Goal: Task Accomplishment & Management: Complete application form

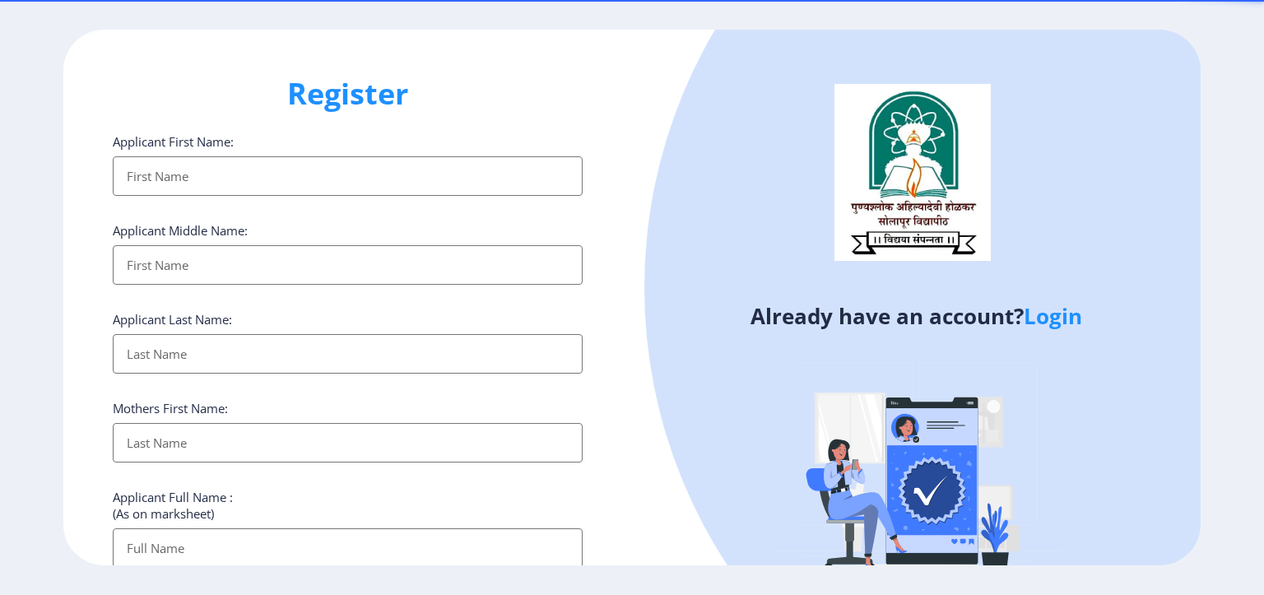
select select
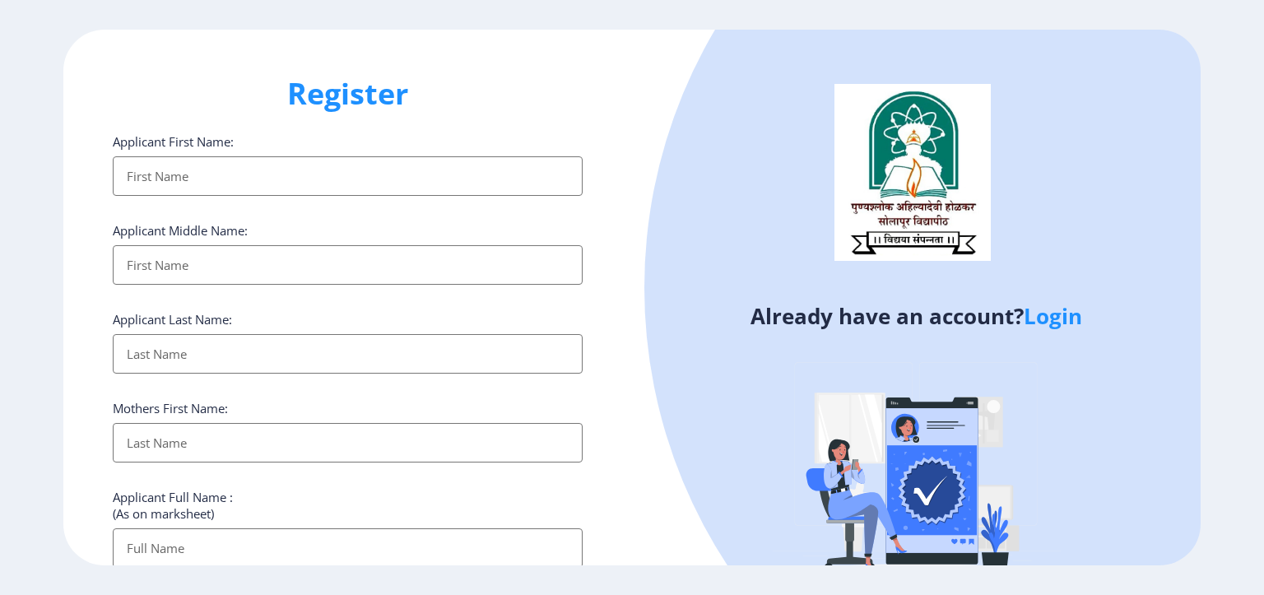
click at [233, 169] on input "Applicant First Name:" at bounding box center [348, 175] width 470 height 39
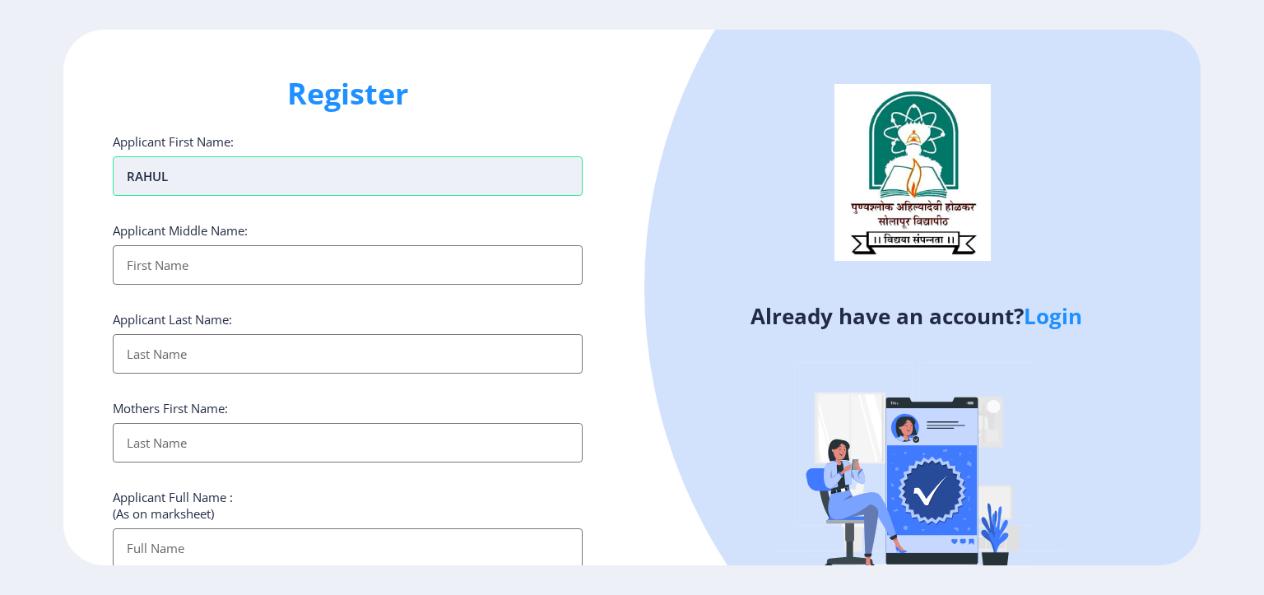
type input "RAHUL"
type input "RAMCHANDRA"
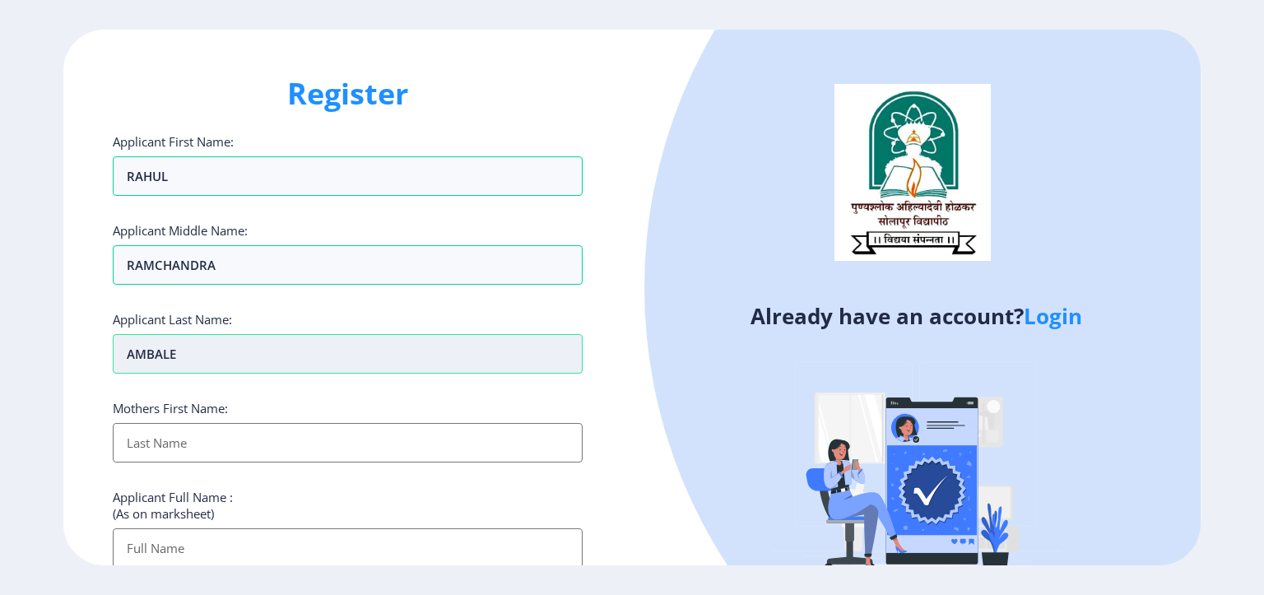
click at [122, 355] on input "AMBALE" at bounding box center [348, 353] width 470 height 39
click at [170, 362] on input "[PERSON_NAME]" at bounding box center [348, 353] width 470 height 39
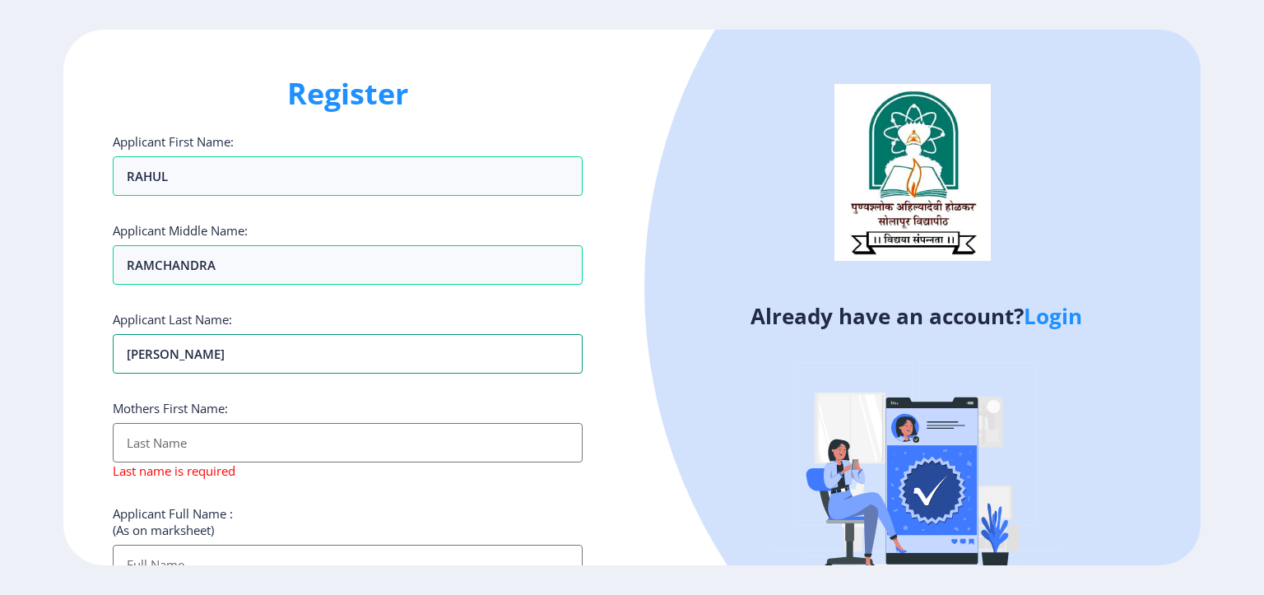
type input "[PERSON_NAME]"
click at [184, 441] on input "Applicant First Name:" at bounding box center [348, 442] width 470 height 39
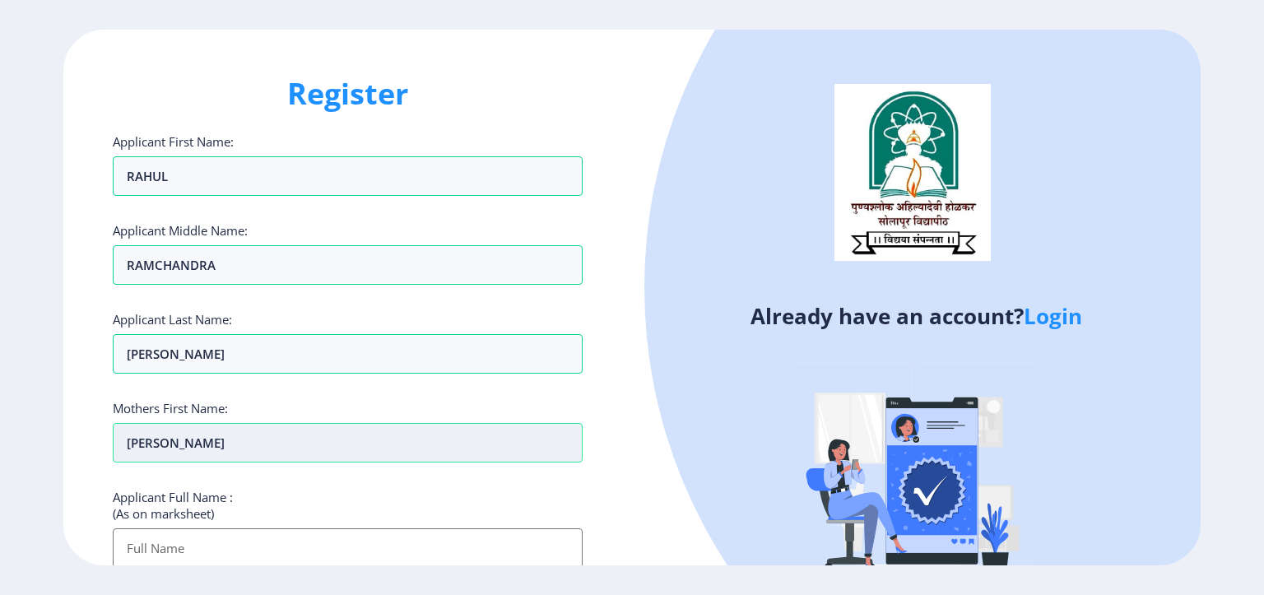
type input "[PERSON_NAME]"
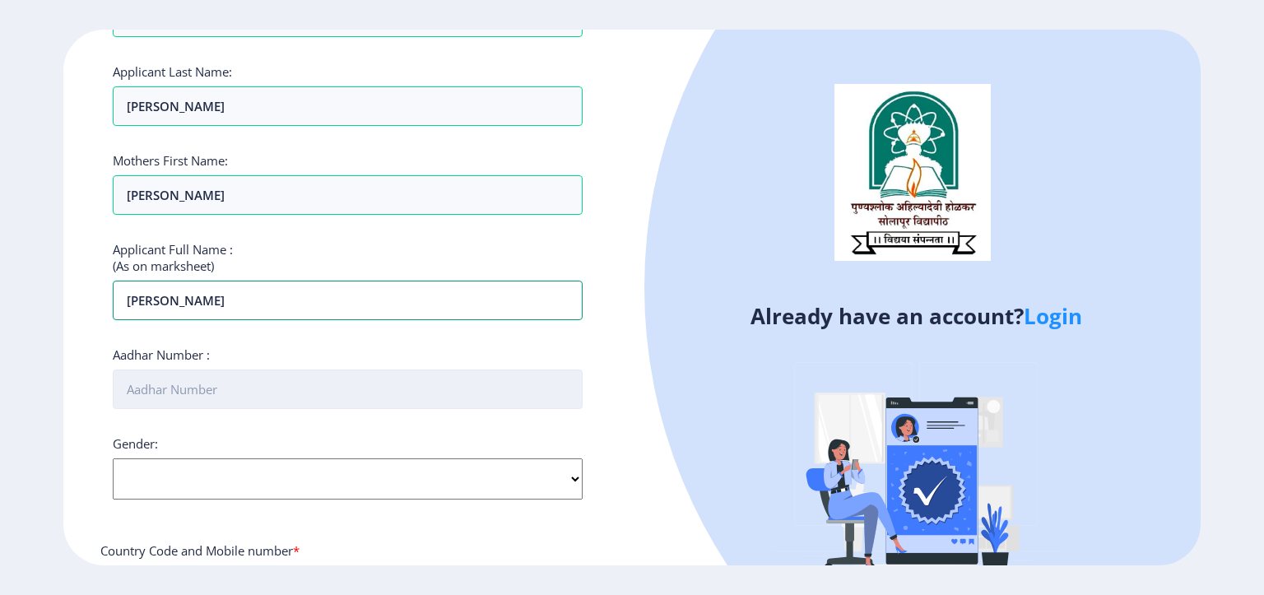
type input "[PERSON_NAME]"
click at [227, 401] on input "Aadhar Number :" at bounding box center [348, 388] width 470 height 39
type input "972416710975"
click at [212, 484] on select "Select Gender [DEMOGRAPHIC_DATA] [DEMOGRAPHIC_DATA] Other" at bounding box center [348, 478] width 470 height 41
select select "[DEMOGRAPHIC_DATA]"
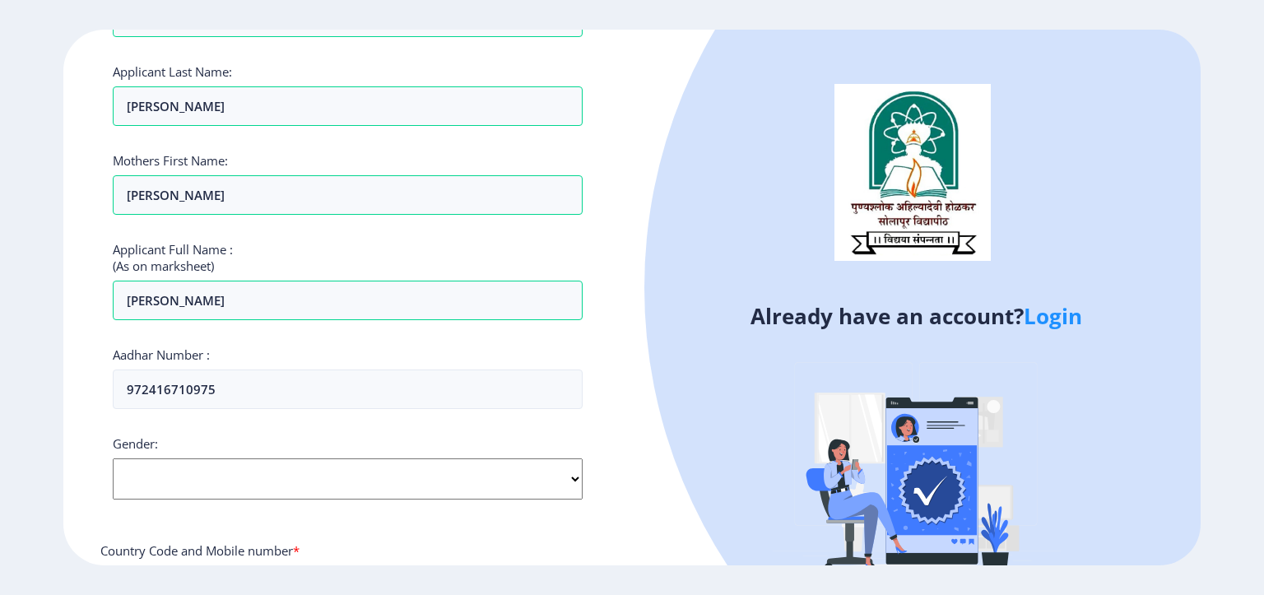
click at [113, 458] on select "Select Gender [DEMOGRAPHIC_DATA] [DEMOGRAPHIC_DATA] Other" at bounding box center [348, 478] width 470 height 41
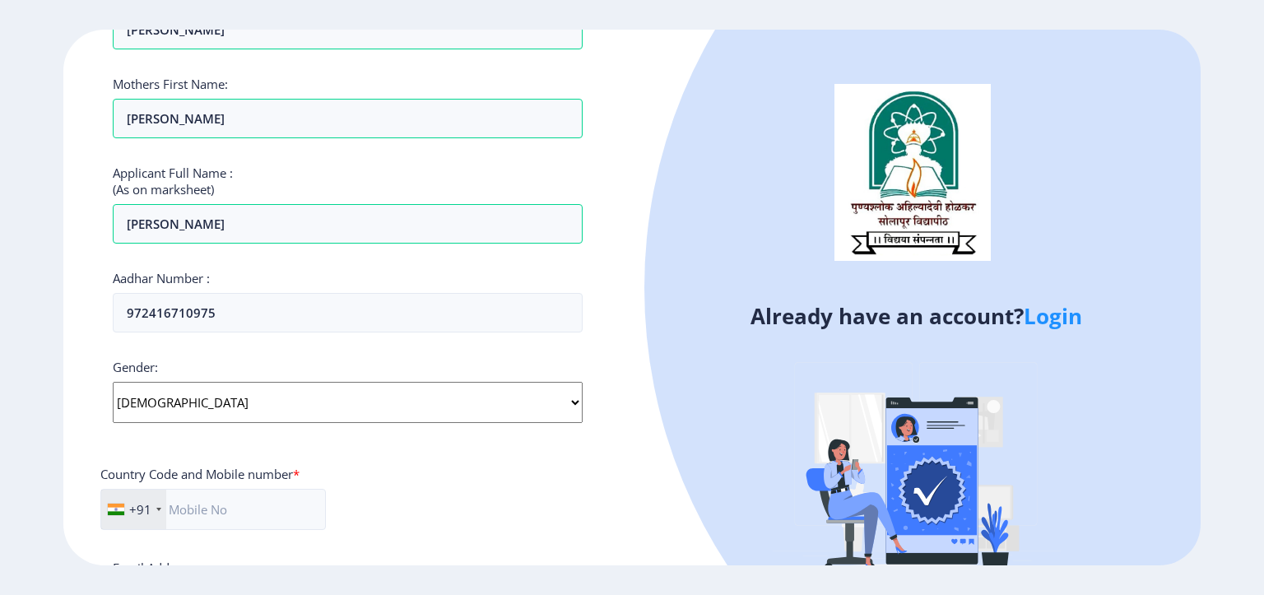
scroll to position [412, 0]
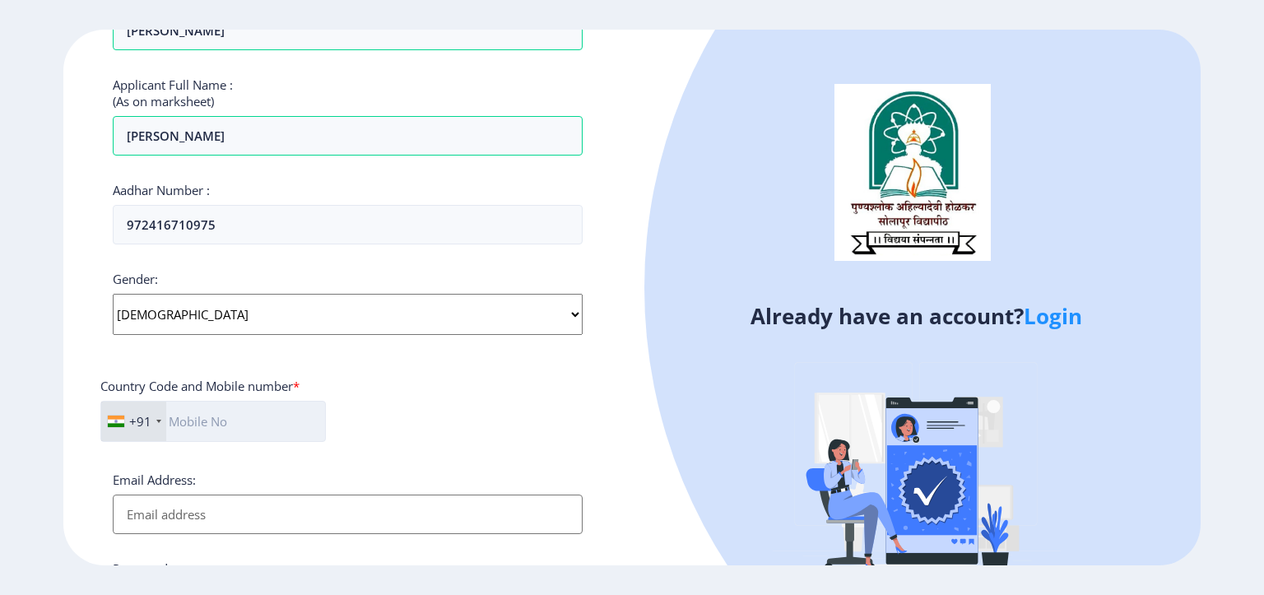
click at [236, 429] on input "text" at bounding box center [212, 421] width 225 height 41
type input "9021482295"
click at [188, 511] on input "Email Address:" at bounding box center [348, 513] width 470 height 39
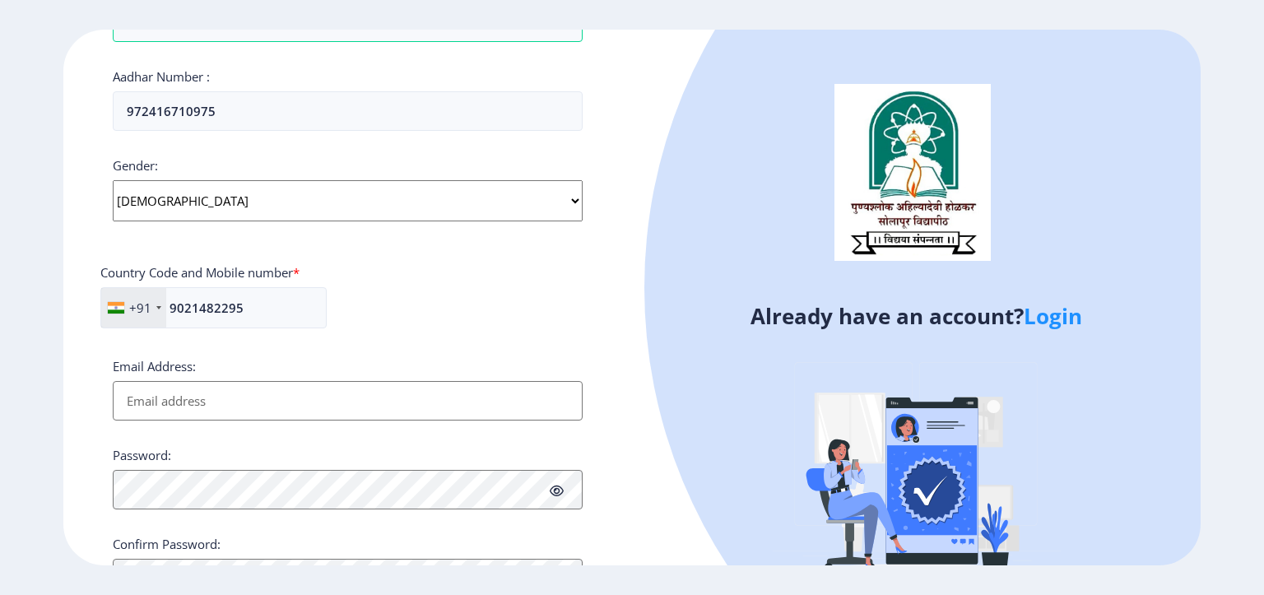
scroll to position [607, 0]
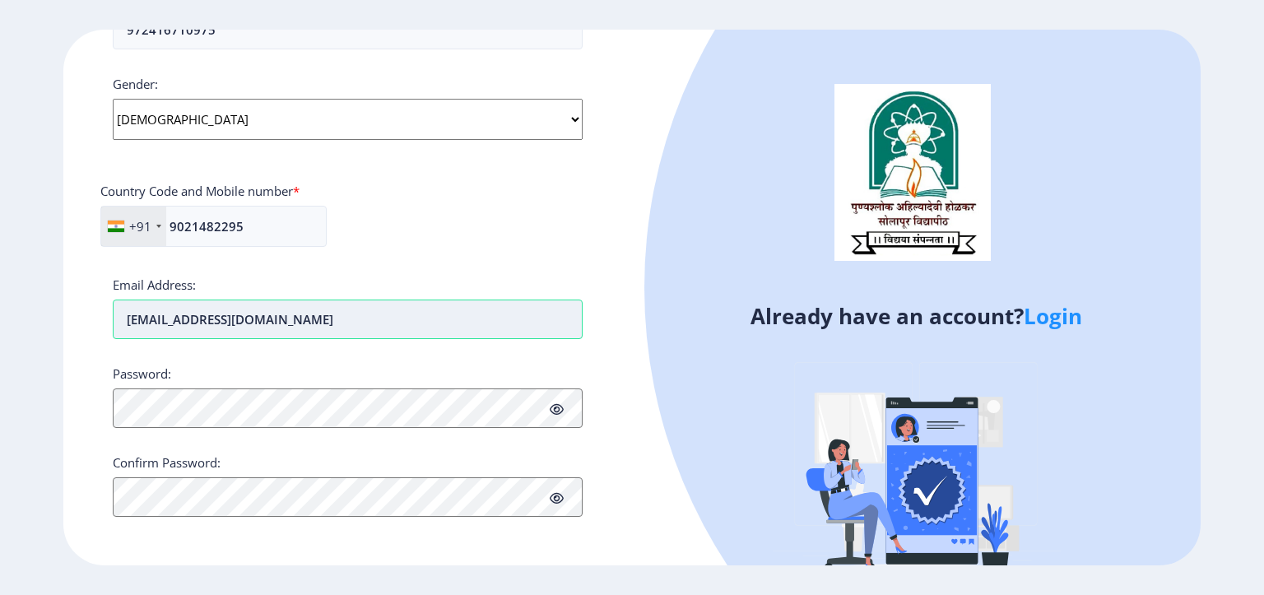
type input "[EMAIL_ADDRESS][DOMAIN_NAME]"
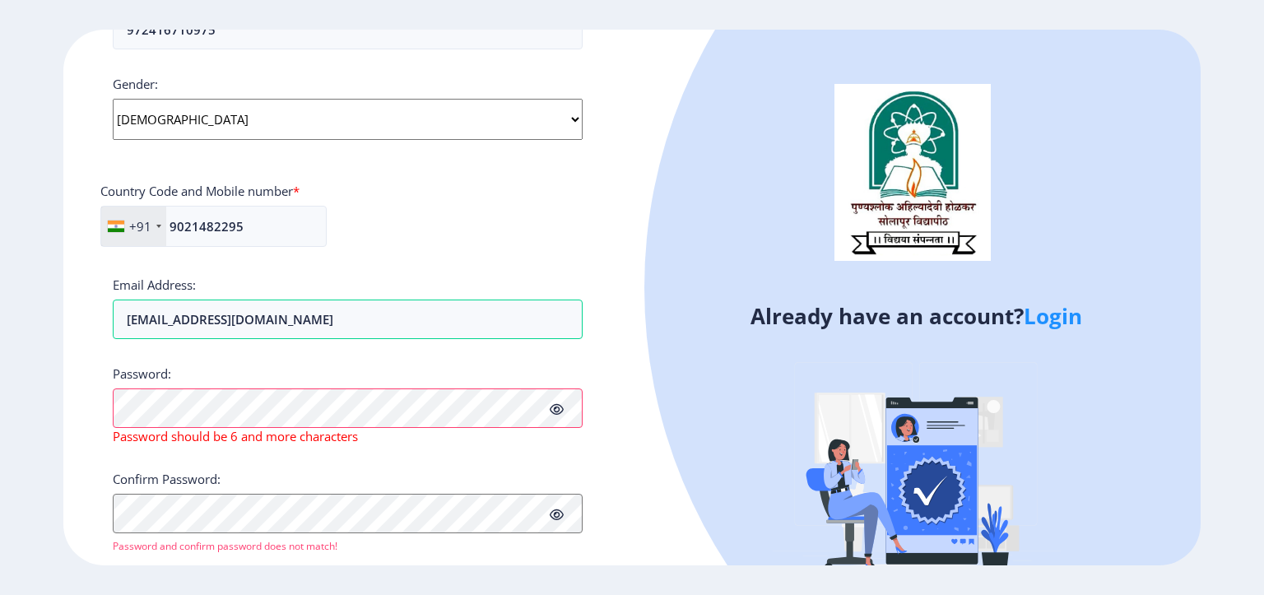
click at [554, 410] on icon at bounding box center [557, 409] width 14 height 12
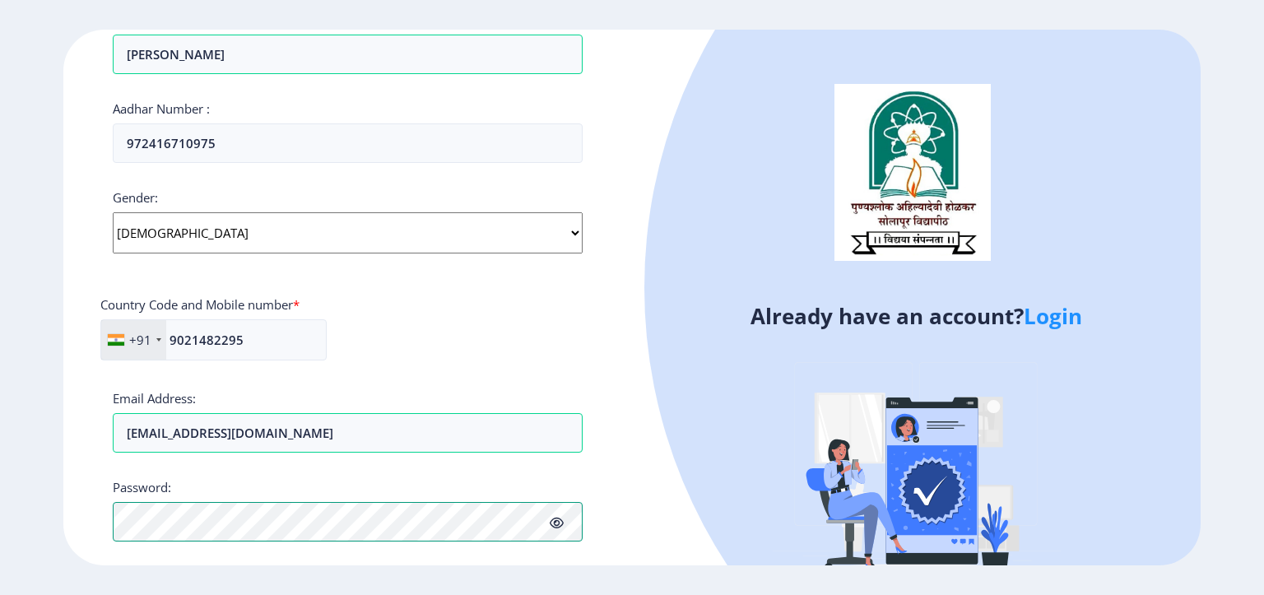
scroll to position [626, 0]
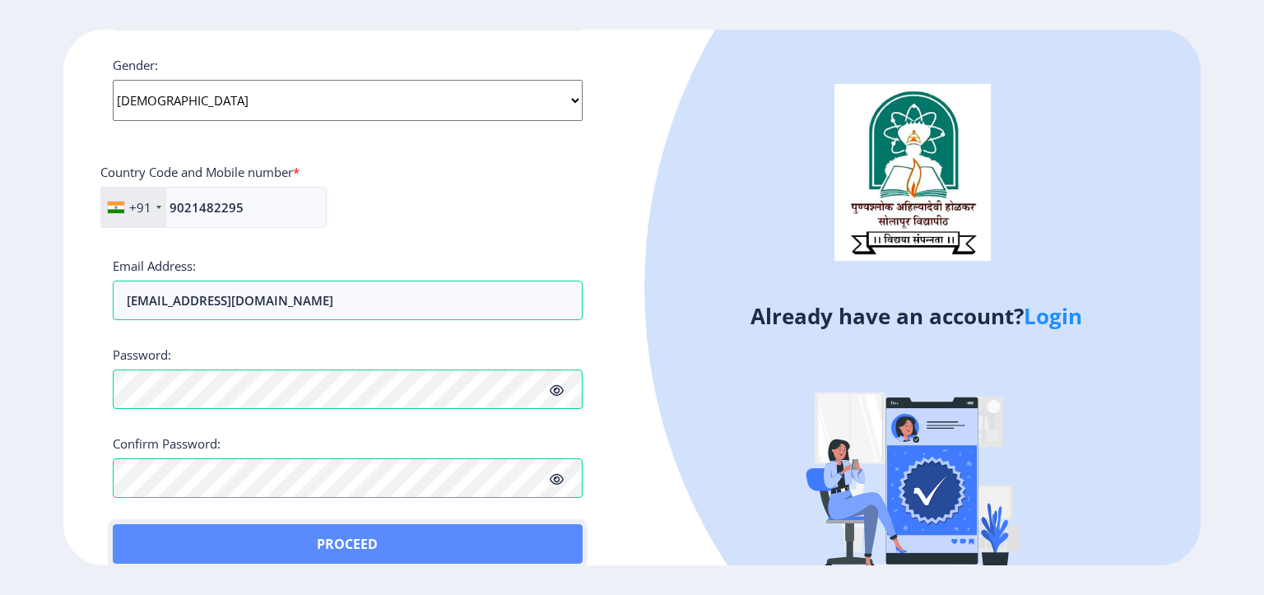
click at [155, 528] on button "Proceed" at bounding box center [348, 543] width 470 height 39
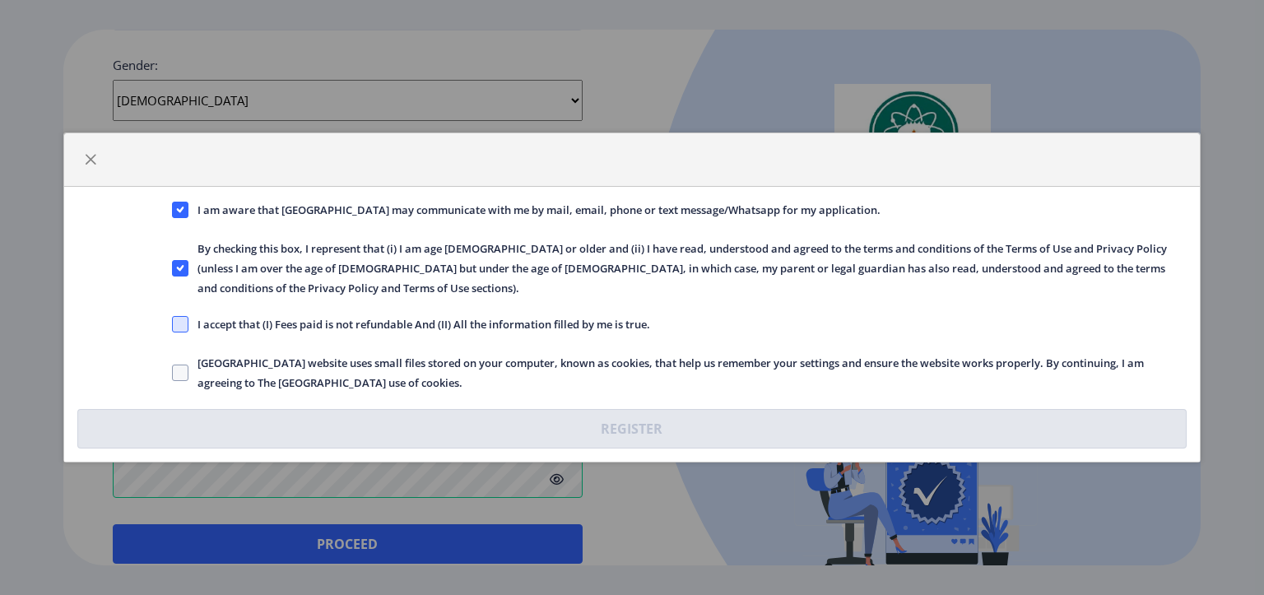
click at [187, 317] on span at bounding box center [180, 324] width 16 height 16
click at [173, 324] on input "I accept that (I) Fees paid is not refundable And (II) All the information fill…" at bounding box center [172, 324] width 1 height 1
checkbox input "true"
click at [178, 364] on span at bounding box center [180, 372] width 16 height 16
click at [173, 373] on input "[GEOGRAPHIC_DATA] website uses small files stored on your computer, known as co…" at bounding box center [172, 373] width 1 height 1
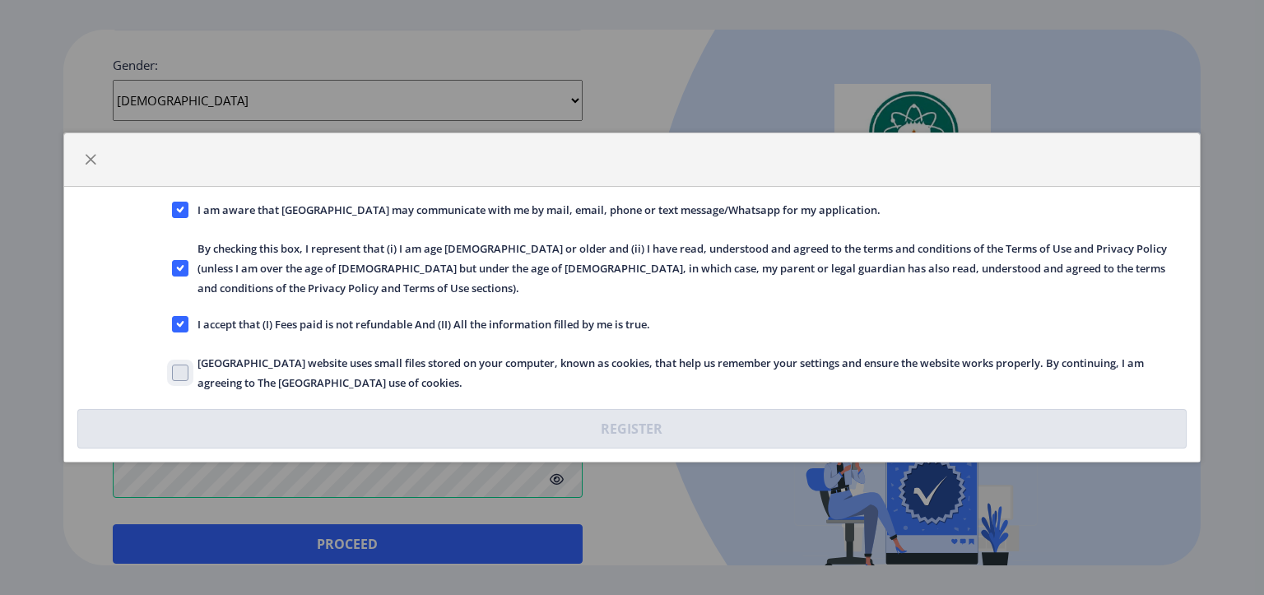
checkbox input "true"
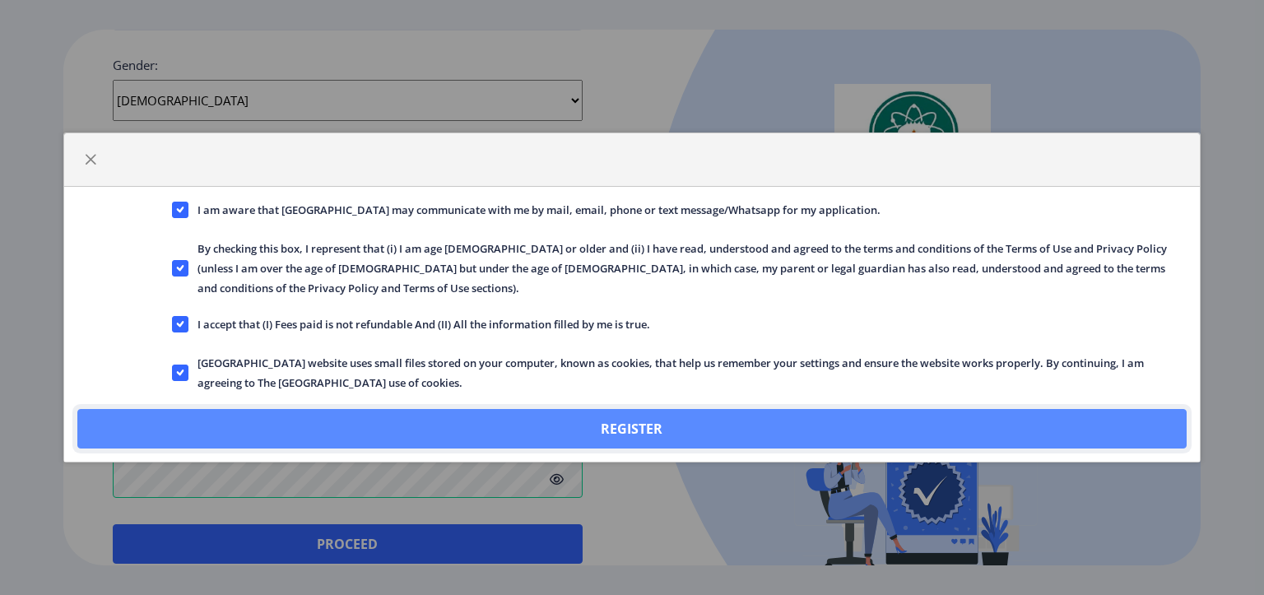
click at [603, 411] on button "Register" at bounding box center [631, 428] width 1109 height 39
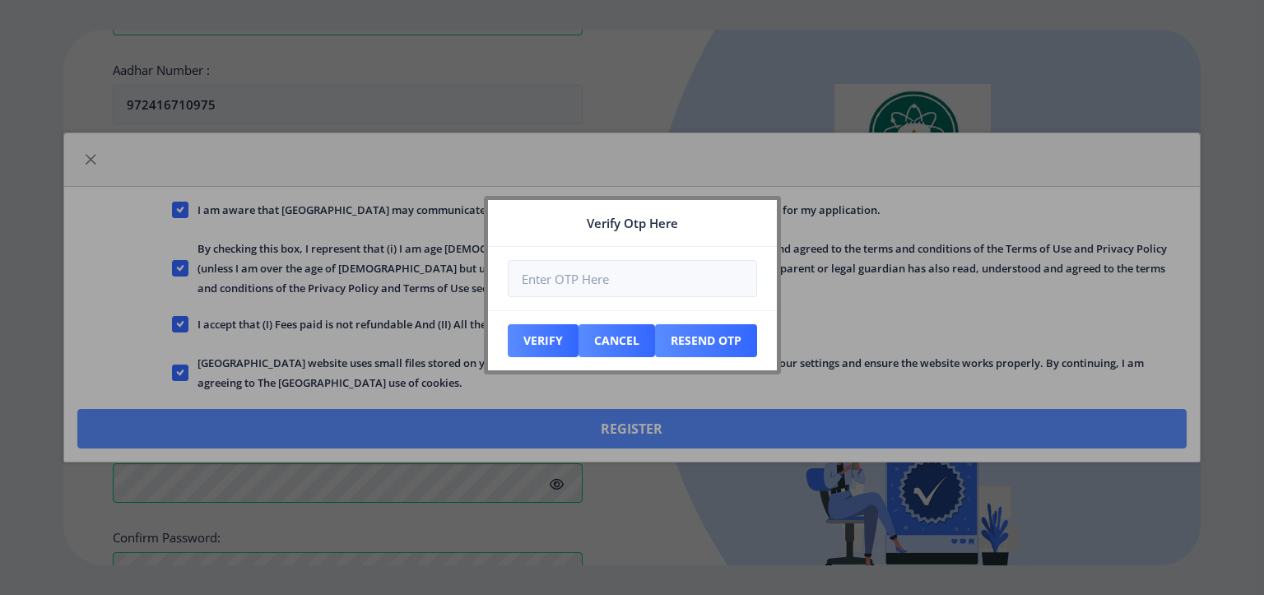
scroll to position [720, 0]
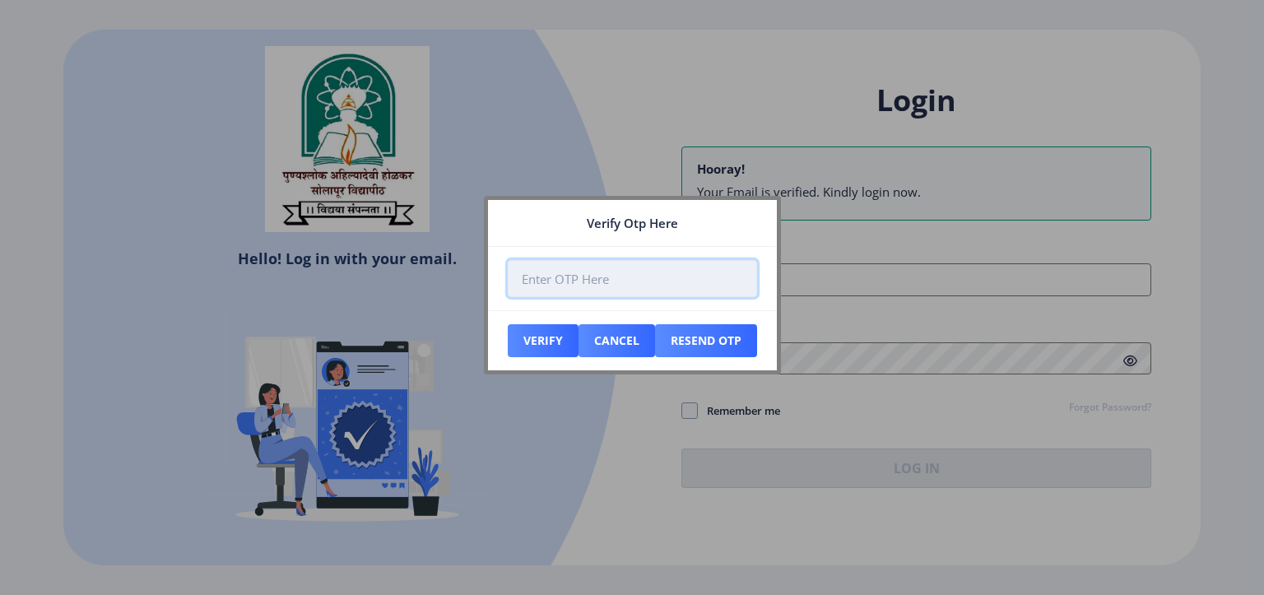
click at [573, 275] on input "number" at bounding box center [632, 278] width 249 height 37
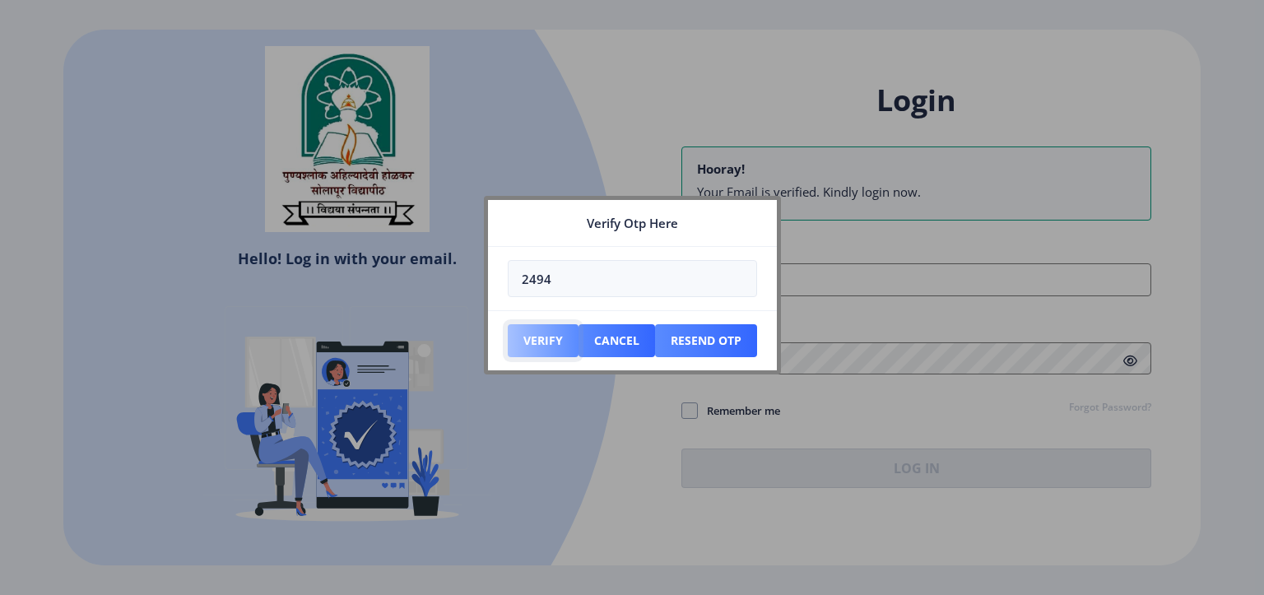
click at [543, 336] on button "Verify" at bounding box center [543, 340] width 71 height 33
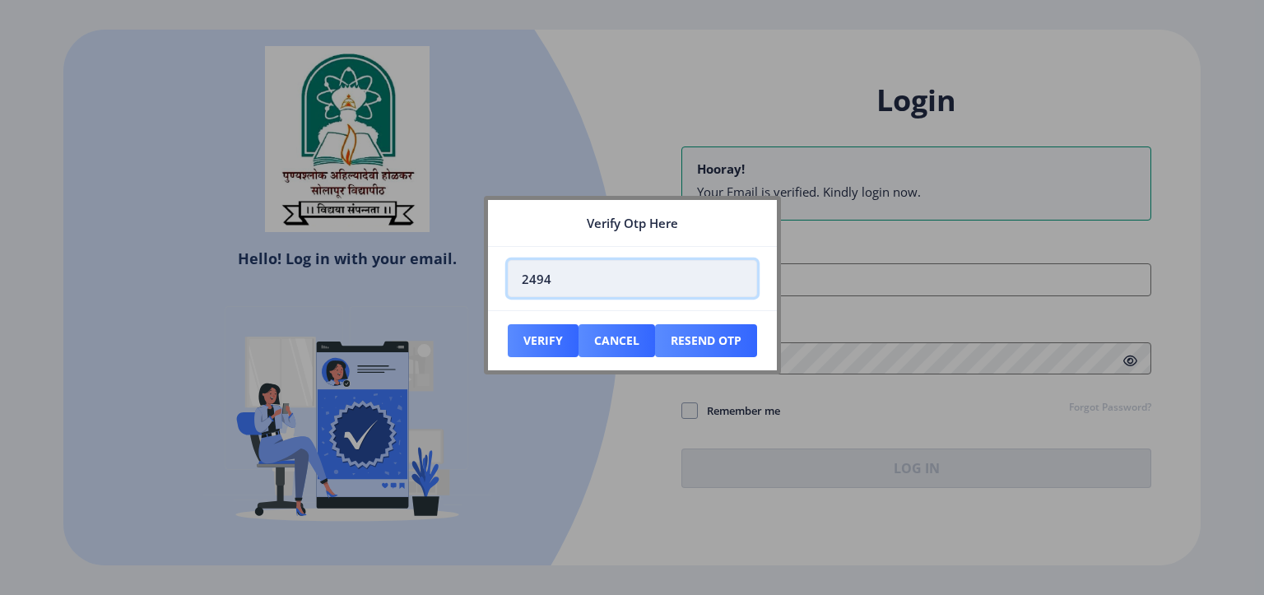
click at [533, 283] on input "2494" at bounding box center [632, 278] width 249 height 37
type input "242494"
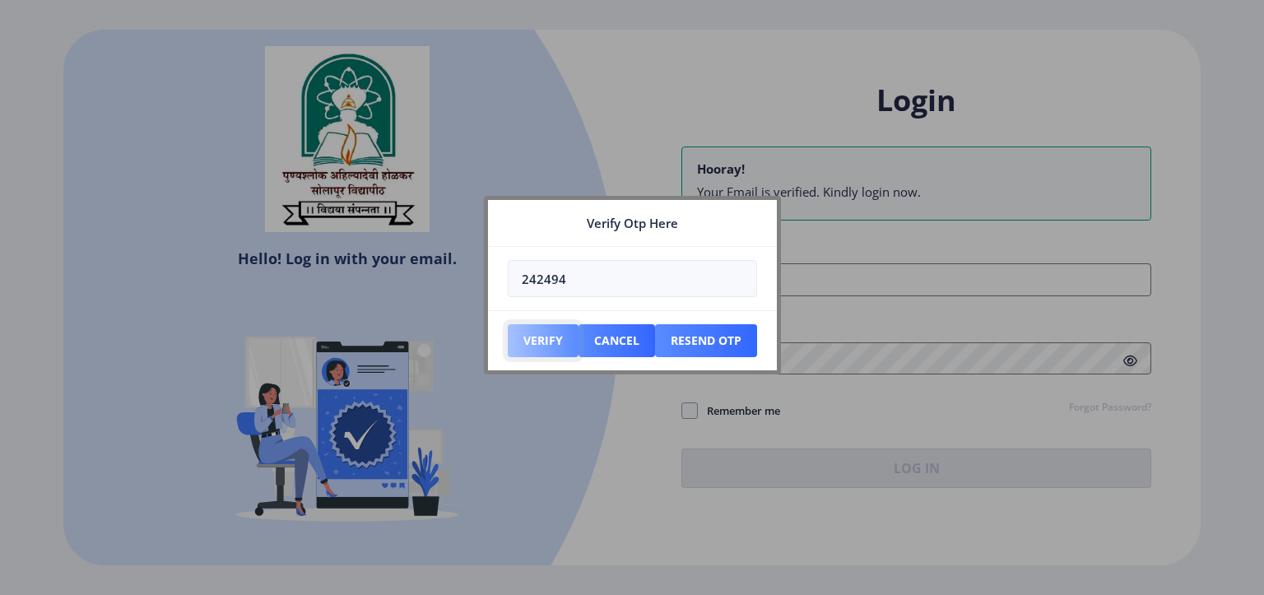
click at [549, 341] on button "Verify" at bounding box center [543, 340] width 71 height 33
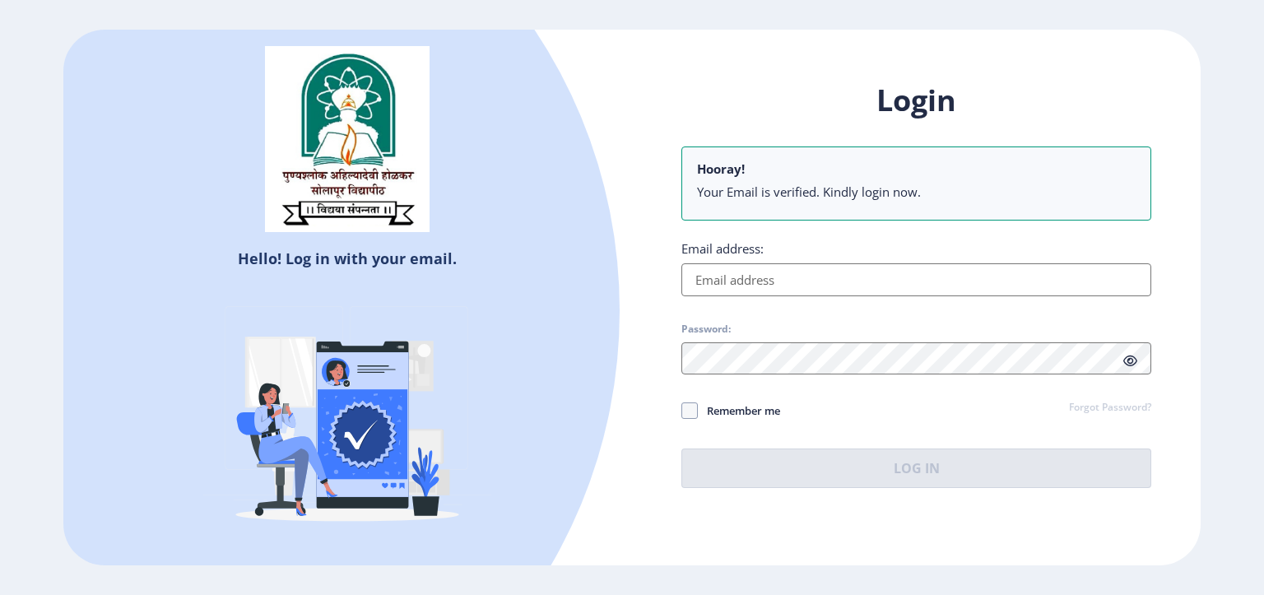
click at [750, 281] on input "Email address:" at bounding box center [916, 279] width 470 height 33
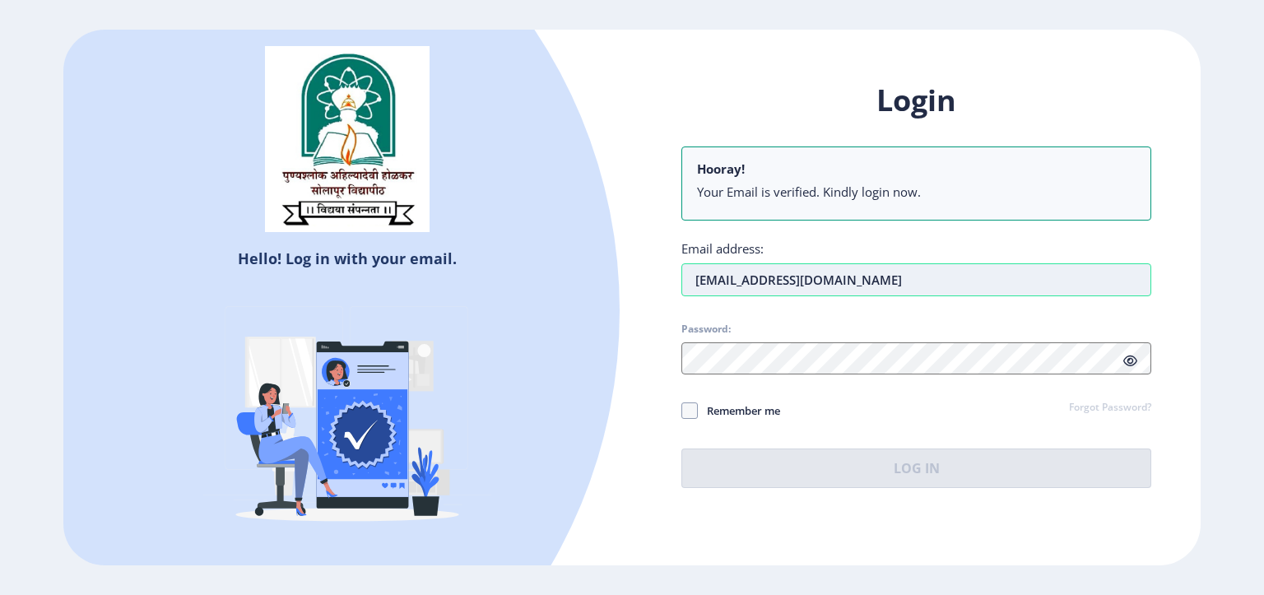
type input "[EMAIL_ADDRESS][DOMAIN_NAME]"
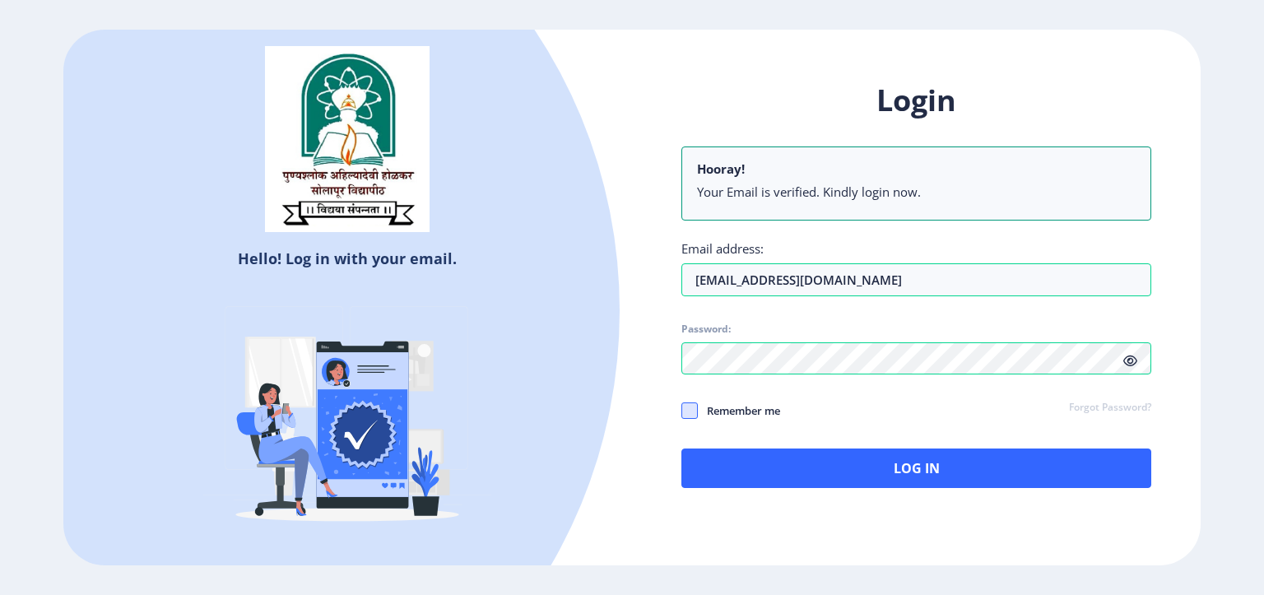
click at [682, 410] on span at bounding box center [689, 410] width 16 height 16
click at [682, 411] on input "Remember me" at bounding box center [681, 411] width 1 height 1
checkbox input "true"
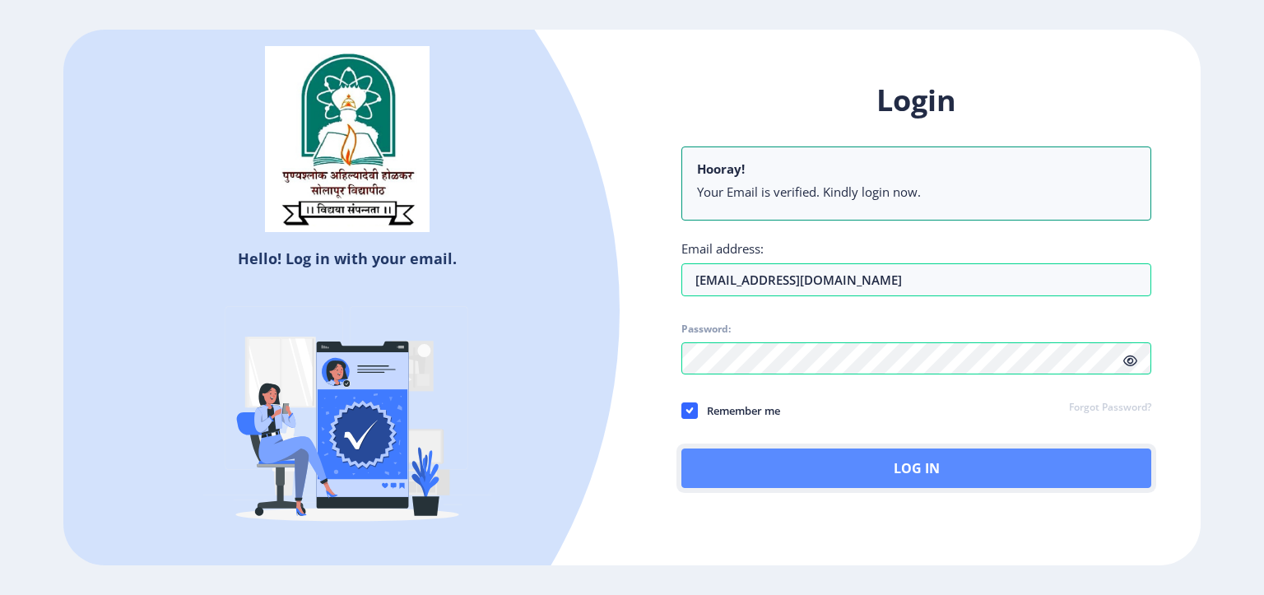
click at [867, 474] on button "Log In" at bounding box center [916, 467] width 470 height 39
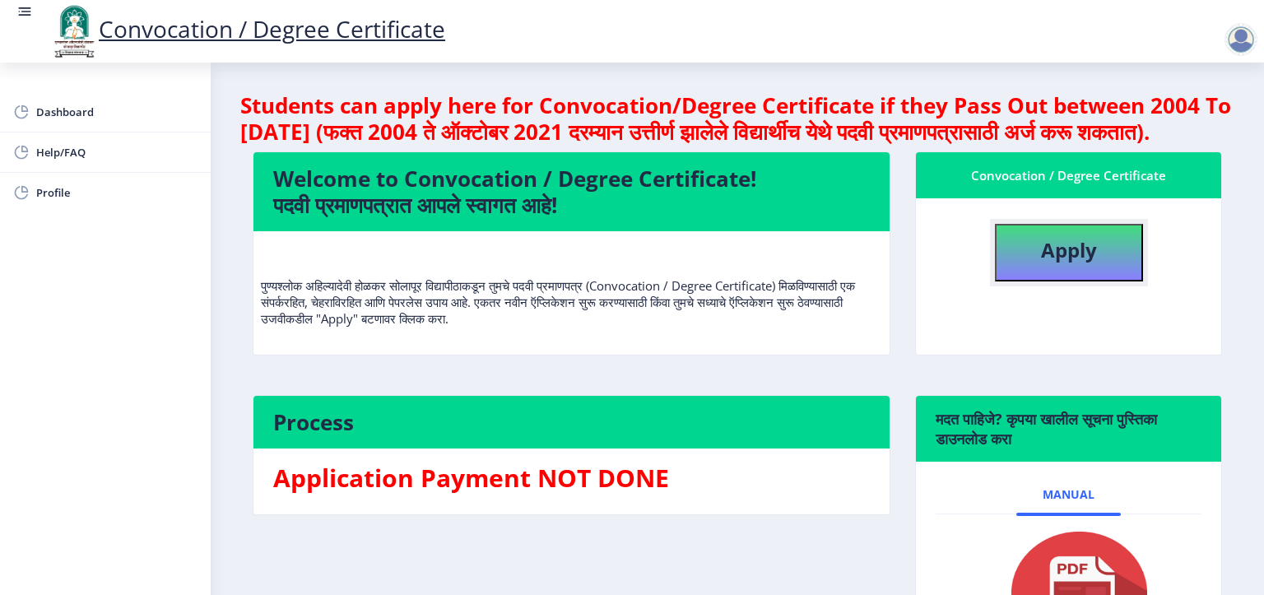
click at [1066, 263] on b "Apply" at bounding box center [1069, 249] width 56 height 27
select select
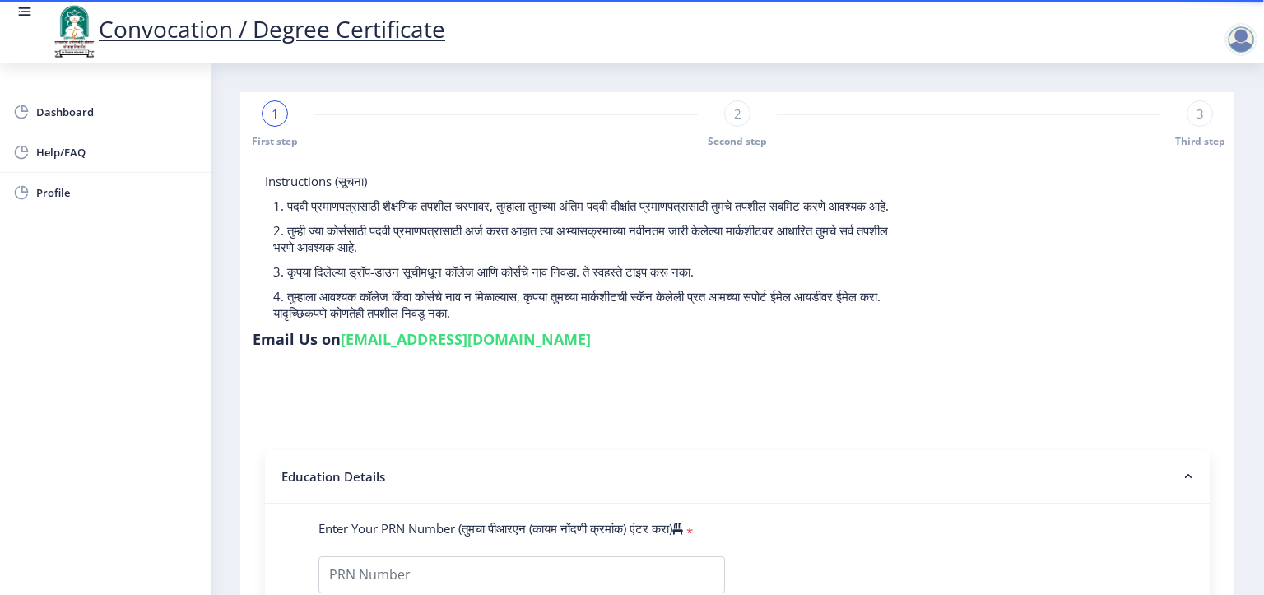
scroll to position [247, 0]
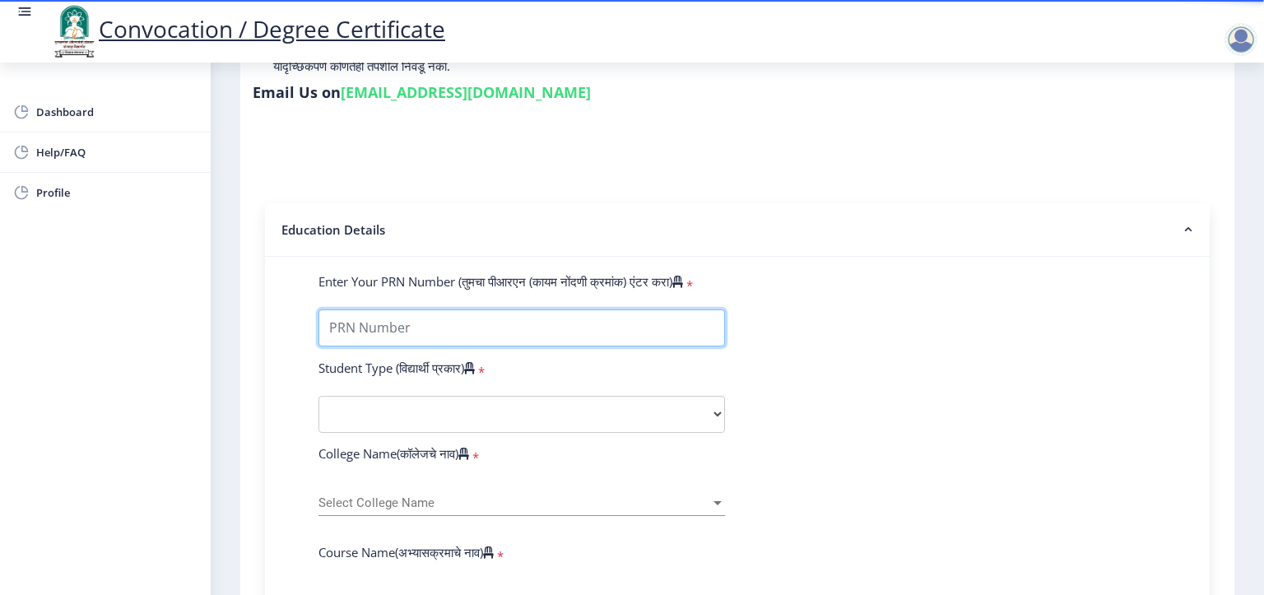
click at [378, 326] on input "Enter Your PRN Number (तुमचा पीआरएन (कायम नोंदणी क्रमांक) एंटर करा)" at bounding box center [521, 327] width 406 height 37
type input "2016032500202541"
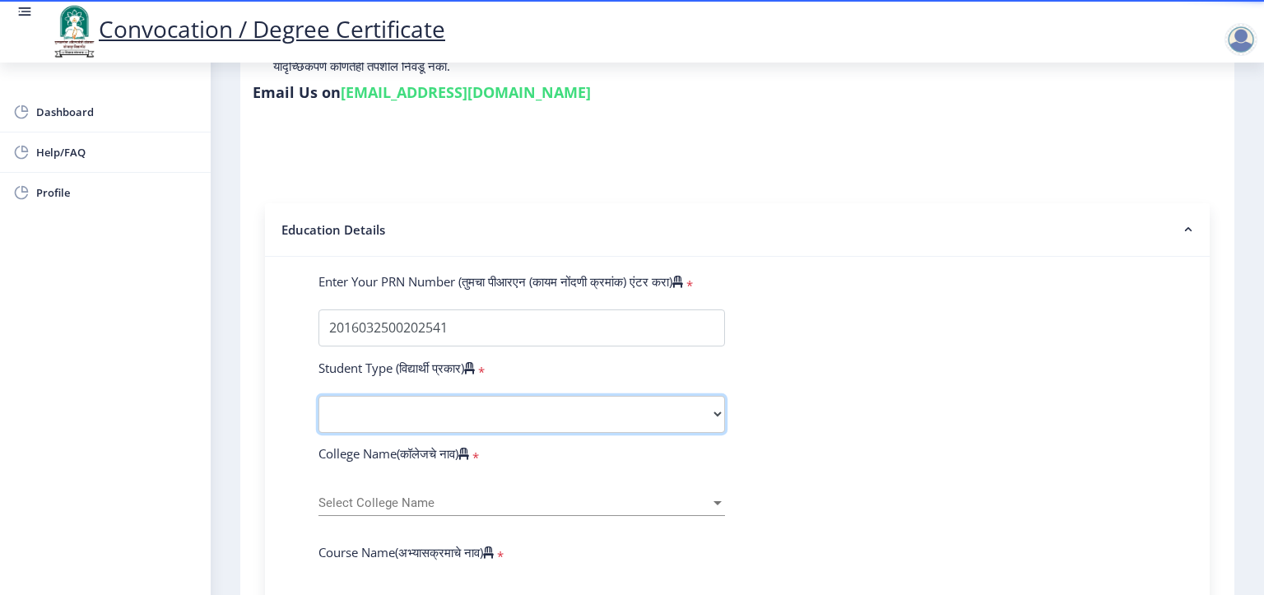
click at [408, 397] on select "Select Student Type Regular External" at bounding box center [521, 414] width 406 height 37
select select "Regular"
click at [318, 396] on select "Select Student Type Regular External" at bounding box center [521, 414] width 406 height 37
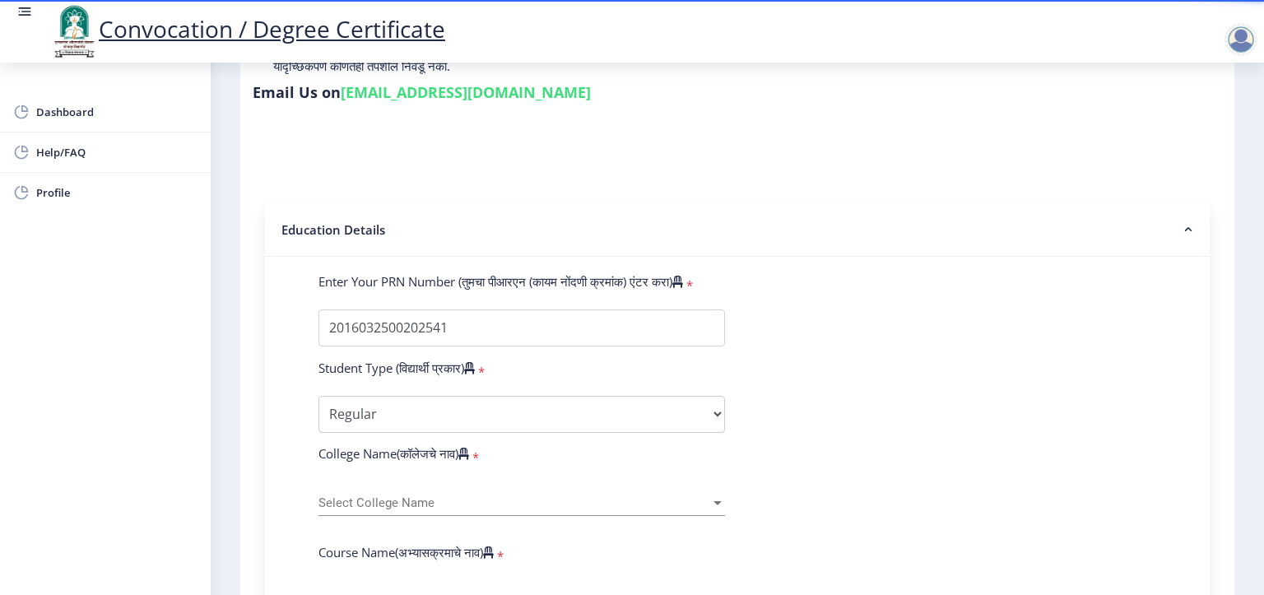
click at [426, 496] on span "Select College Name" at bounding box center [514, 503] width 392 height 14
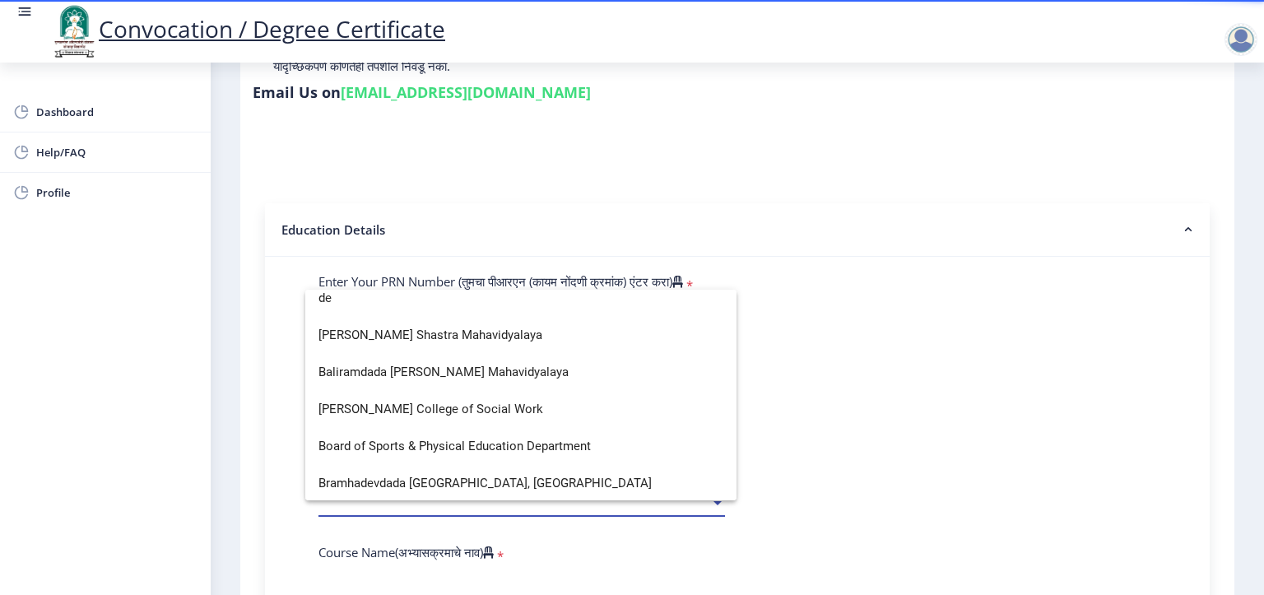
scroll to position [196, 0]
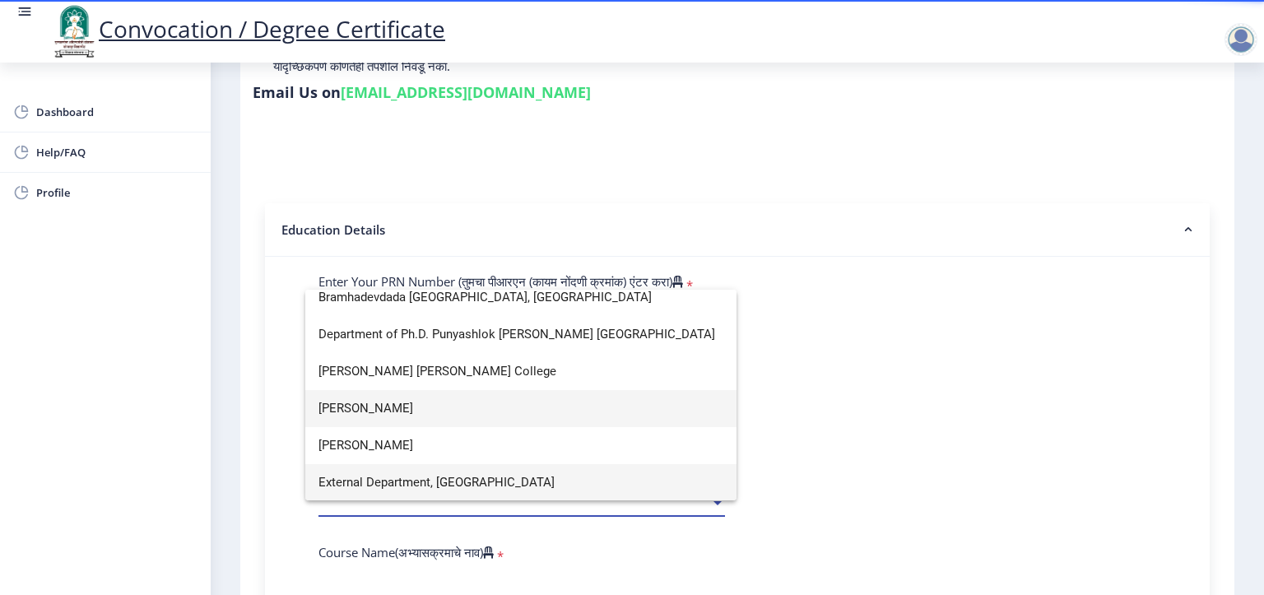
type input "de"
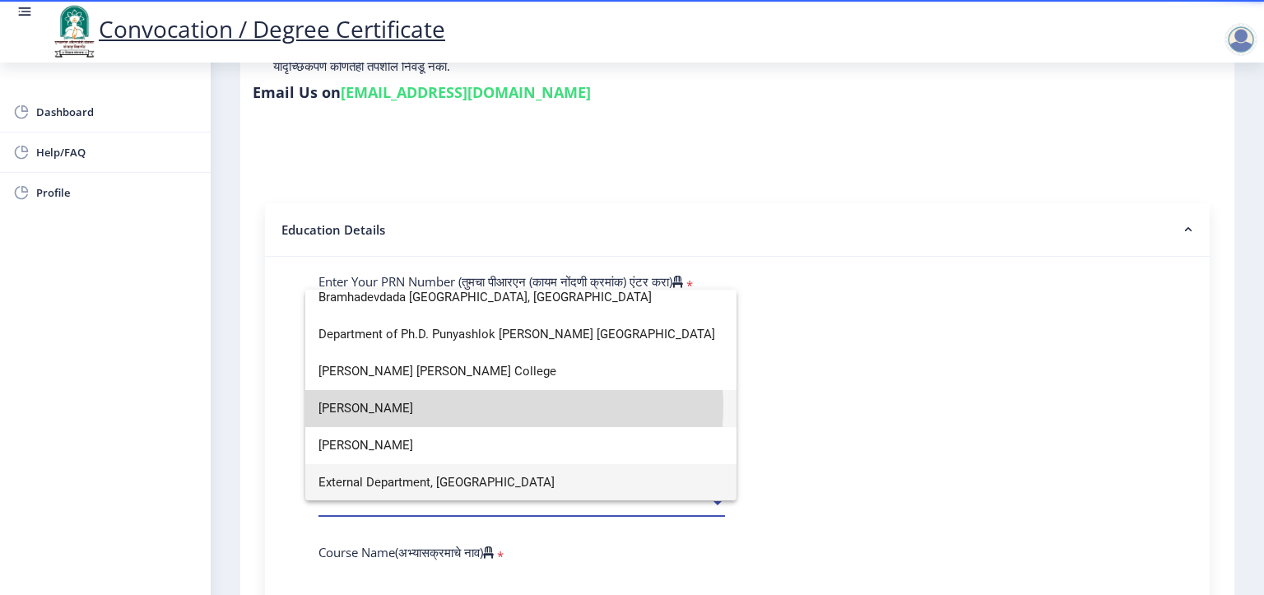
click at [485, 406] on span "[PERSON_NAME]" at bounding box center [520, 408] width 405 height 37
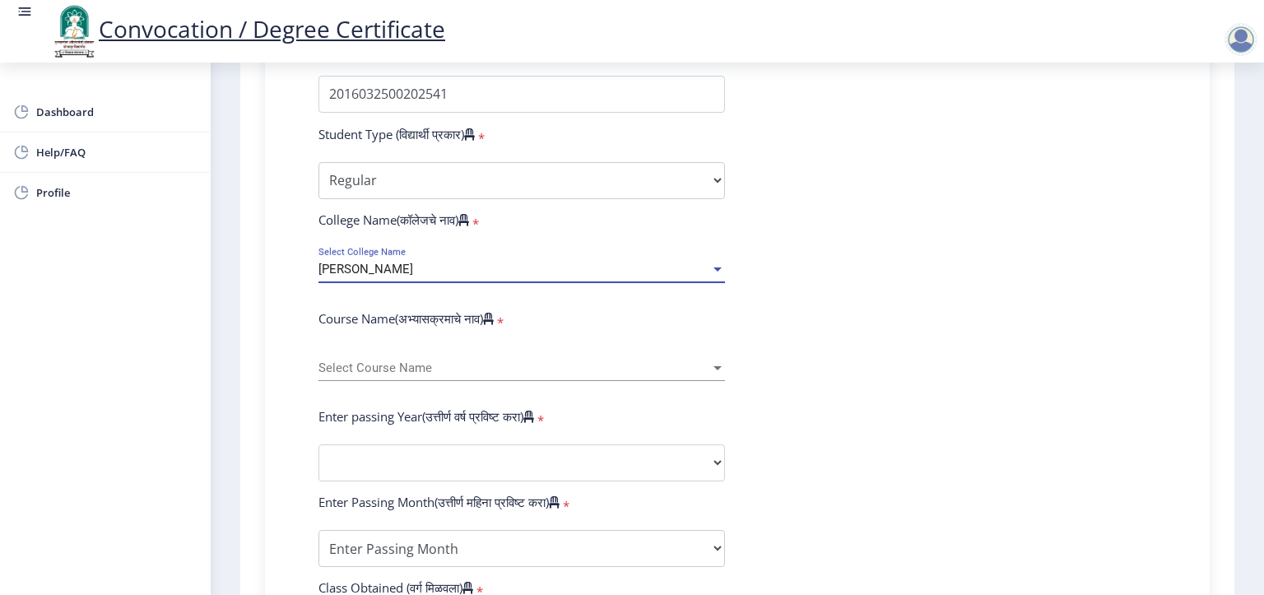
scroll to position [494, 0]
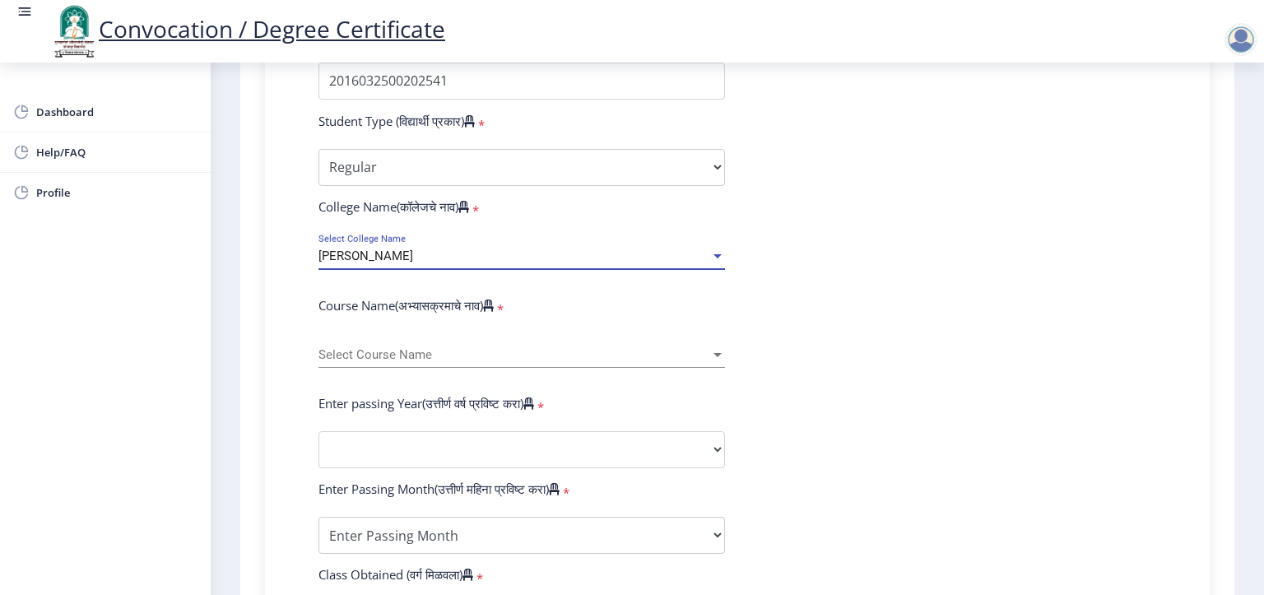
click at [419, 348] on span "Select Course Name" at bounding box center [514, 355] width 392 height 14
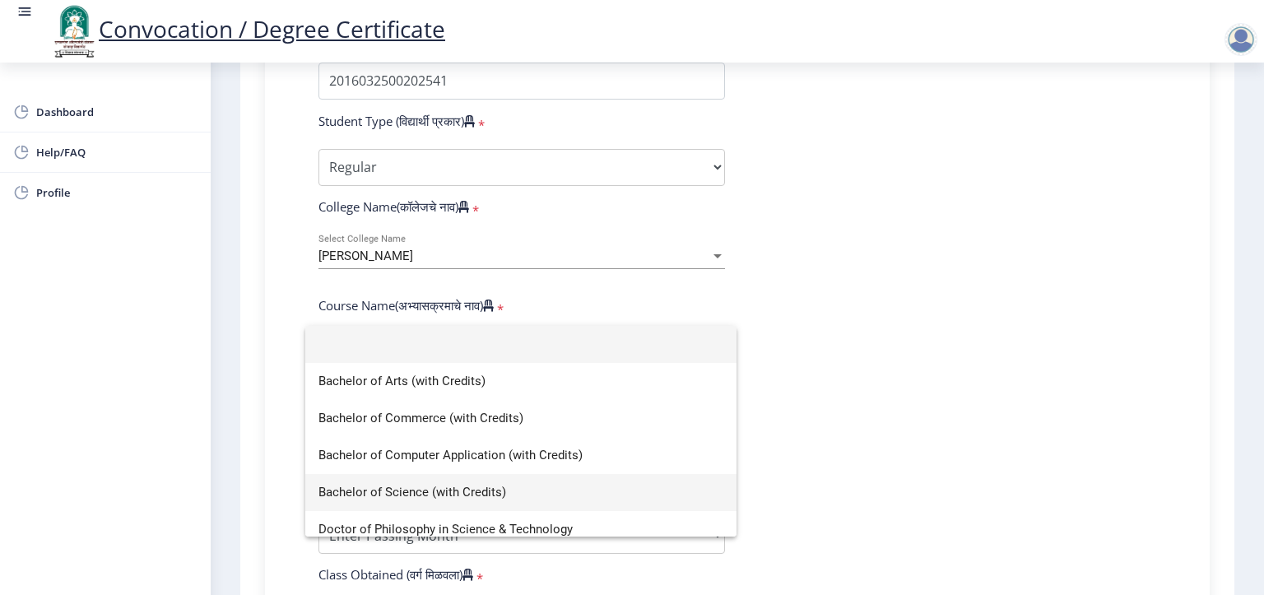
click at [403, 492] on span "Bachelor of Science (with Credits)" at bounding box center [520, 492] width 405 height 37
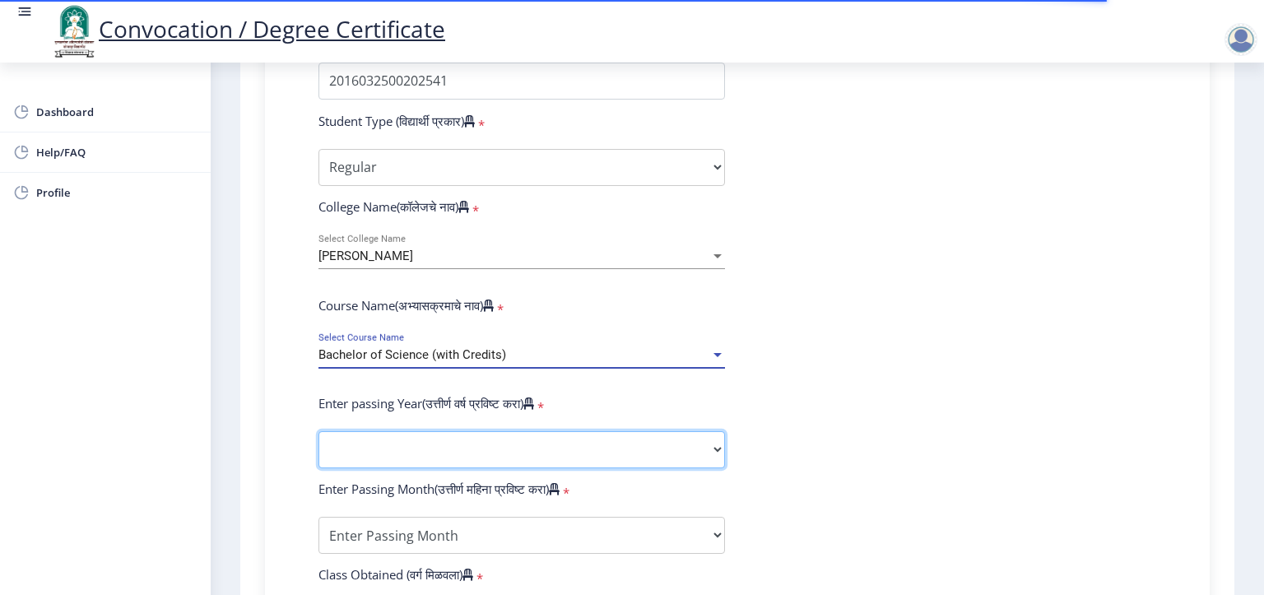
click at [411, 446] on select "2025 2024 2023 2022 2021 2020 2019 2018 2017 2016 2015 2014 2013 2012 2011 2010…" at bounding box center [521, 449] width 406 height 37
select select
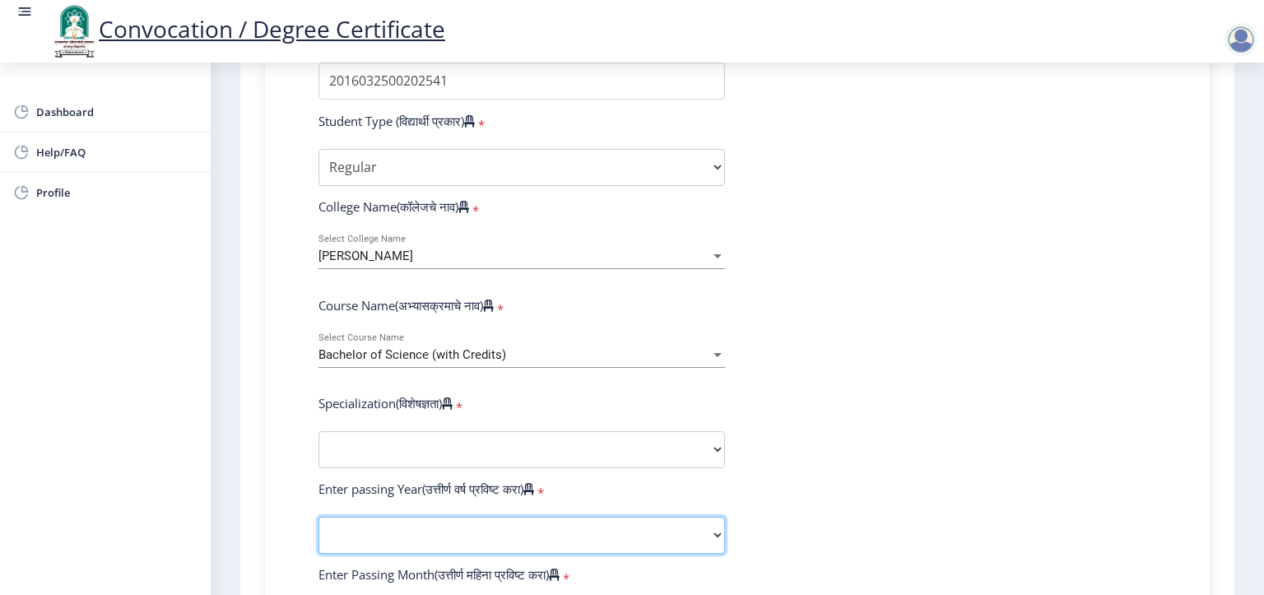
select select "2019"
click at [318, 517] on select "2025 2024 2023 2022 2021 2020 2019 2018 2017 2016 2015 2014 2013 2012 2011 2010…" at bounding box center [521, 535] width 406 height 37
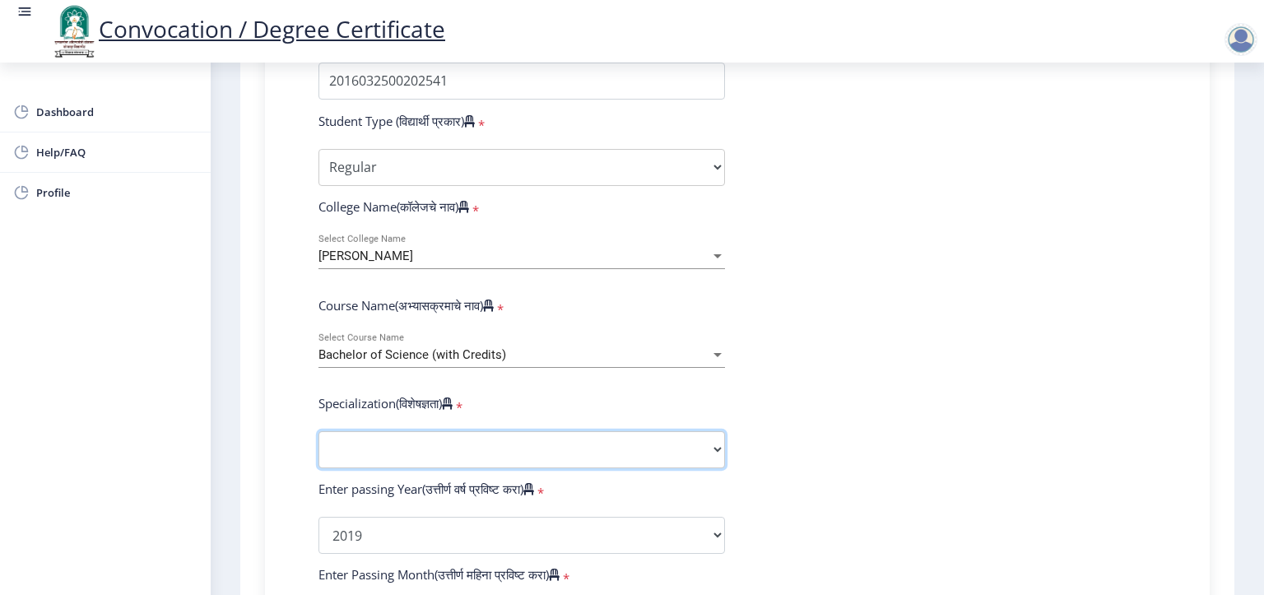
click at [409, 443] on select "Specialization Botany Chemistry Computer Science Electronics Geology Mathematic…" at bounding box center [521, 449] width 406 height 37
select select "Chemistry"
click at [318, 431] on select "Specialization Botany Chemistry Computer Science Electronics Geology Mathematic…" at bounding box center [521, 449] width 406 height 37
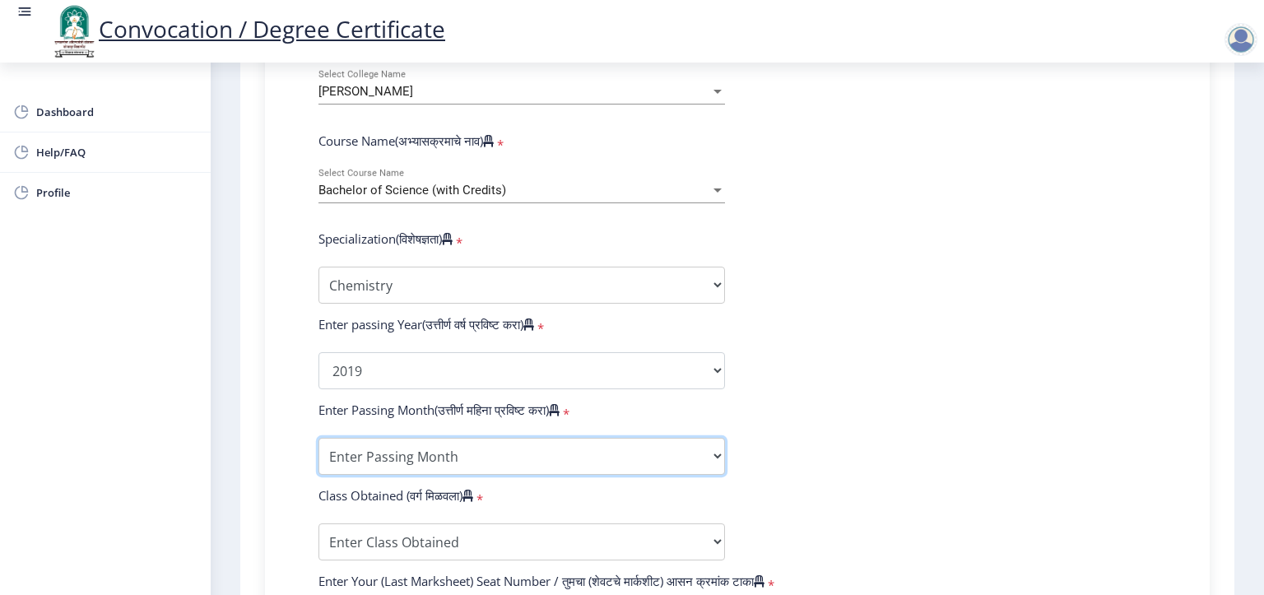
click at [391, 439] on select "Enter Passing Month March April May October November December" at bounding box center [521, 456] width 406 height 37
select select "May"
click at [318, 438] on select "Enter Passing Month March April May October November December" at bounding box center [521, 456] width 406 height 37
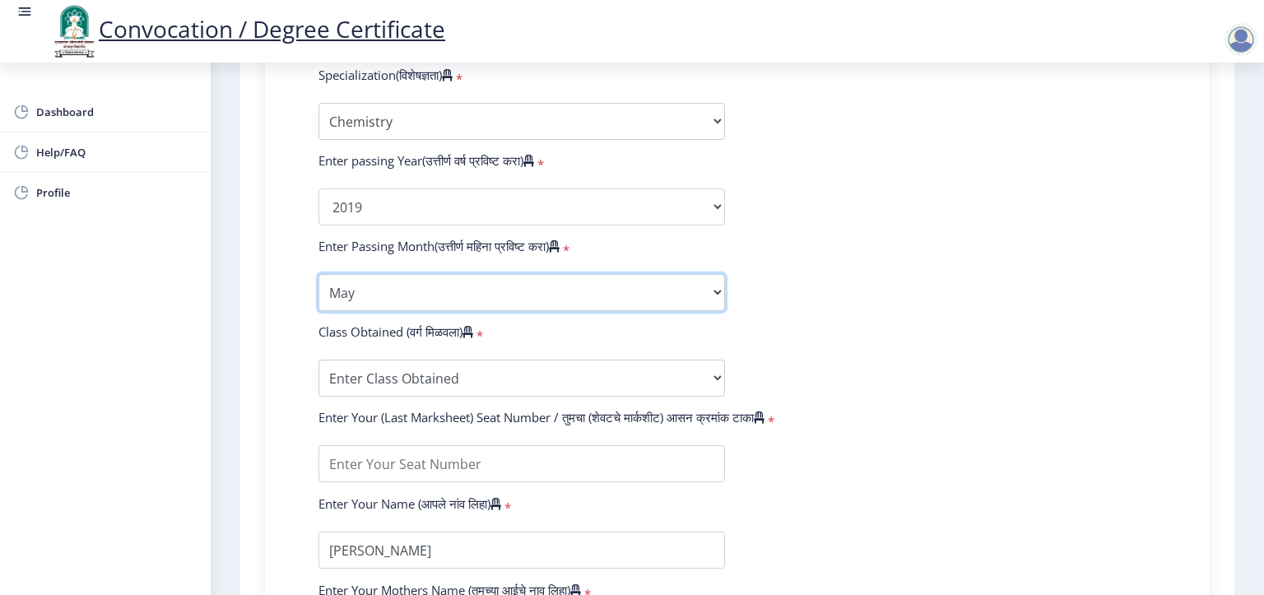
scroll to position [823, 0]
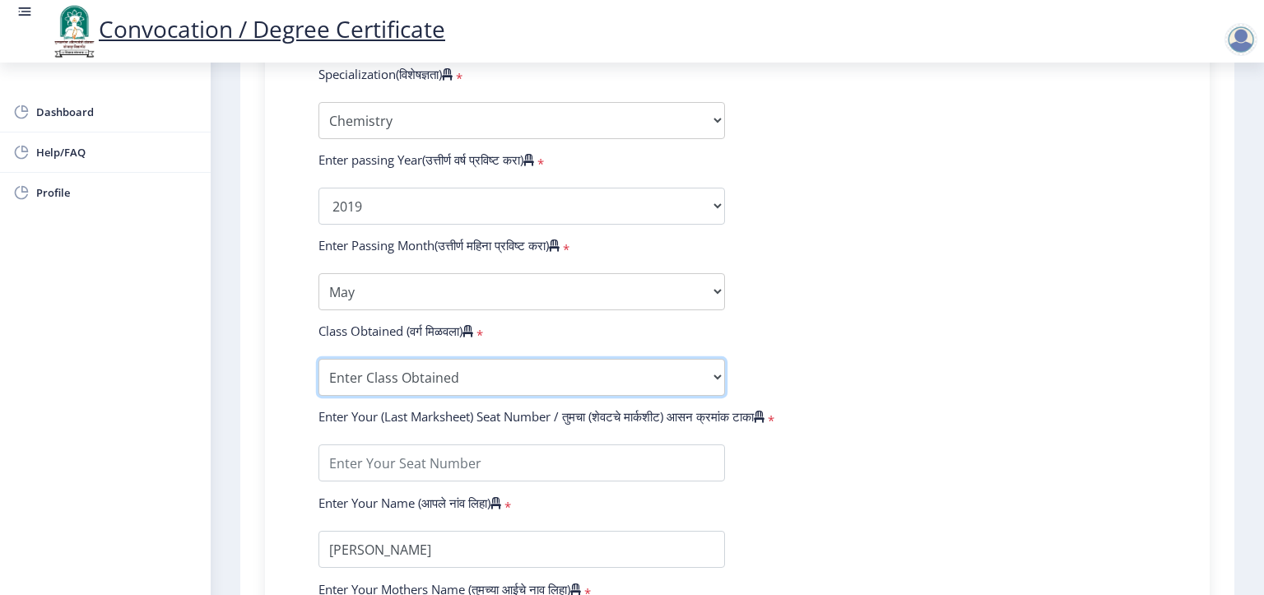
click at [422, 369] on select "Enter Class Obtained FIRST CLASS WITH DISTINCTION FIRST CLASS HIGHER SECOND CLA…" at bounding box center [521, 377] width 406 height 37
select select "Grade A+"
click at [318, 359] on select "Enter Class Obtained FIRST CLASS WITH DISTINCTION FIRST CLASS HIGHER SECOND CLA…" at bounding box center [521, 377] width 406 height 37
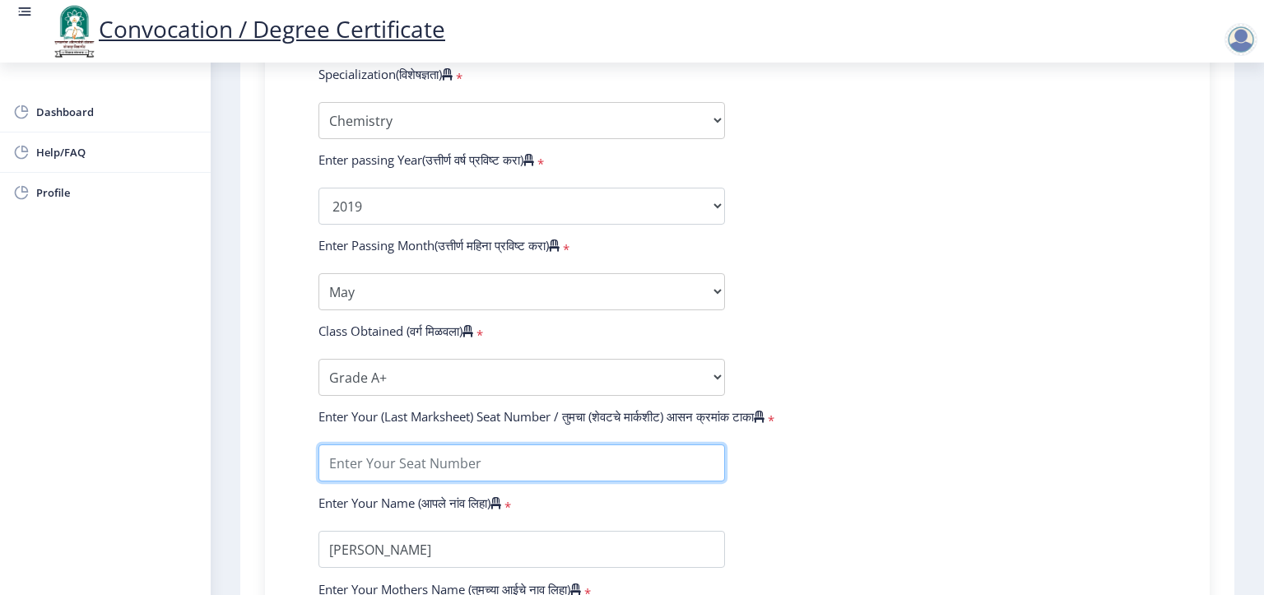
click at [407, 453] on input "textarea" at bounding box center [521, 462] width 406 height 37
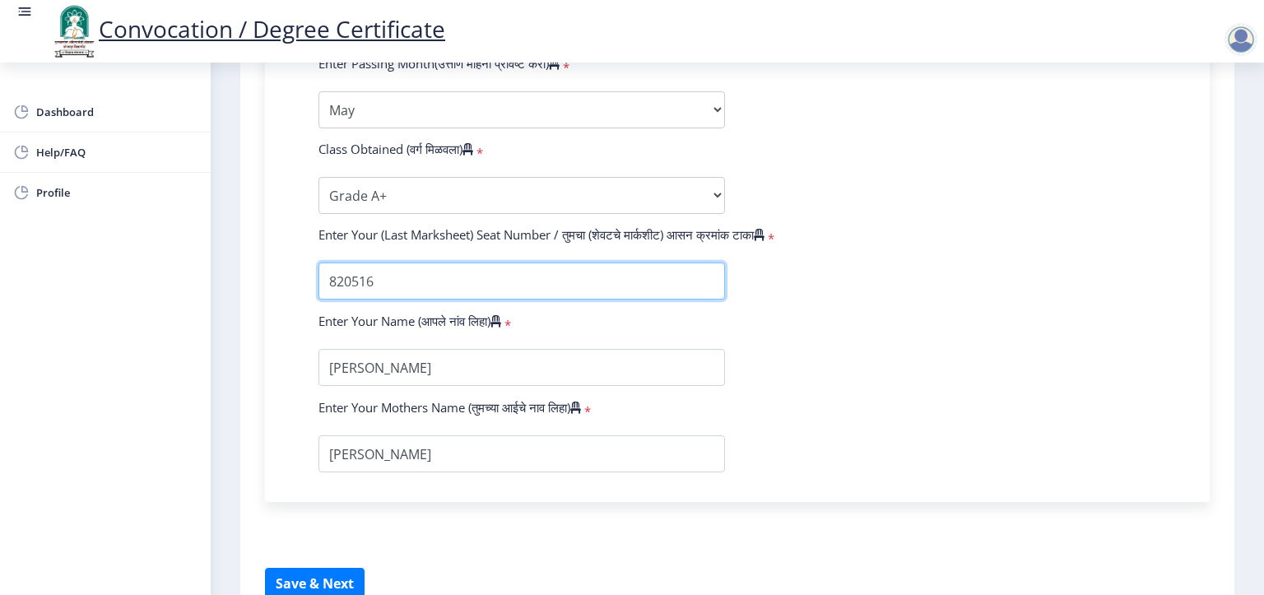
scroll to position [1083, 0]
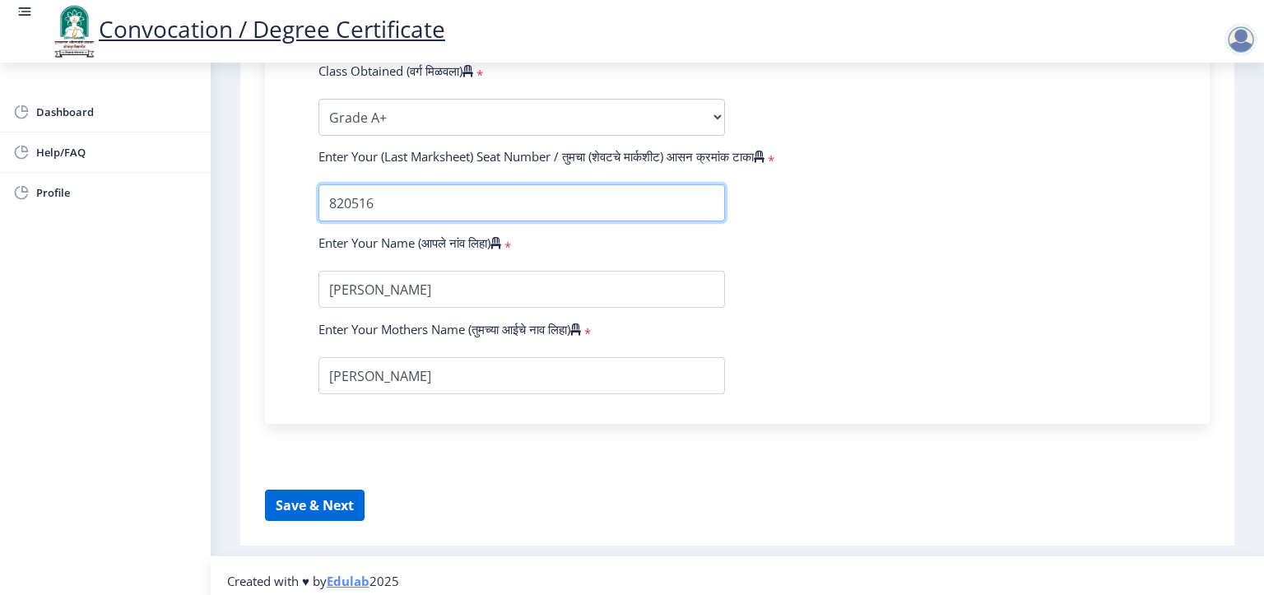
type input "820516"
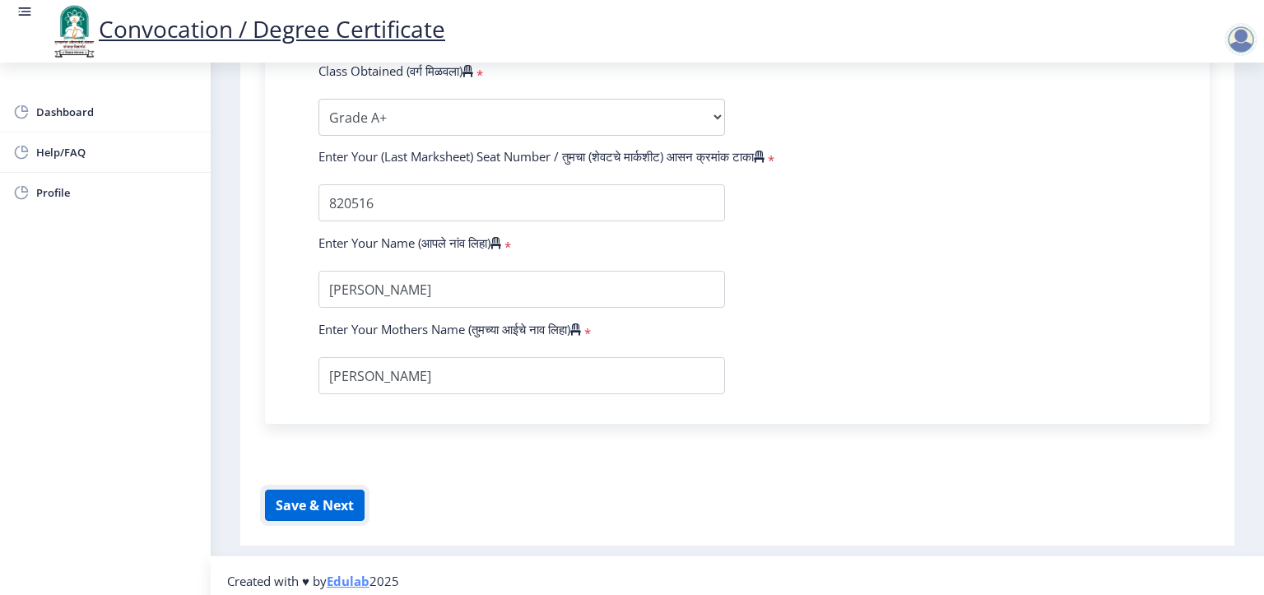
click at [336, 499] on button "Save & Next" at bounding box center [315, 505] width 100 height 31
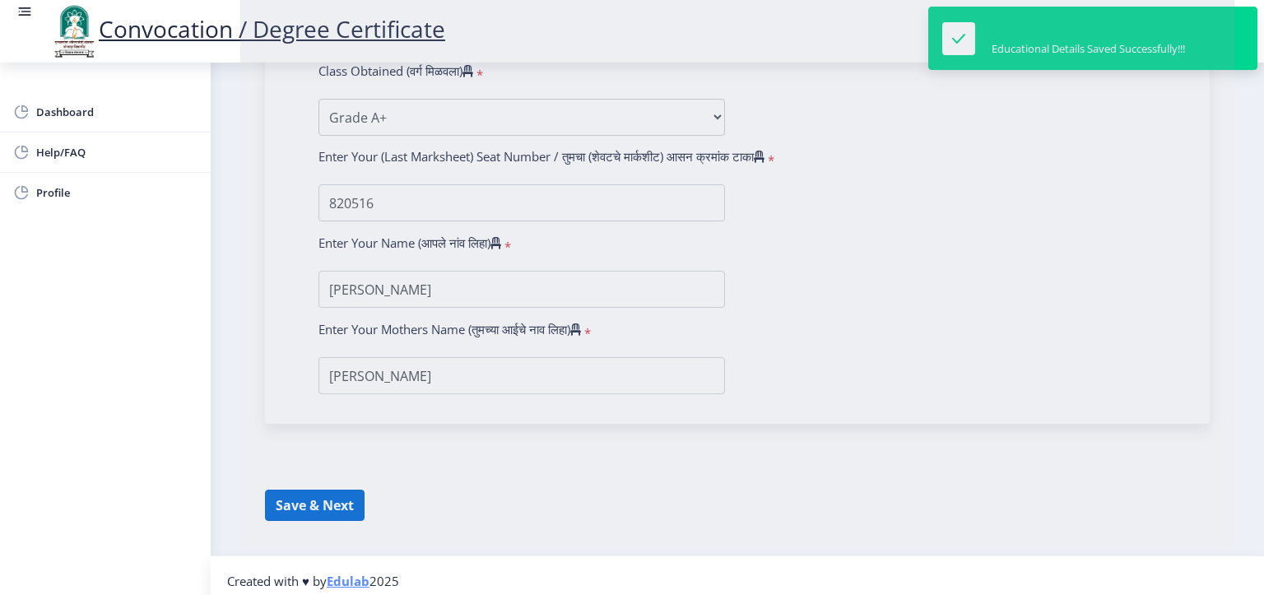
select select
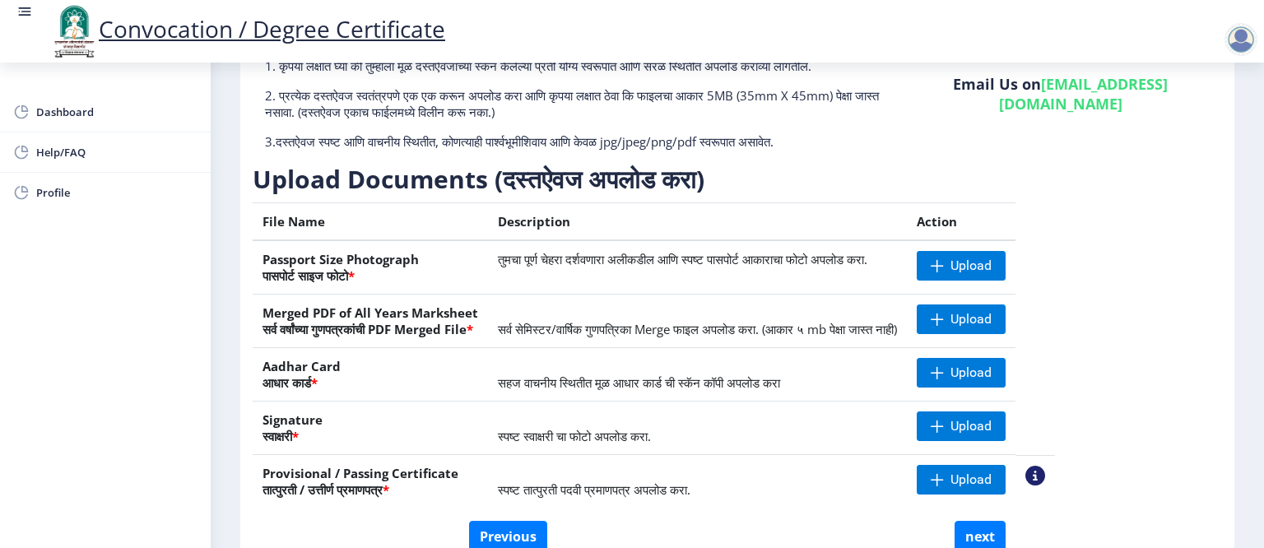
scroll to position [82, 0]
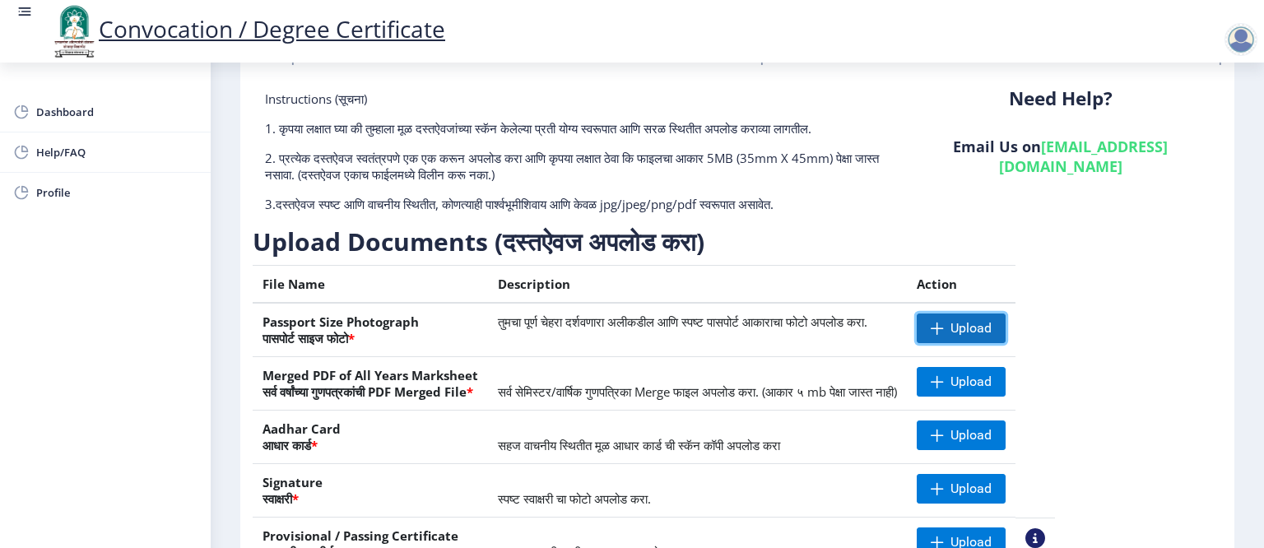
click at [991, 336] on span "Upload" at bounding box center [970, 328] width 41 height 16
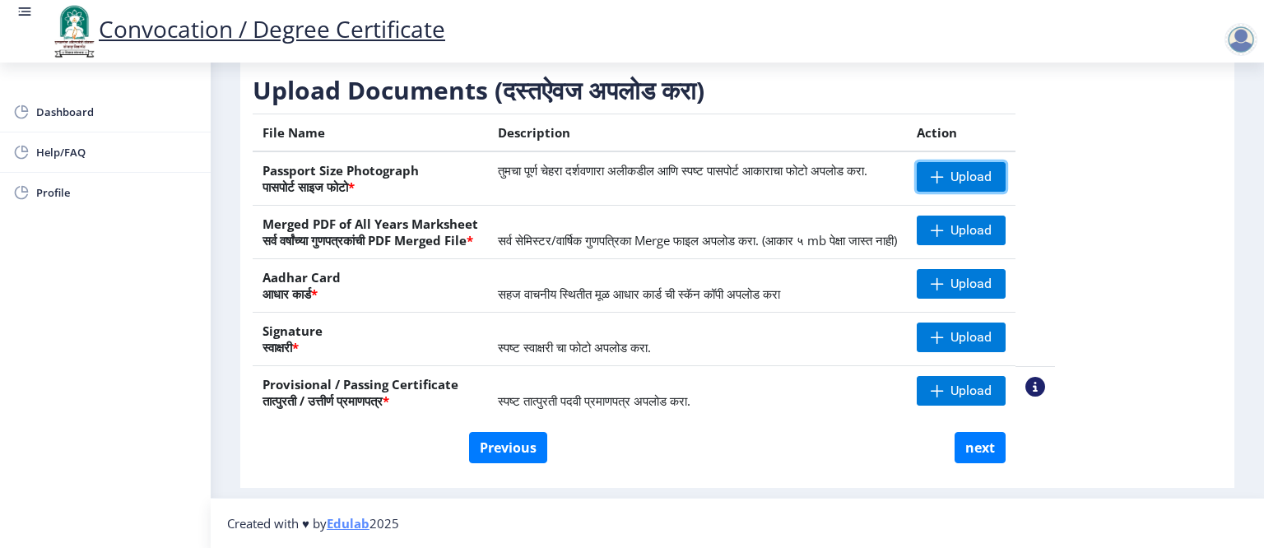
scroll to position [247, 0]
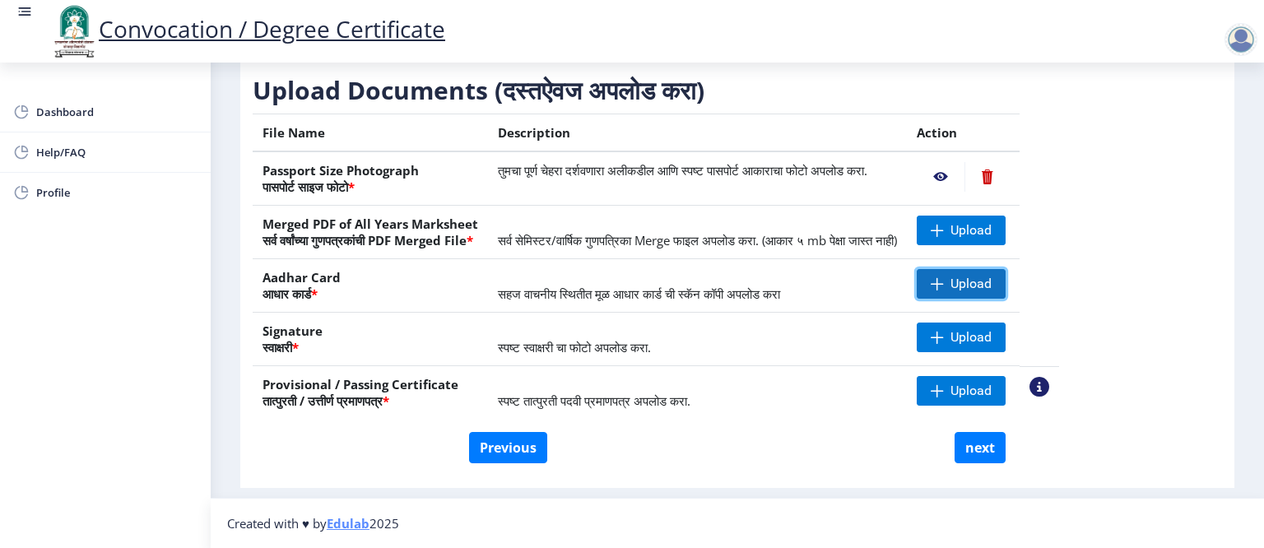
click at [1002, 285] on span "Upload" at bounding box center [961, 284] width 89 height 30
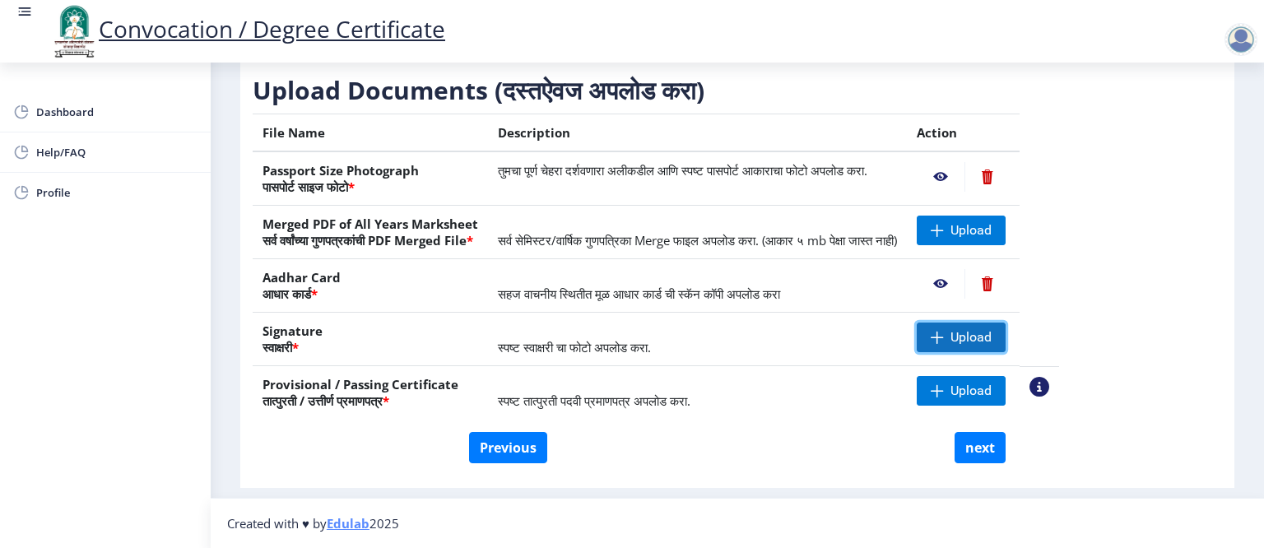
click at [1000, 341] on span "Upload" at bounding box center [961, 338] width 89 height 30
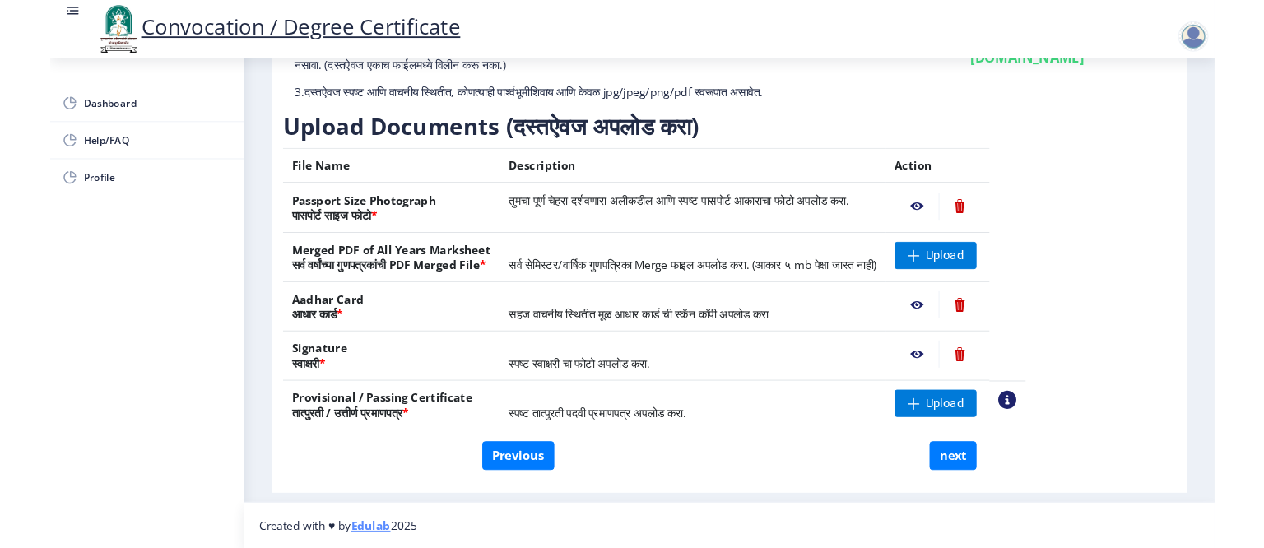
scroll to position [201, 0]
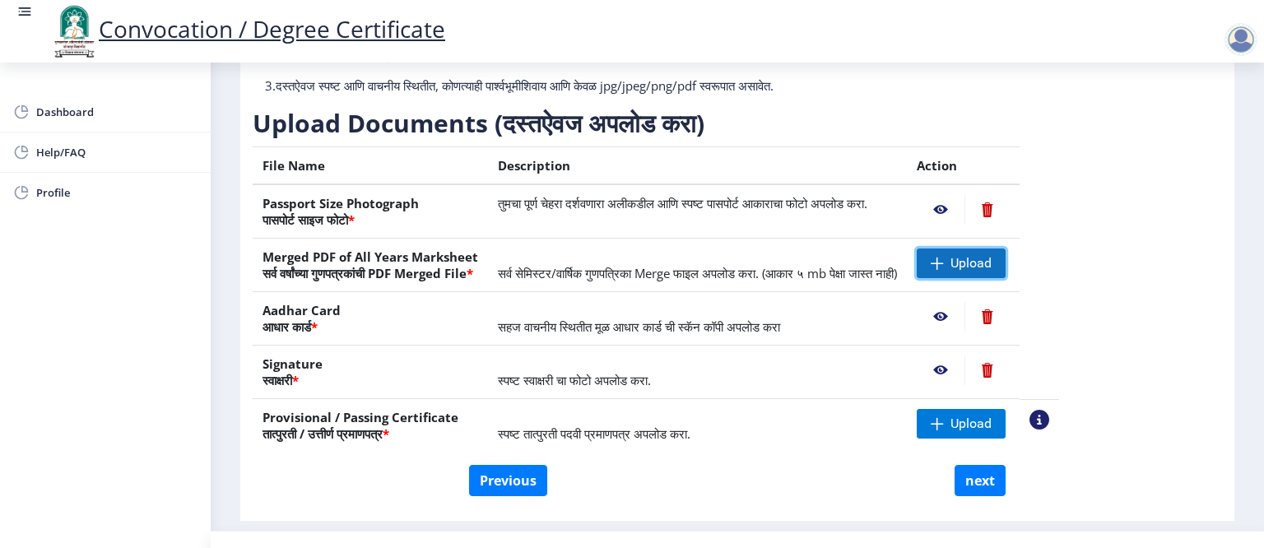
click at [991, 272] on span "Upload" at bounding box center [970, 263] width 41 height 16
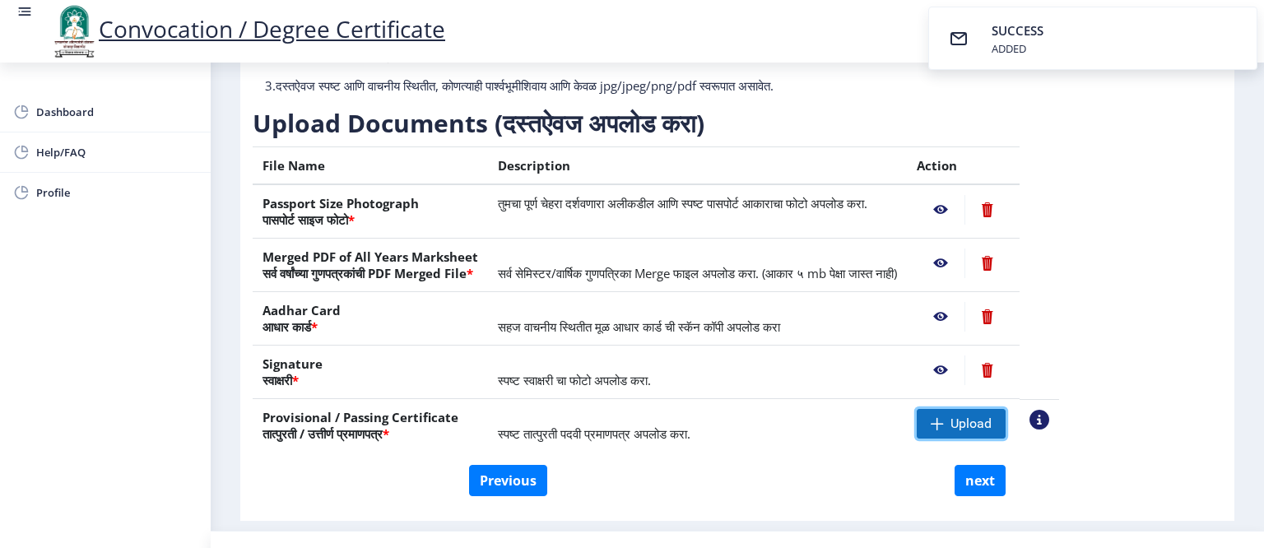
click at [1000, 439] on span "Upload" at bounding box center [961, 424] width 89 height 30
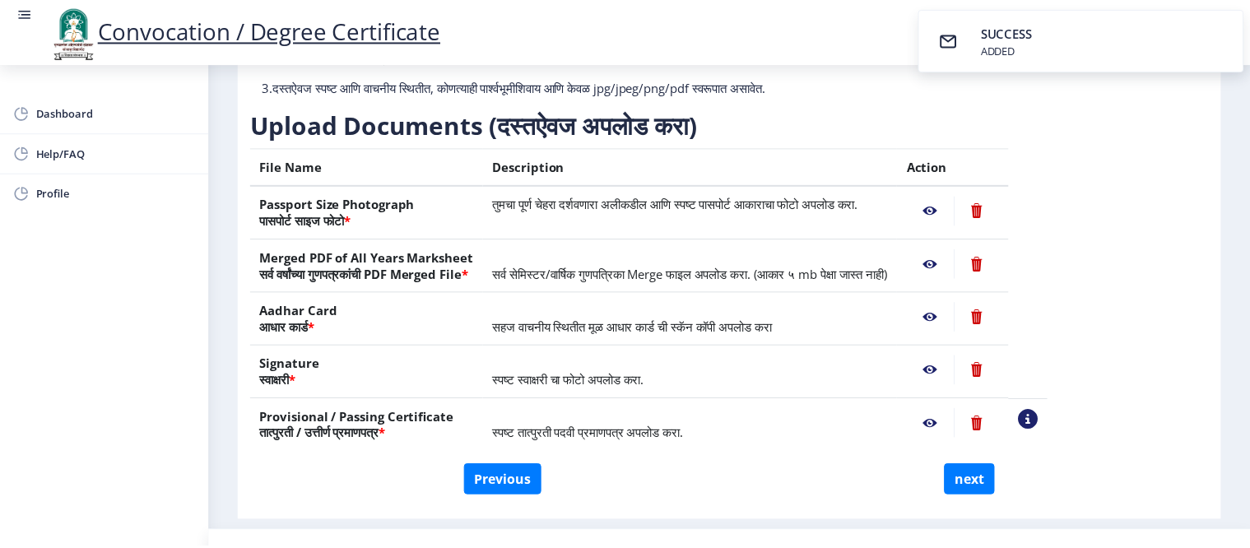
scroll to position [118, 0]
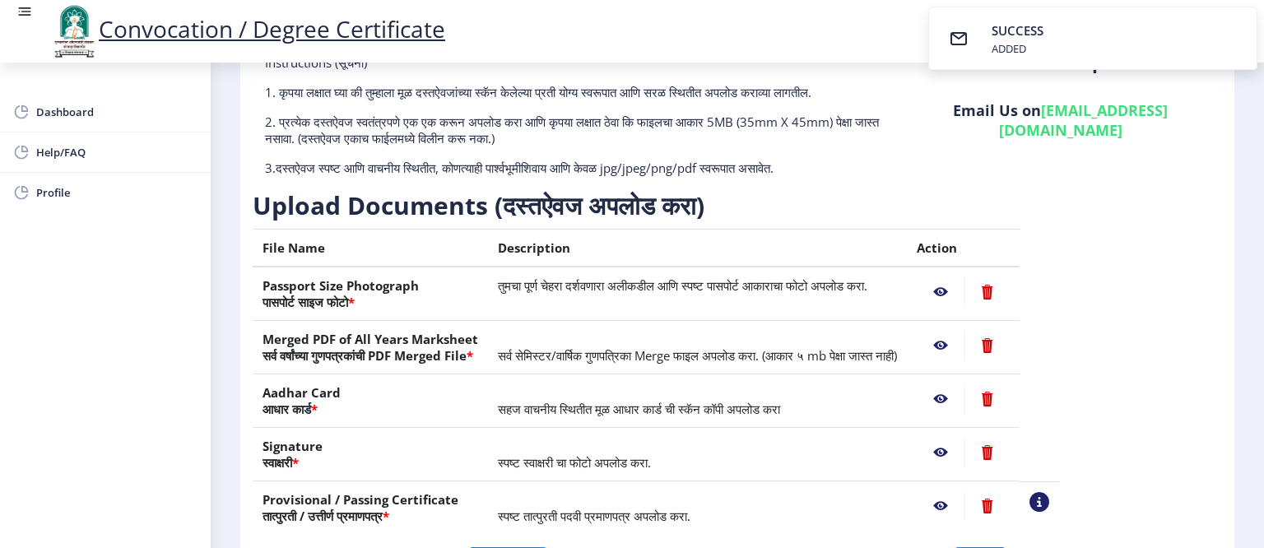
click at [964, 307] on nb-action at bounding box center [941, 292] width 48 height 30
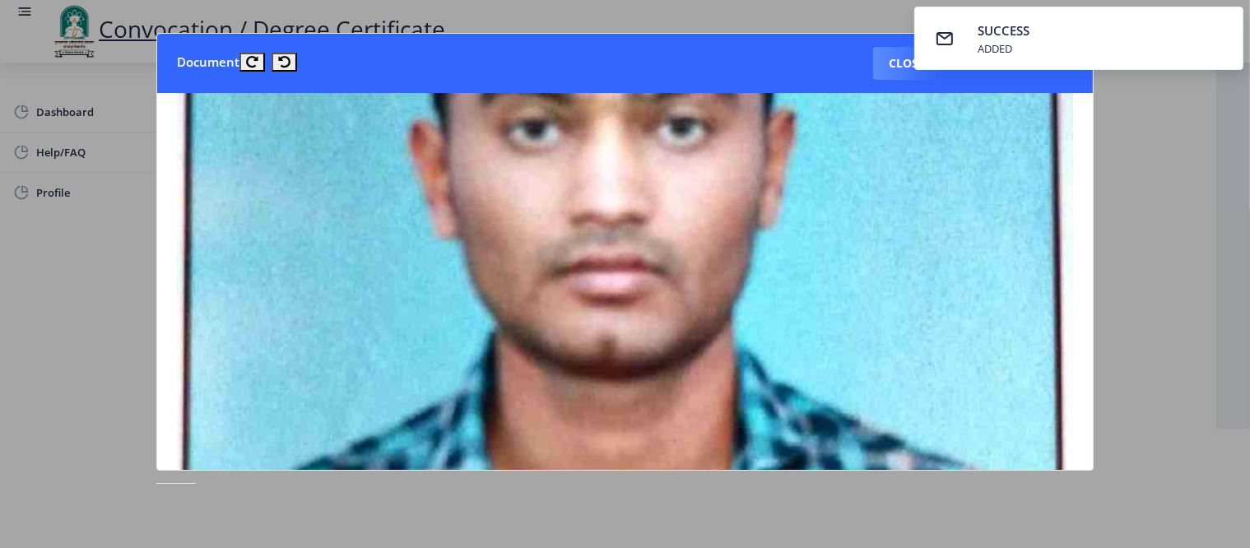
scroll to position [0, 0]
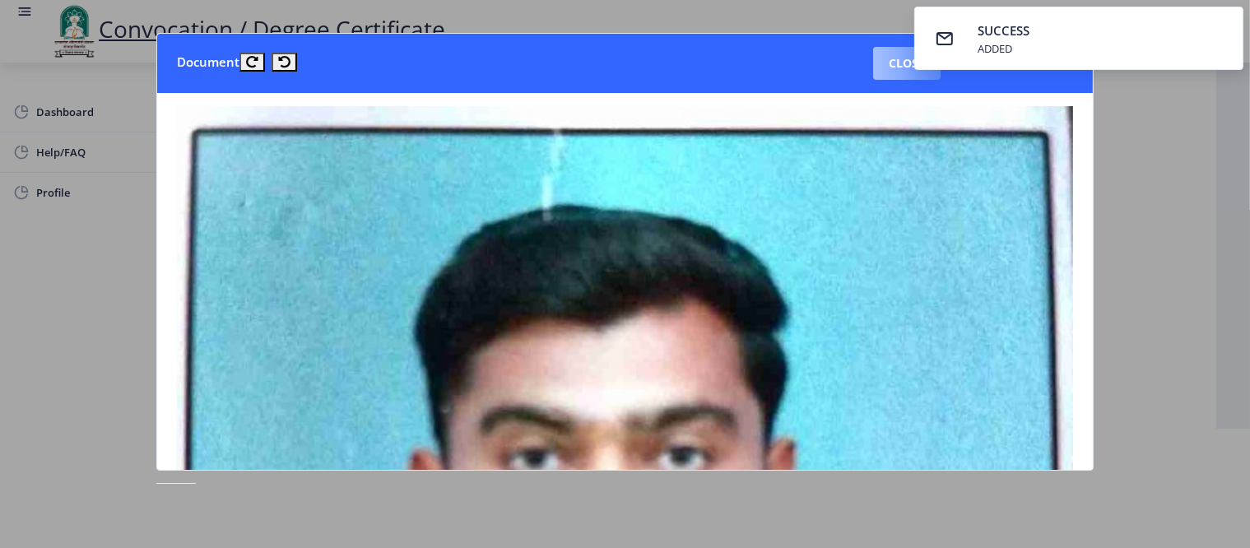
click at [905, 58] on button "Close" at bounding box center [906, 63] width 67 height 33
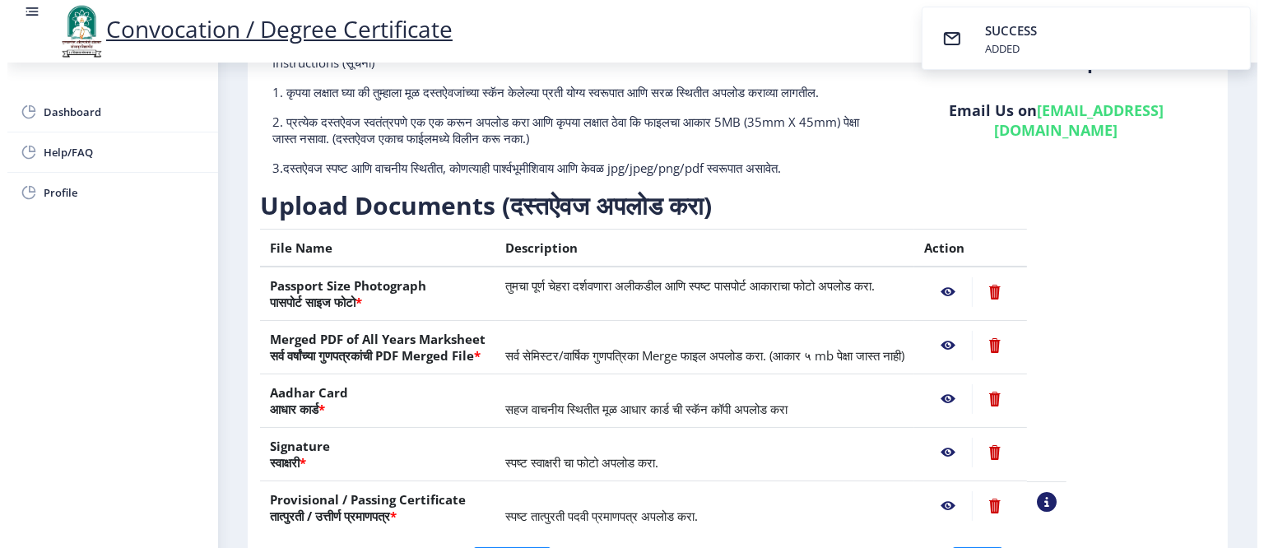
scroll to position [87, 0]
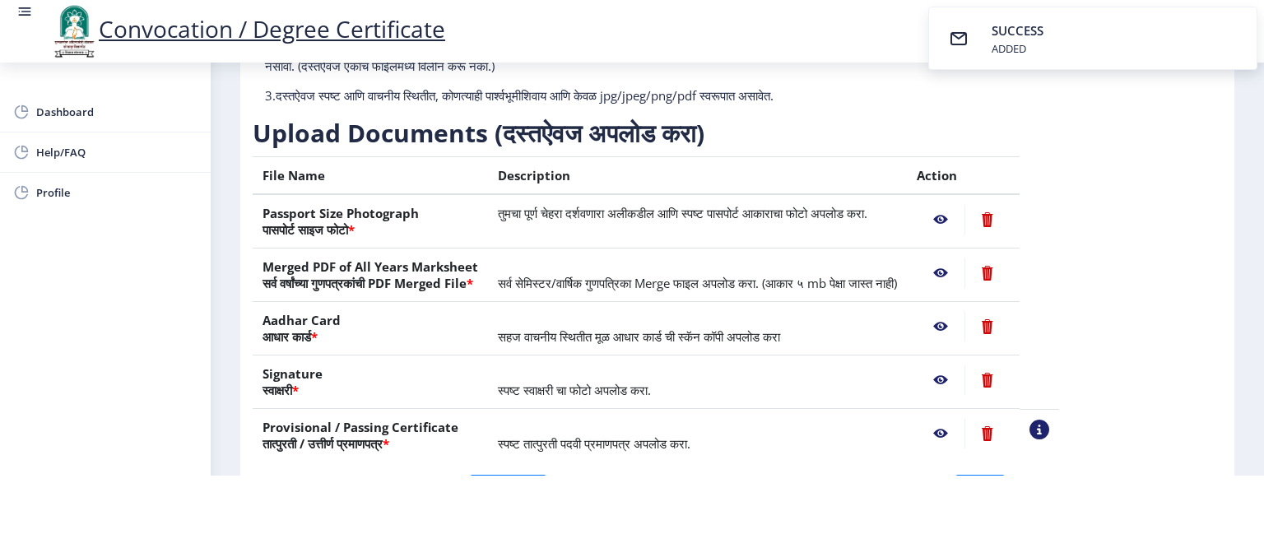
click at [964, 273] on nb-action at bounding box center [941, 273] width 48 height 30
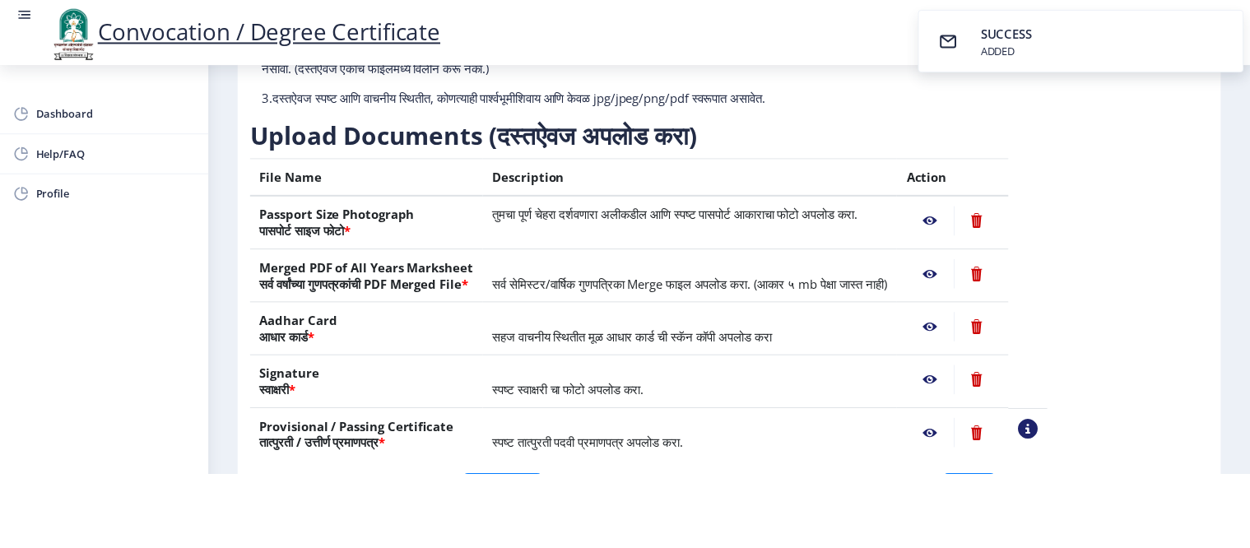
scroll to position [0, 0]
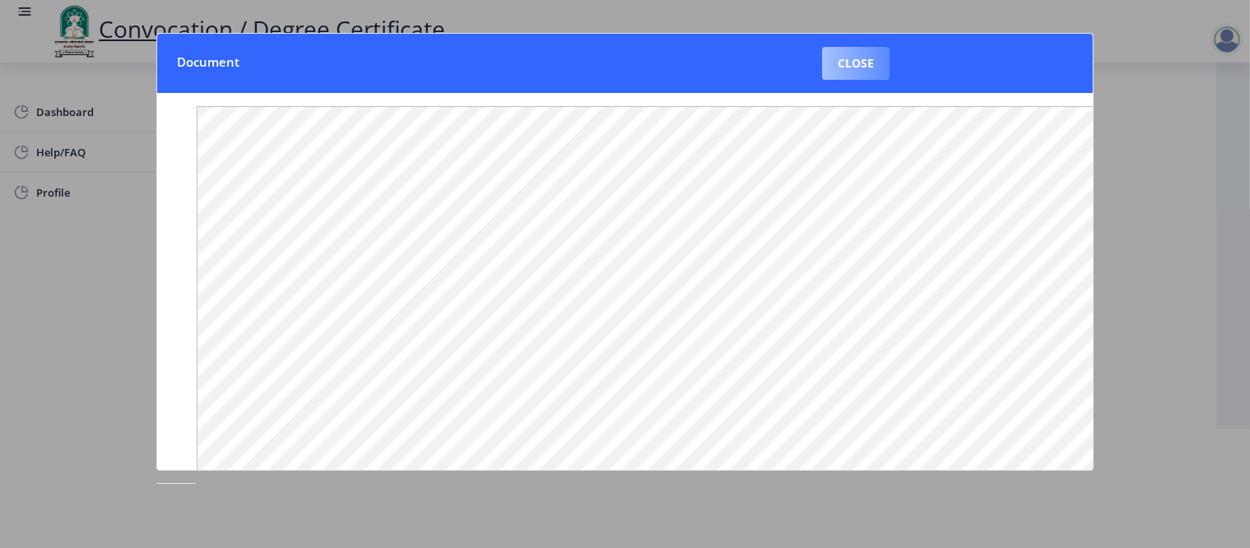
click at [834, 63] on button "Close" at bounding box center [855, 63] width 67 height 33
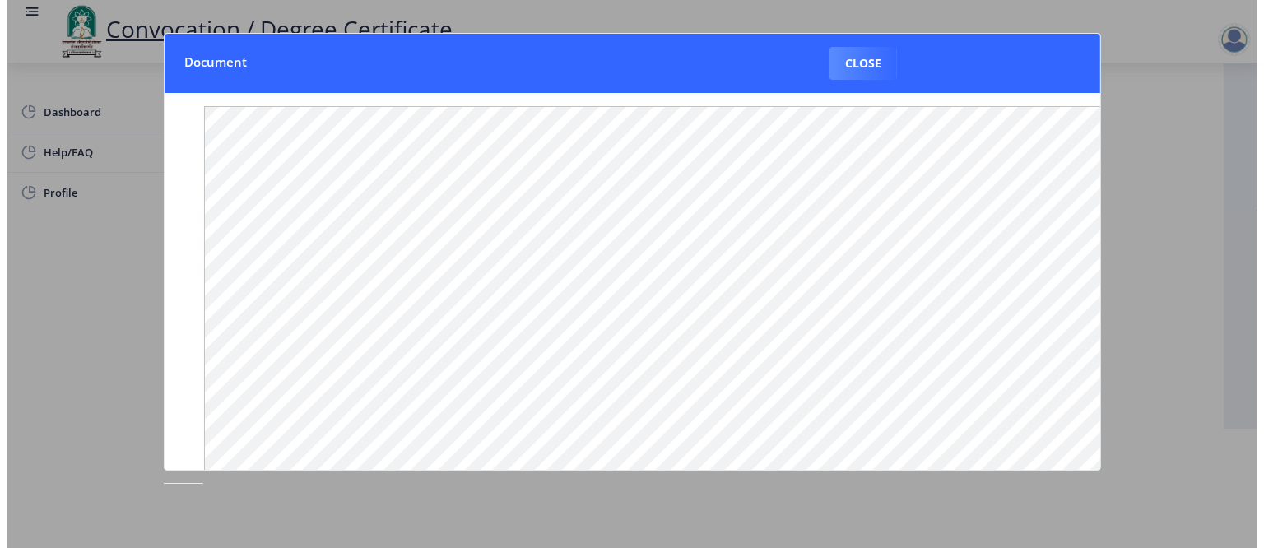
scroll to position [87, 0]
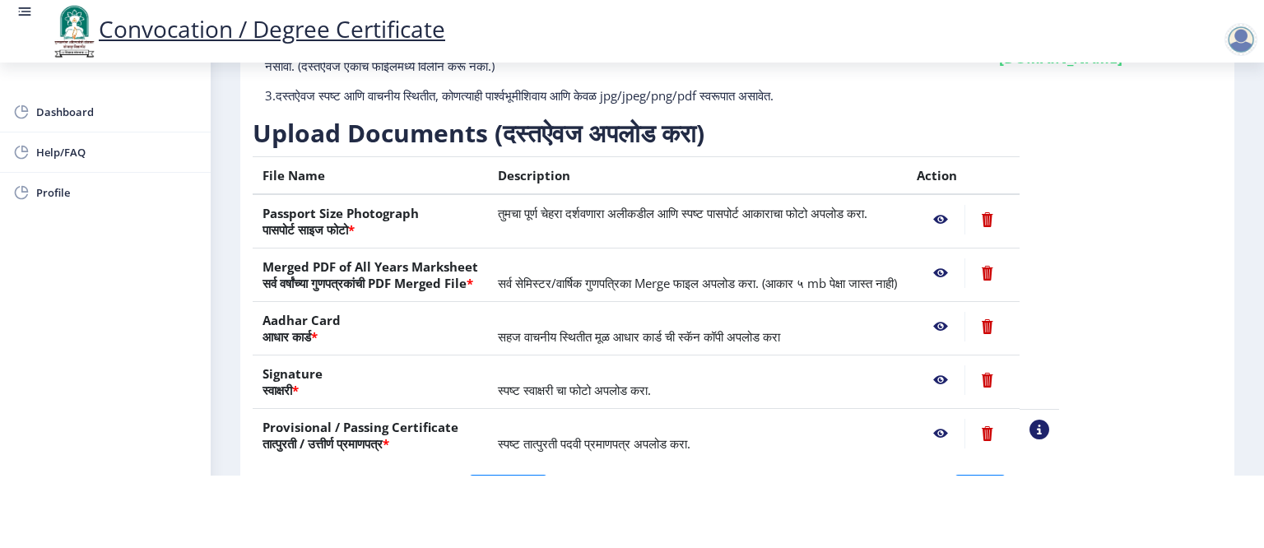
click at [964, 329] on nb-action at bounding box center [941, 327] width 48 height 30
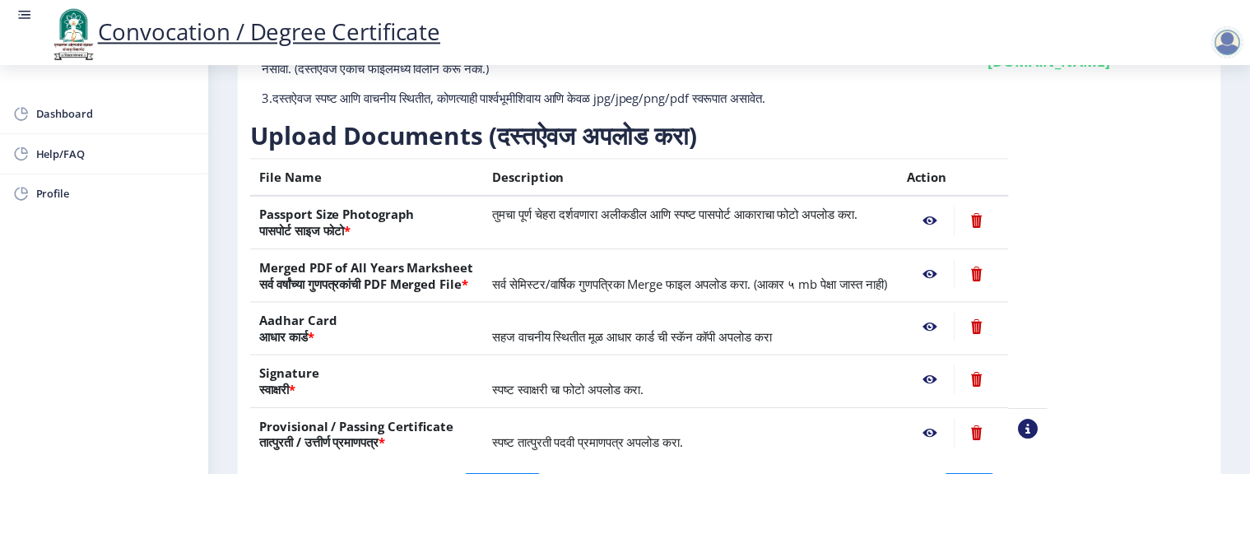
scroll to position [0, 0]
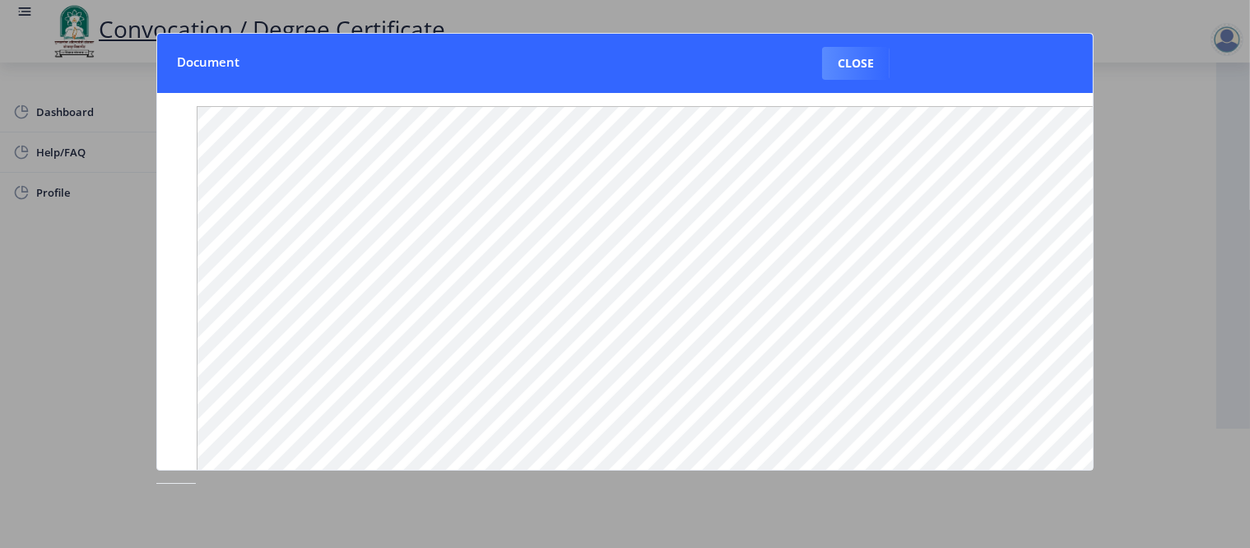
drag, startPoint x: 840, startPoint y: 63, endPoint x: 826, endPoint y: 74, distance: 17.6
click at [842, 63] on button "Close" at bounding box center [855, 63] width 67 height 33
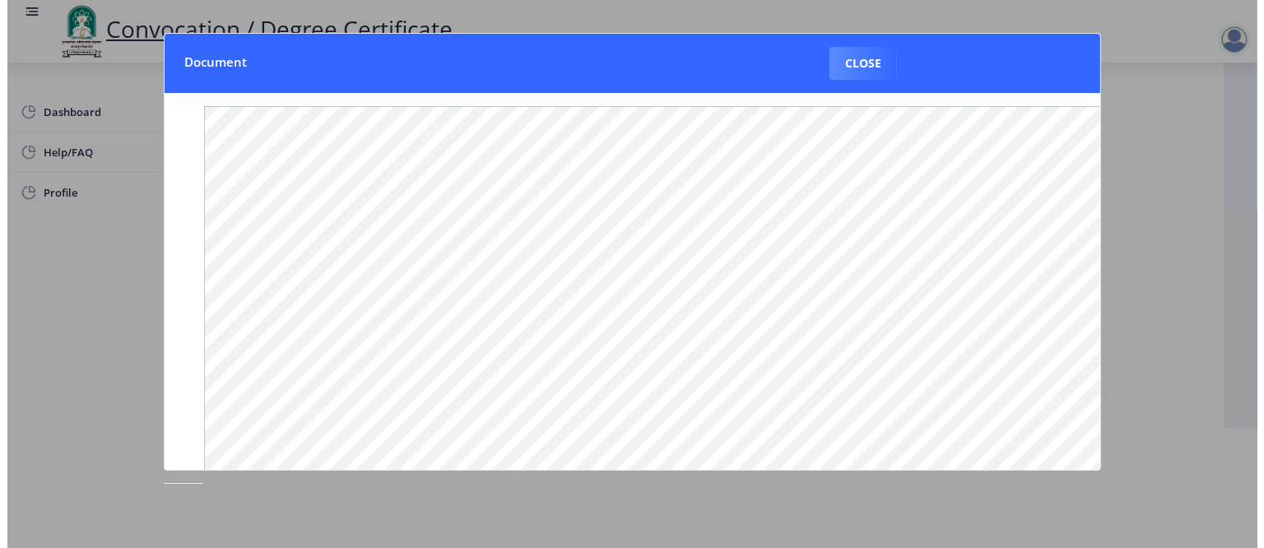
scroll to position [87, 0]
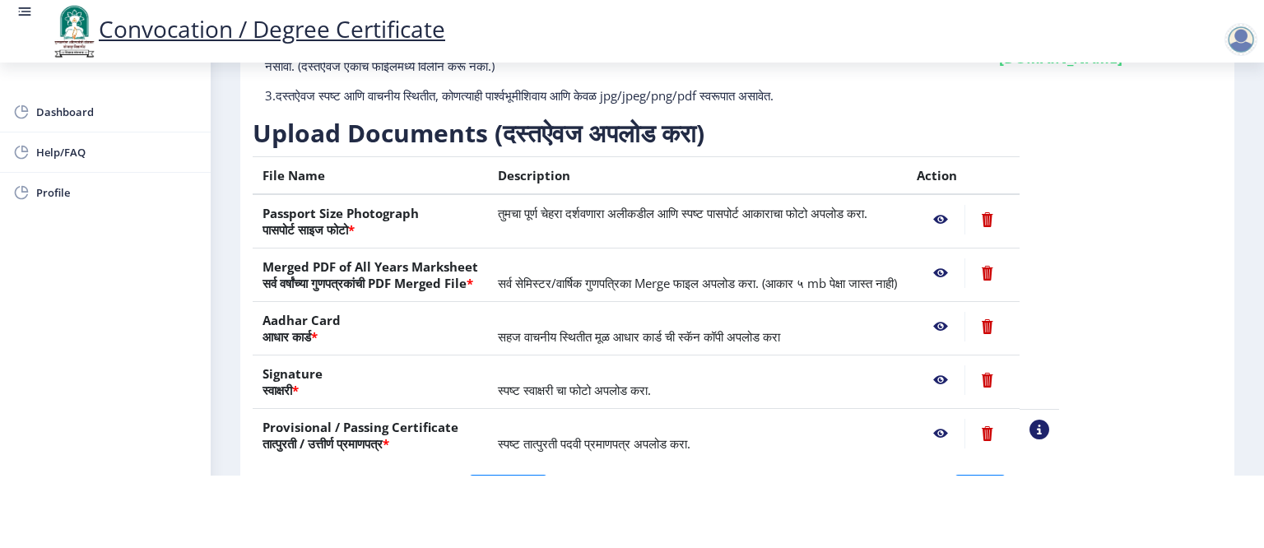
click at [964, 377] on nb-action at bounding box center [941, 380] width 48 height 30
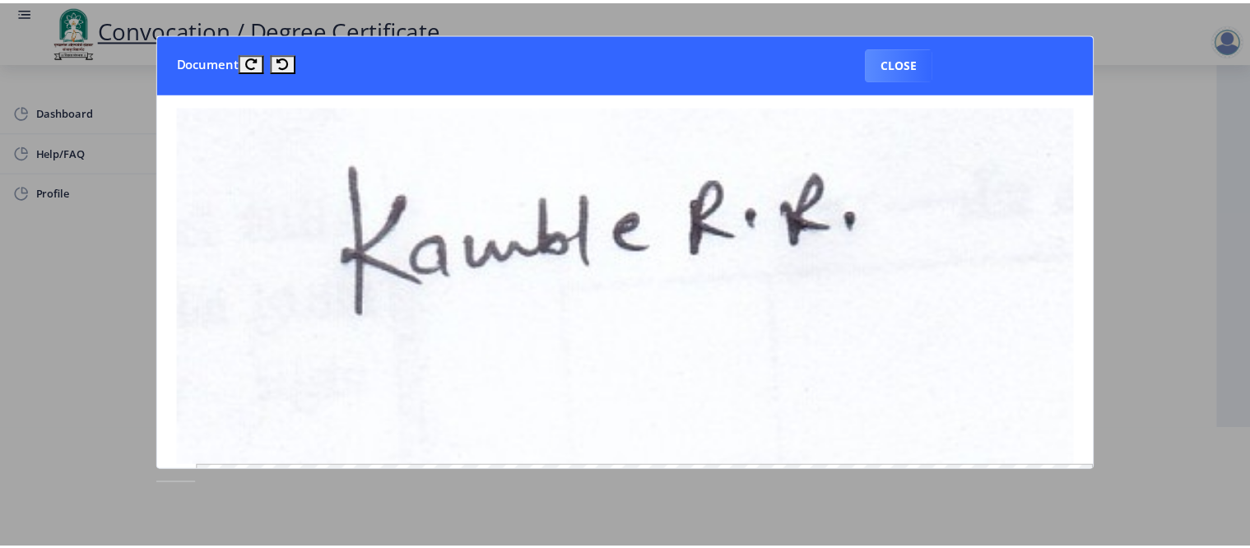
scroll to position [0, 0]
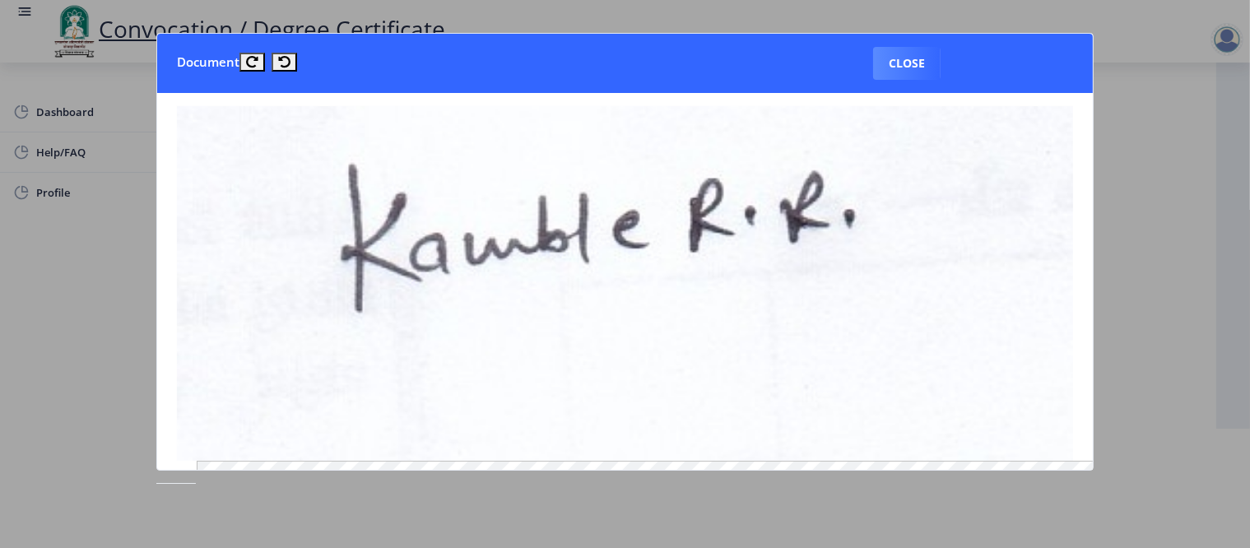
drag, startPoint x: 893, startPoint y: 68, endPoint x: 892, endPoint y: 236, distance: 167.8
click at [893, 67] on button "Close" at bounding box center [906, 63] width 67 height 33
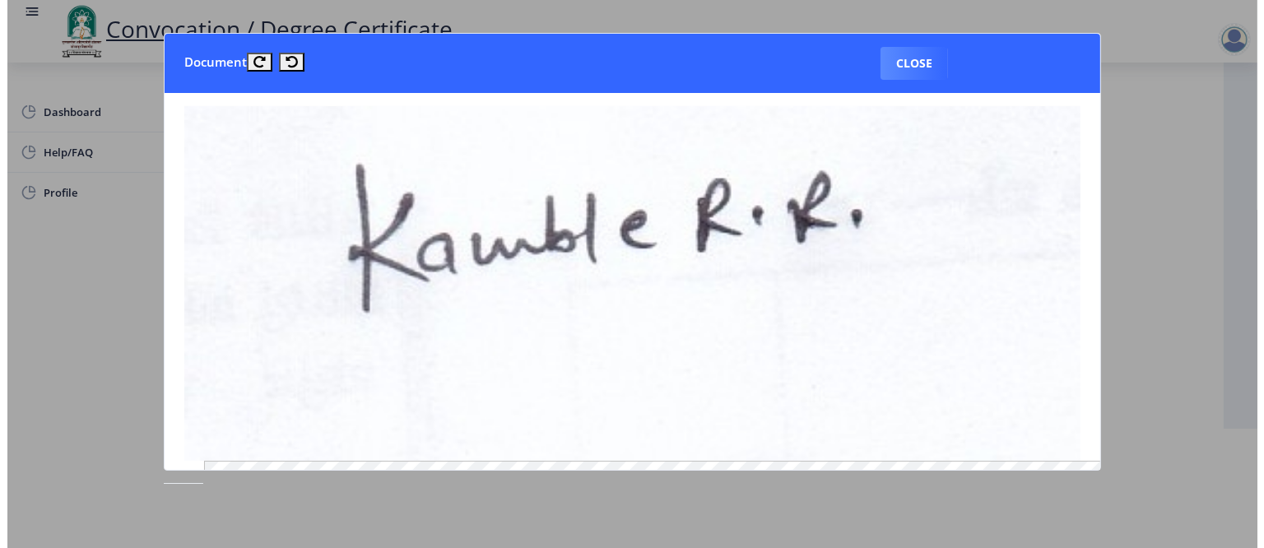
scroll to position [87, 0]
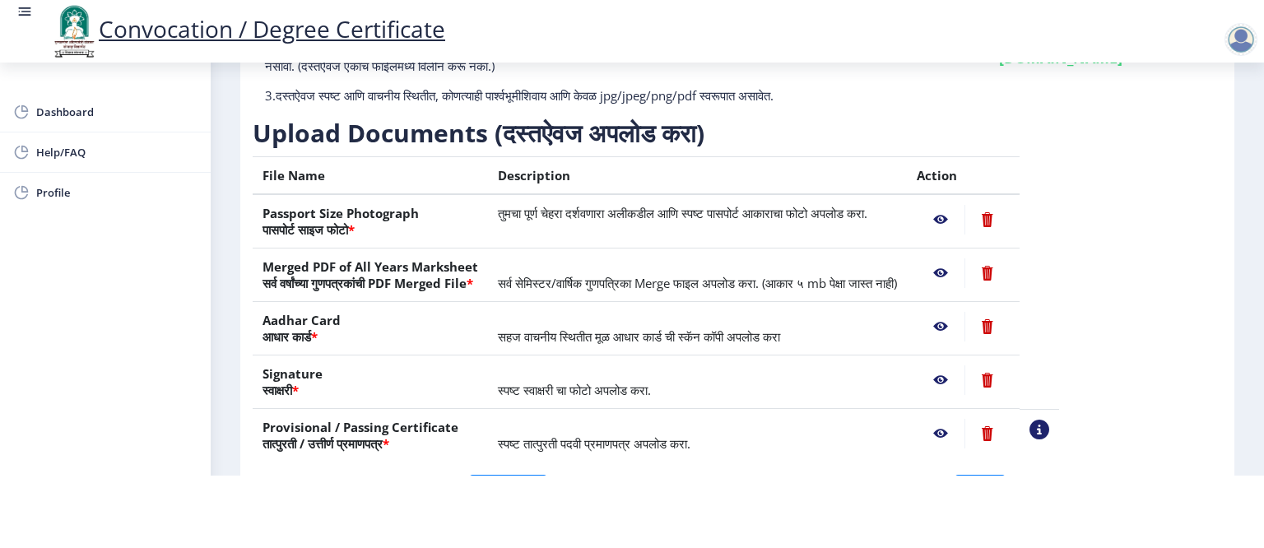
click at [964, 431] on nb-action at bounding box center [941, 434] width 48 height 30
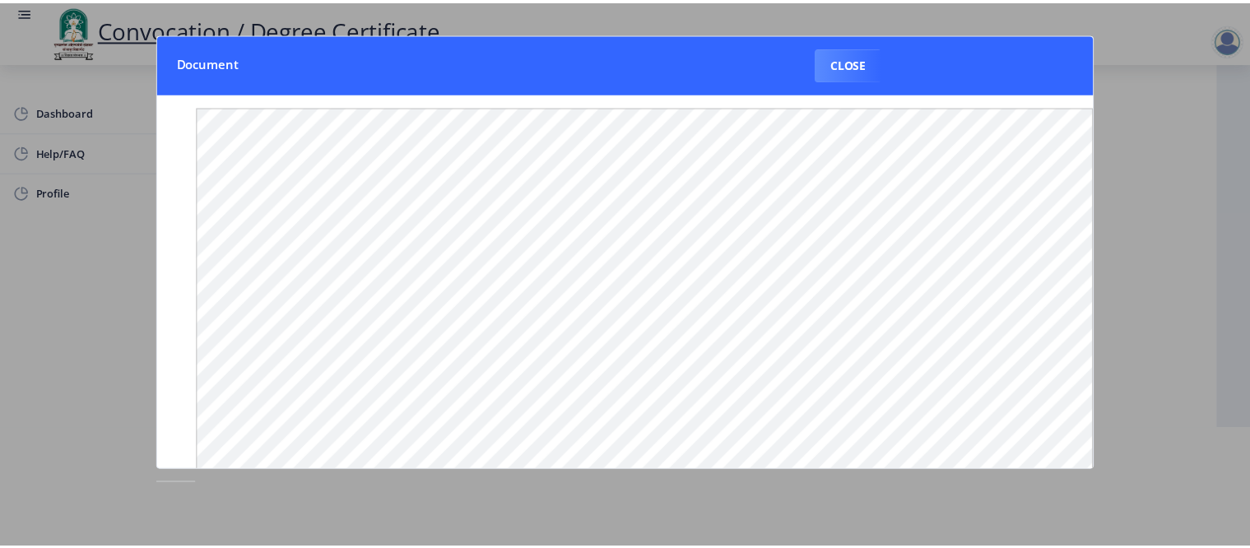
scroll to position [0, 0]
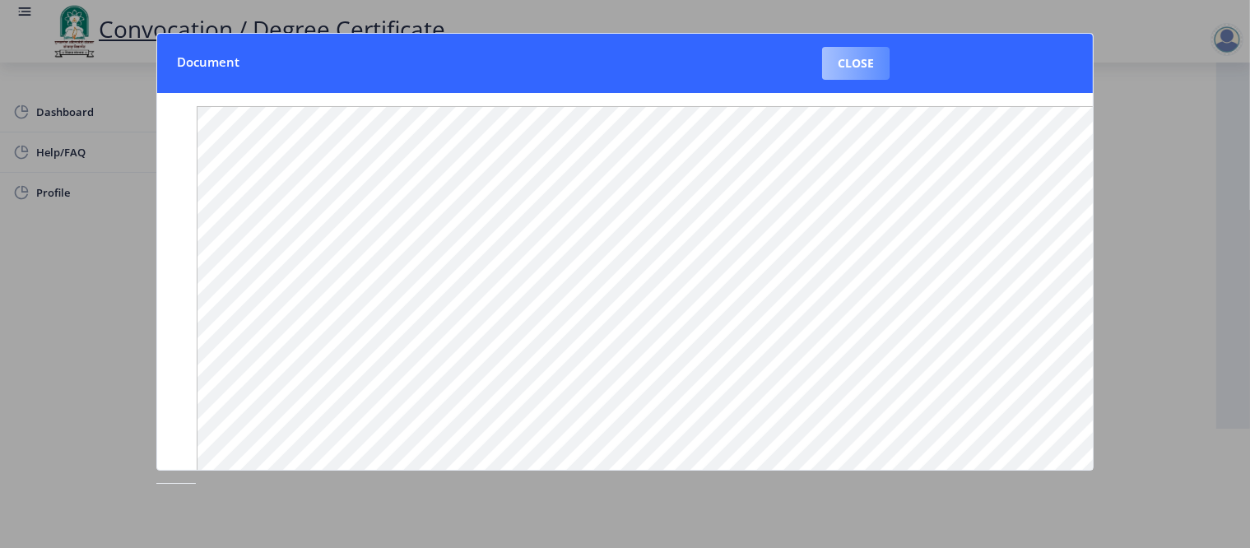
click at [863, 61] on button "Close" at bounding box center [855, 63] width 67 height 33
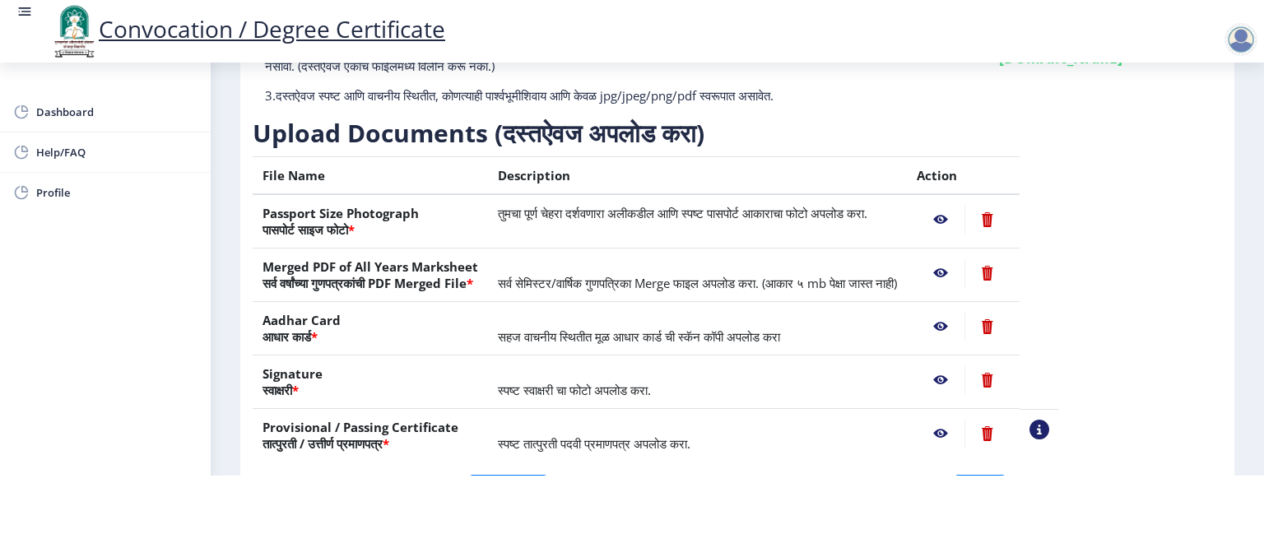
scroll to position [248, 0]
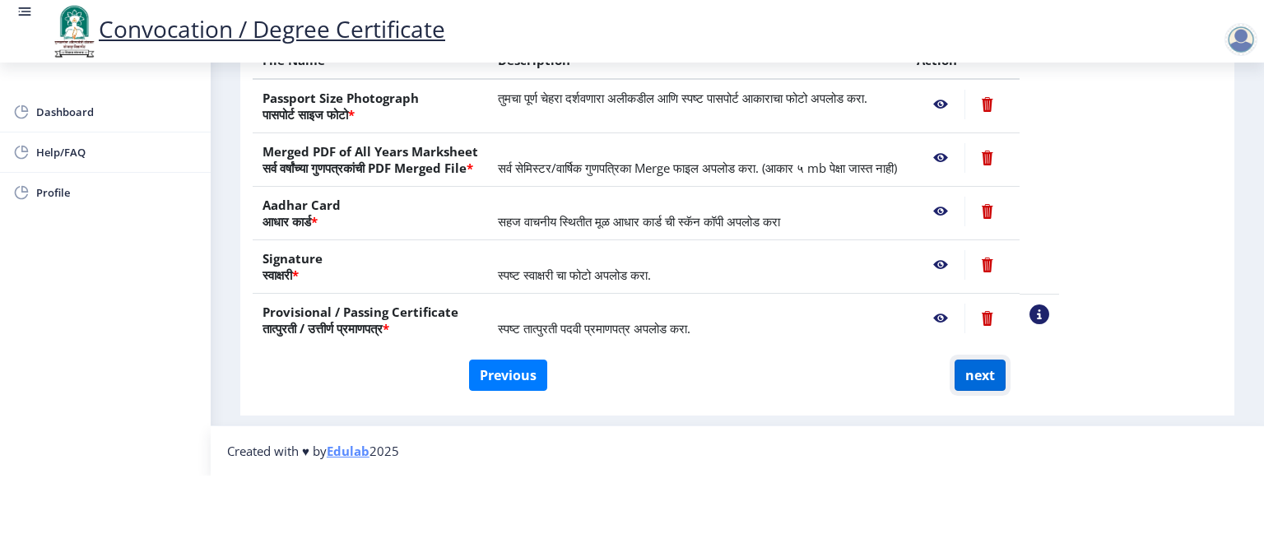
click at [971, 366] on button "next" at bounding box center [979, 375] width 51 height 31
select select
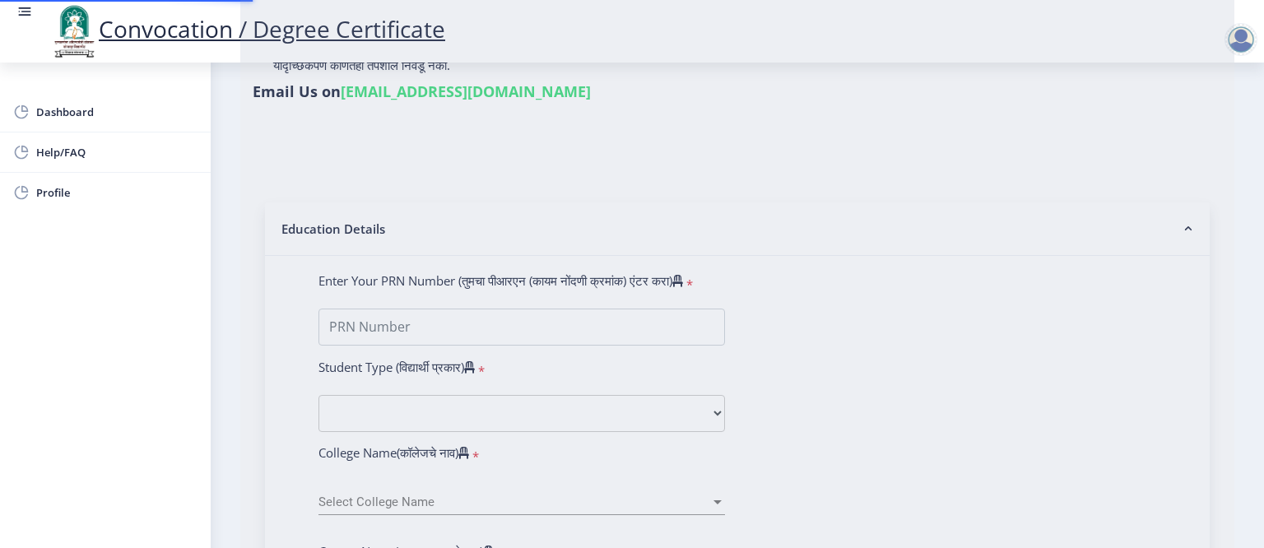
scroll to position [0, 0]
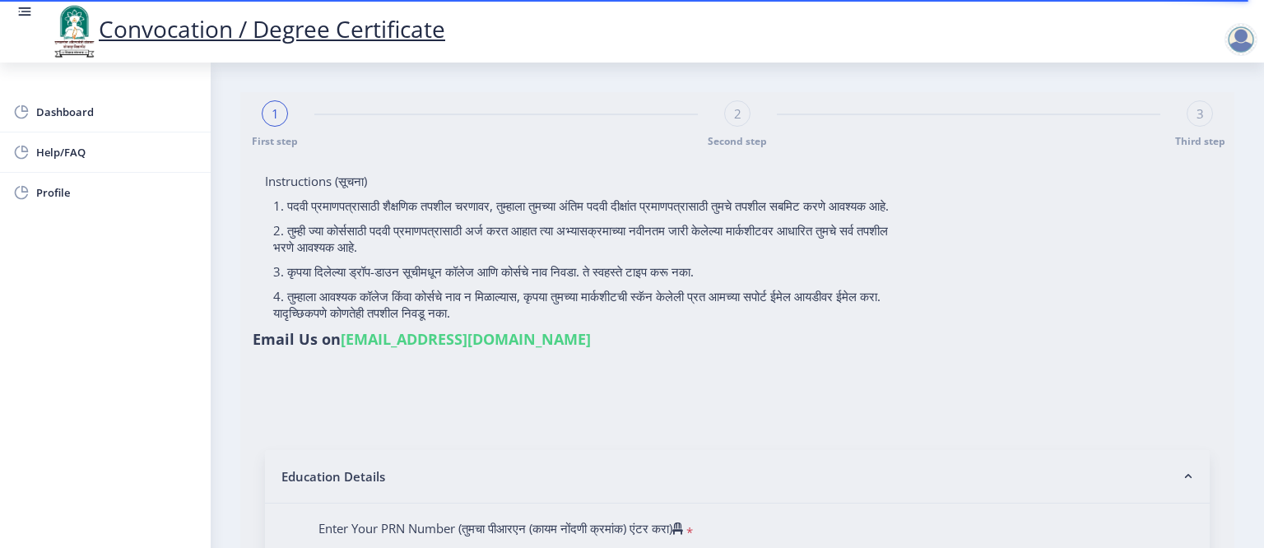
type input "[PERSON_NAME]"
select select
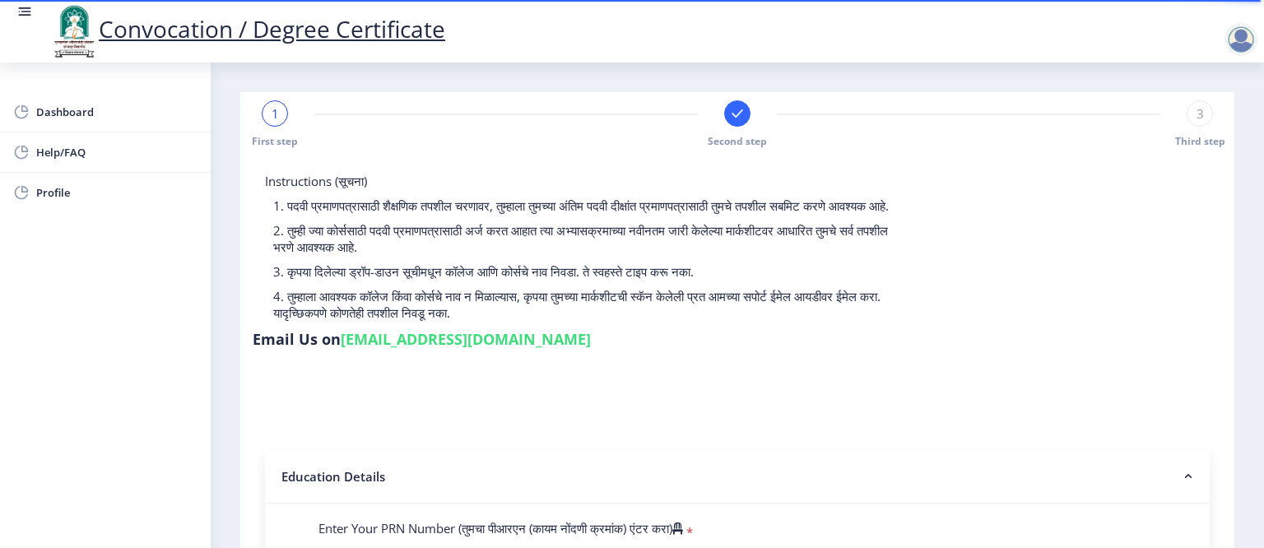
select select
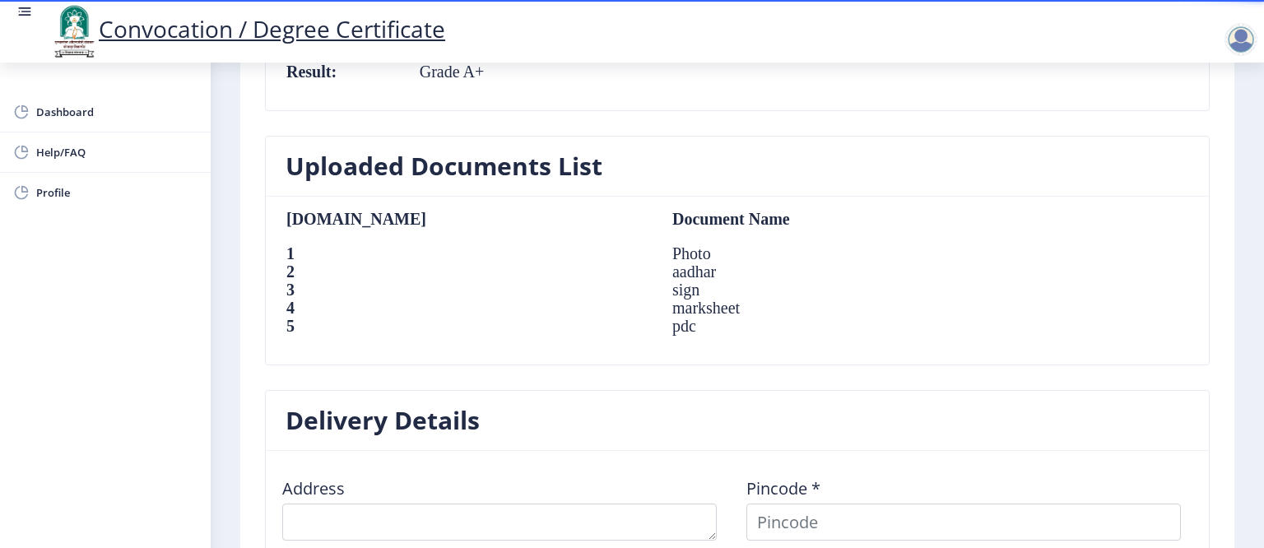
scroll to position [1222, 0]
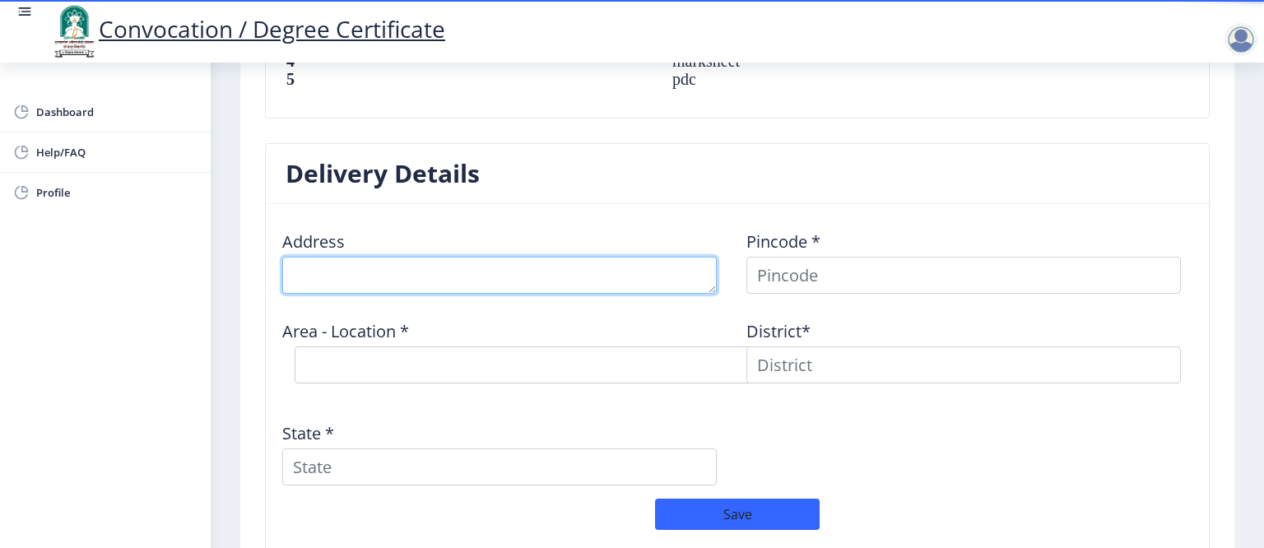
click at [346, 291] on textarea at bounding box center [499, 275] width 434 height 37
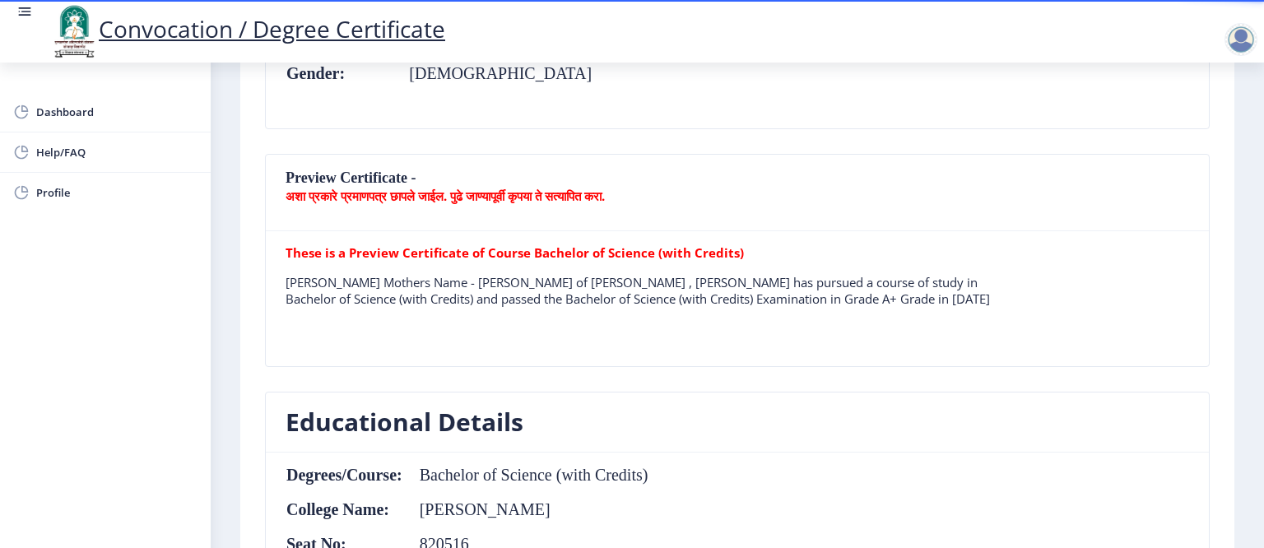
scroll to position [0, 0]
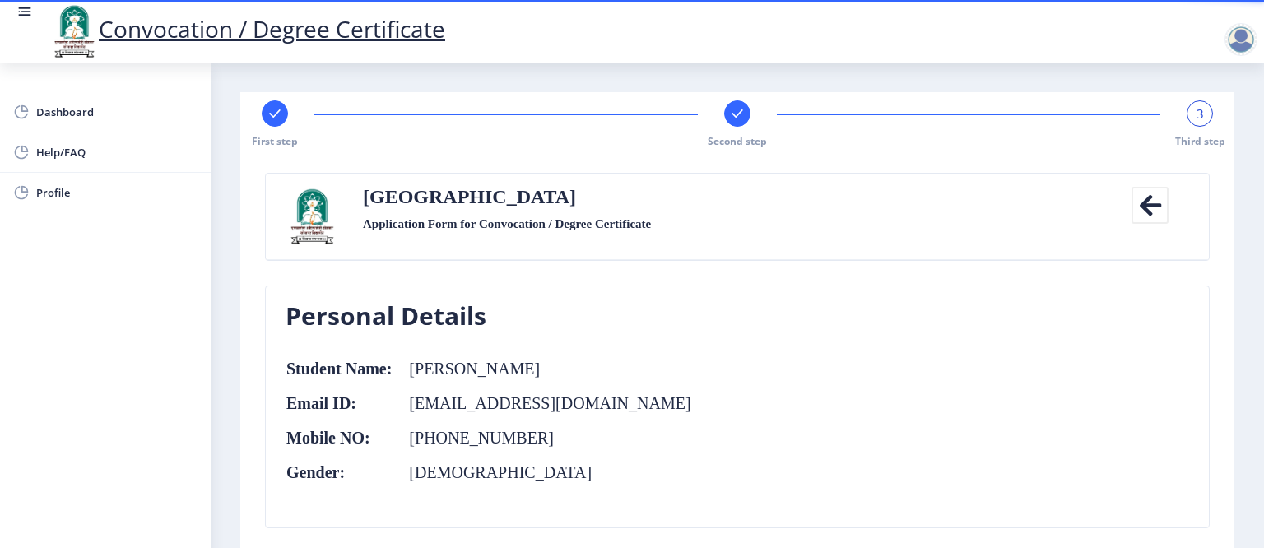
click at [1036, 370] on nb-card-body "Student Name: [PERSON_NAME] Email ID: [EMAIL_ADDRESS][DOMAIN_NAME] Mobile NO: […" at bounding box center [737, 436] width 943 height 181
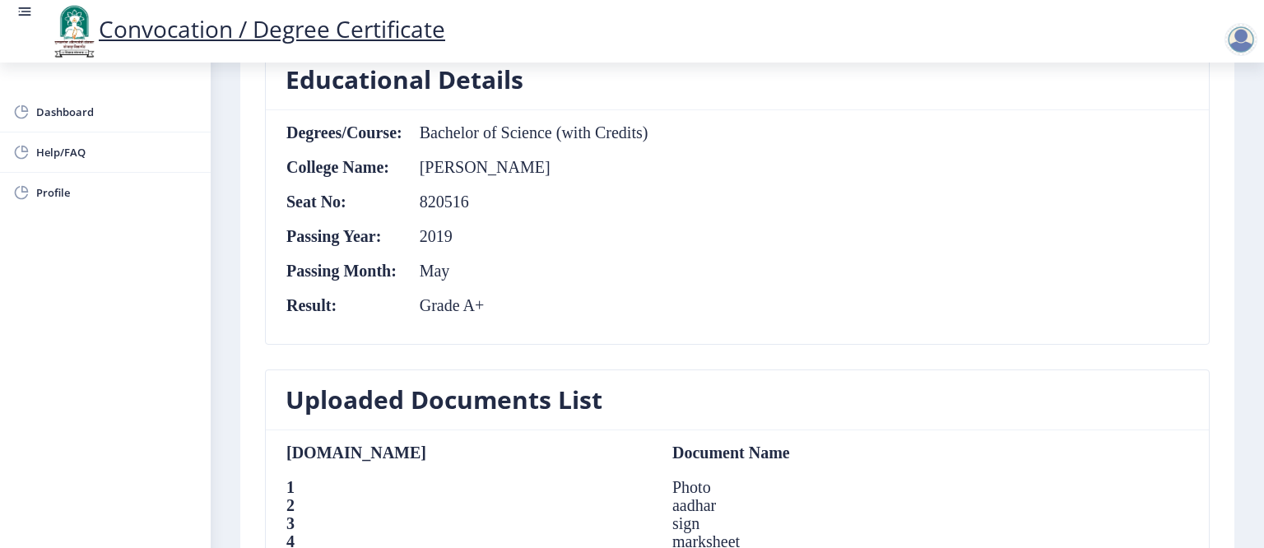
scroll to position [1152, 0]
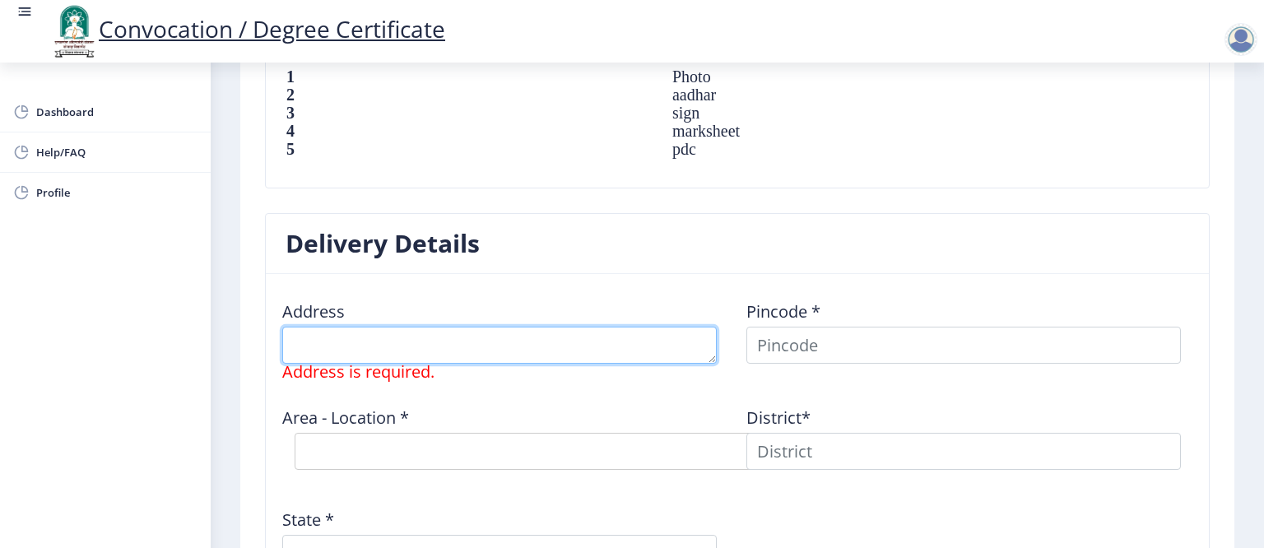
click at [383, 350] on textarea at bounding box center [499, 345] width 434 height 37
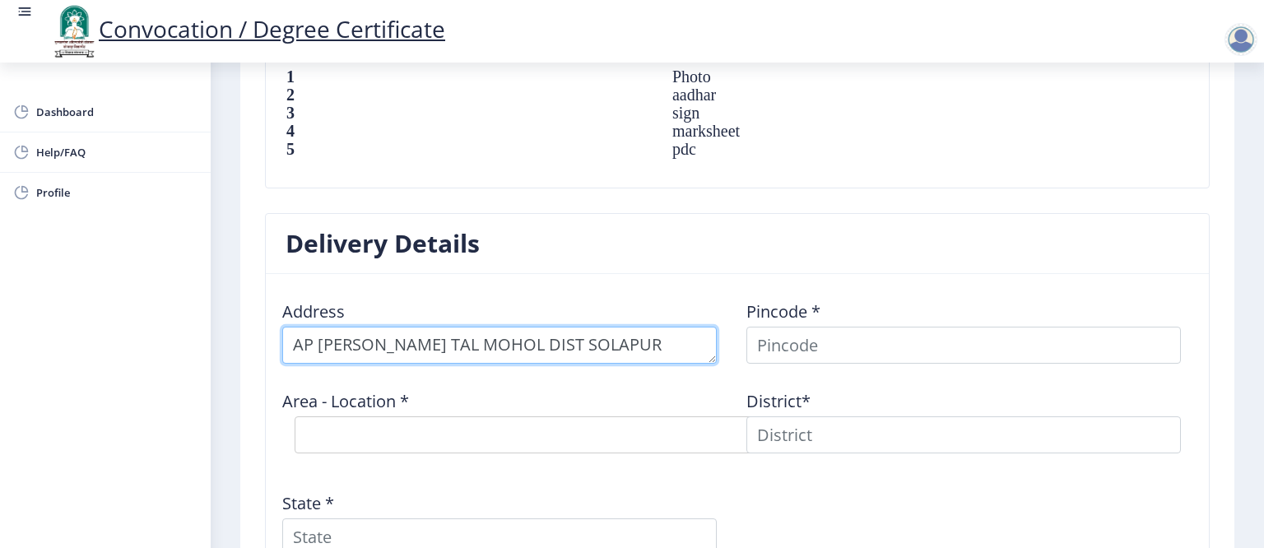
type textarea "AP [PERSON_NAME] TAL MOHOL DIST SOLAPUR"
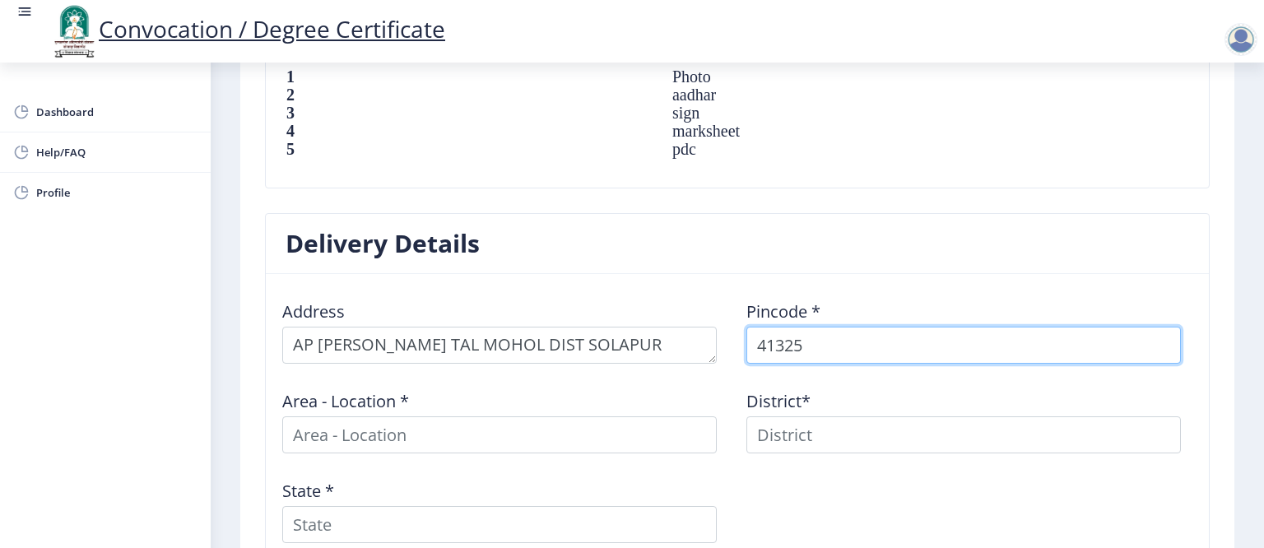
type input "413253"
select select
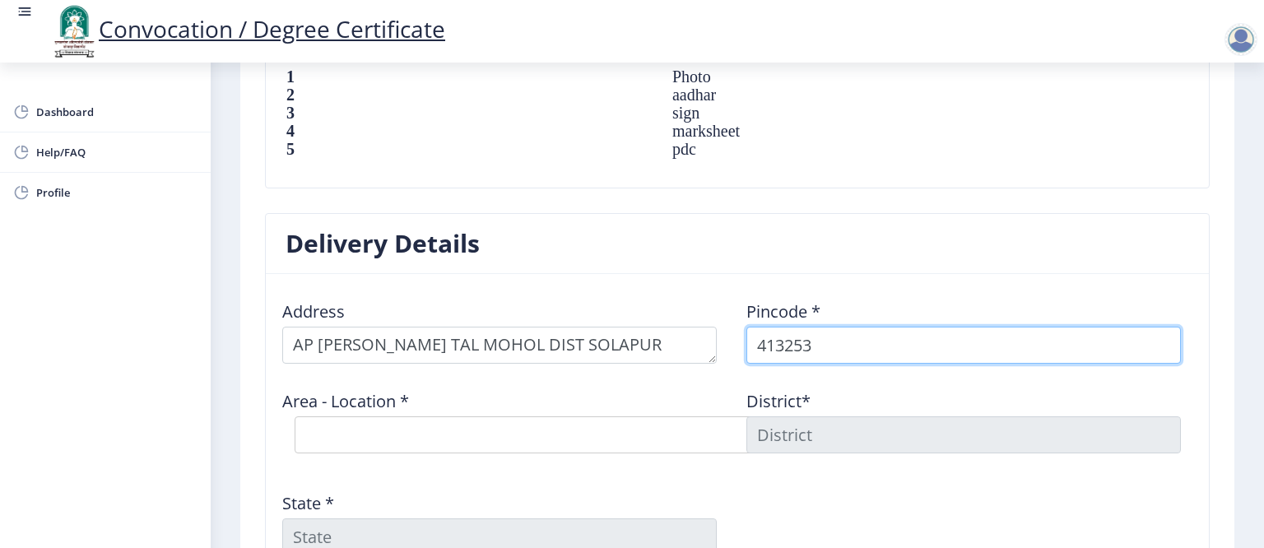
type input "413253"
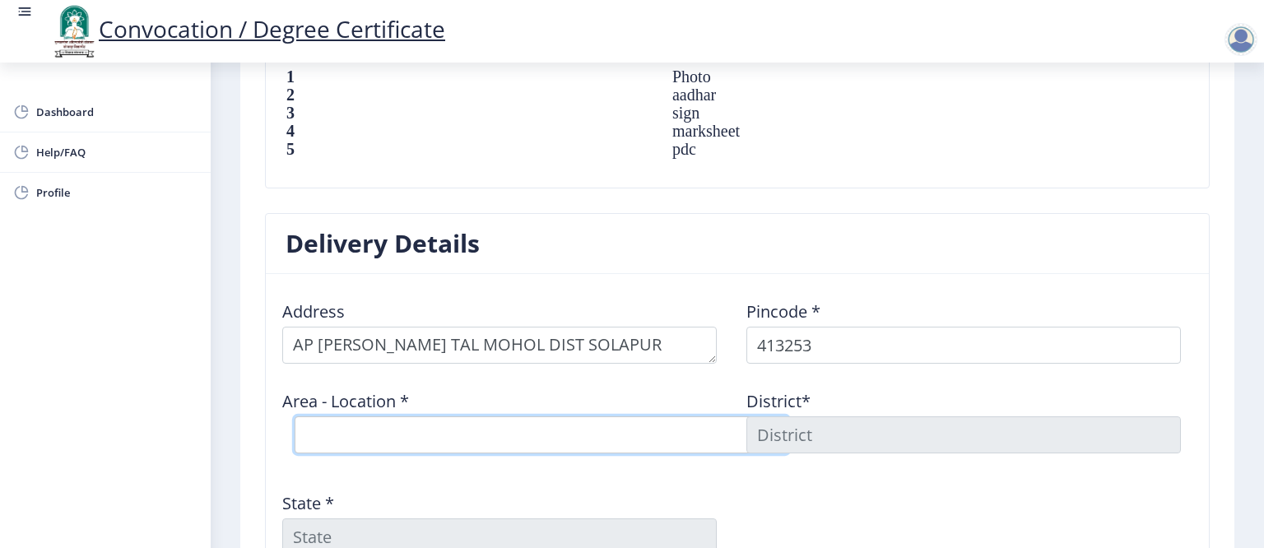
click at [378, 453] on select "Select Area Location Ankoli [PERSON_NAME] B.O Ichgaon [PERSON_NAME] Khurd S.O K…" at bounding box center [542, 434] width 494 height 37
select select "6: Object"
click at [295, 429] on select "Select Area Location Ankoli [PERSON_NAME] B.O Ichgaon [PERSON_NAME] Khurd S.O K…" at bounding box center [542, 434] width 494 height 37
type input "SOLAPUR"
type input "[GEOGRAPHIC_DATA]"
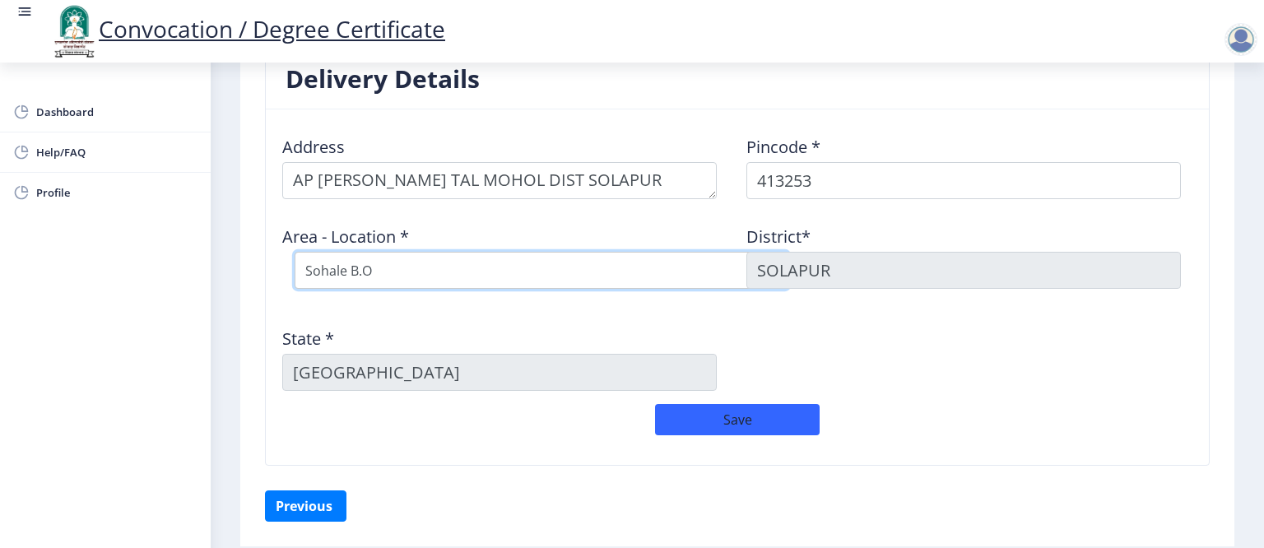
scroll to position [1386, 0]
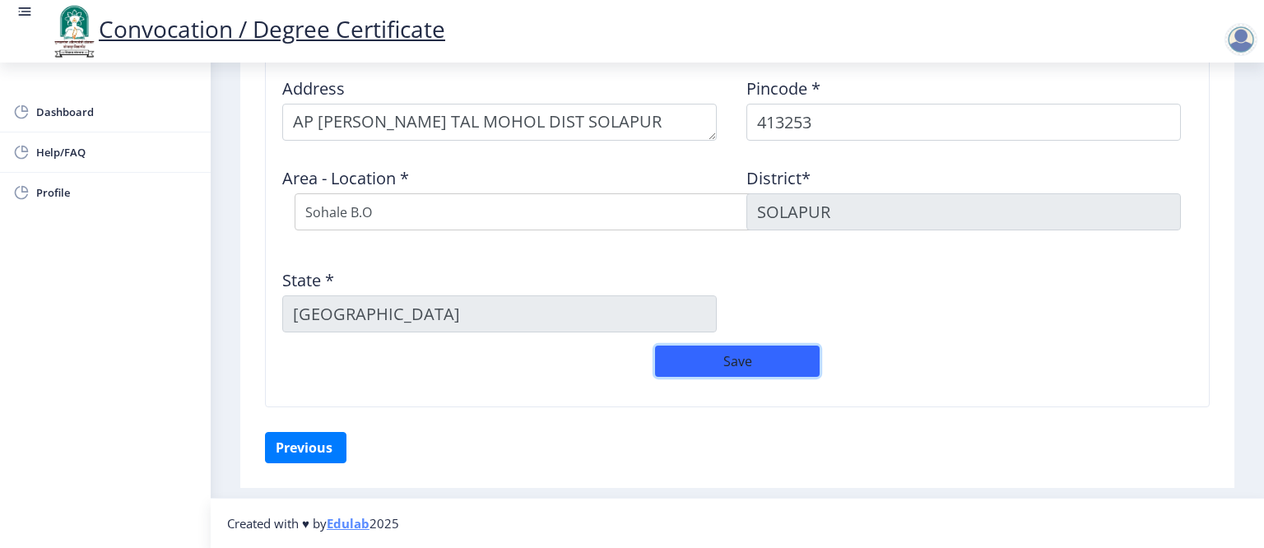
click at [724, 357] on button "Save" at bounding box center [737, 361] width 165 height 31
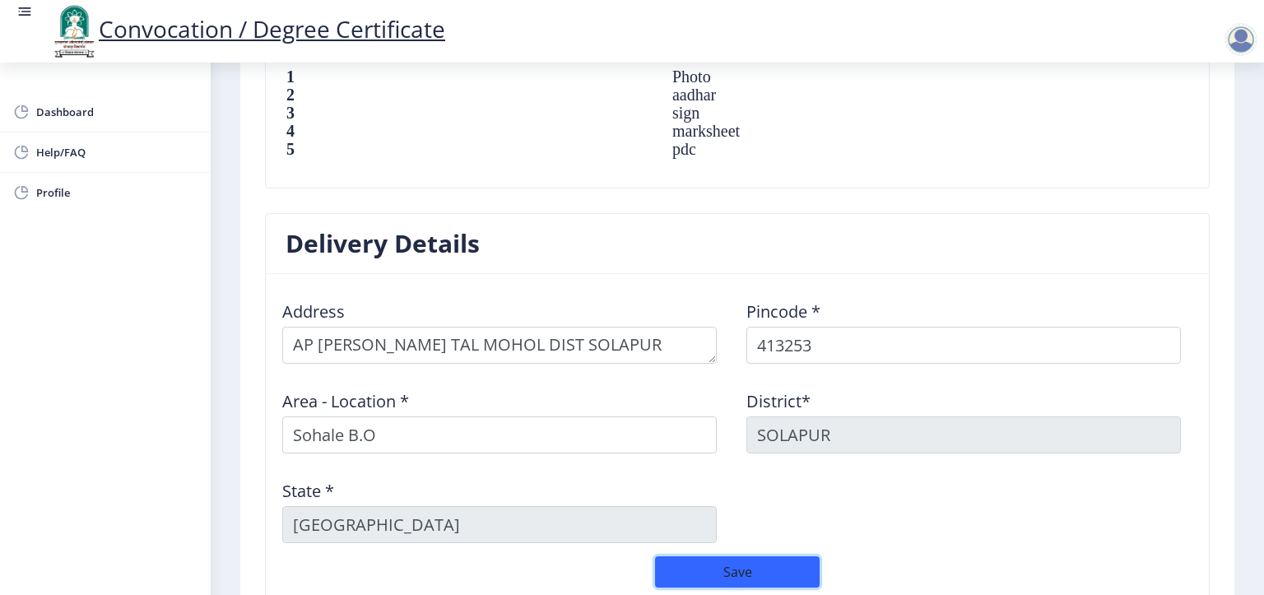
scroll to position [1375, 0]
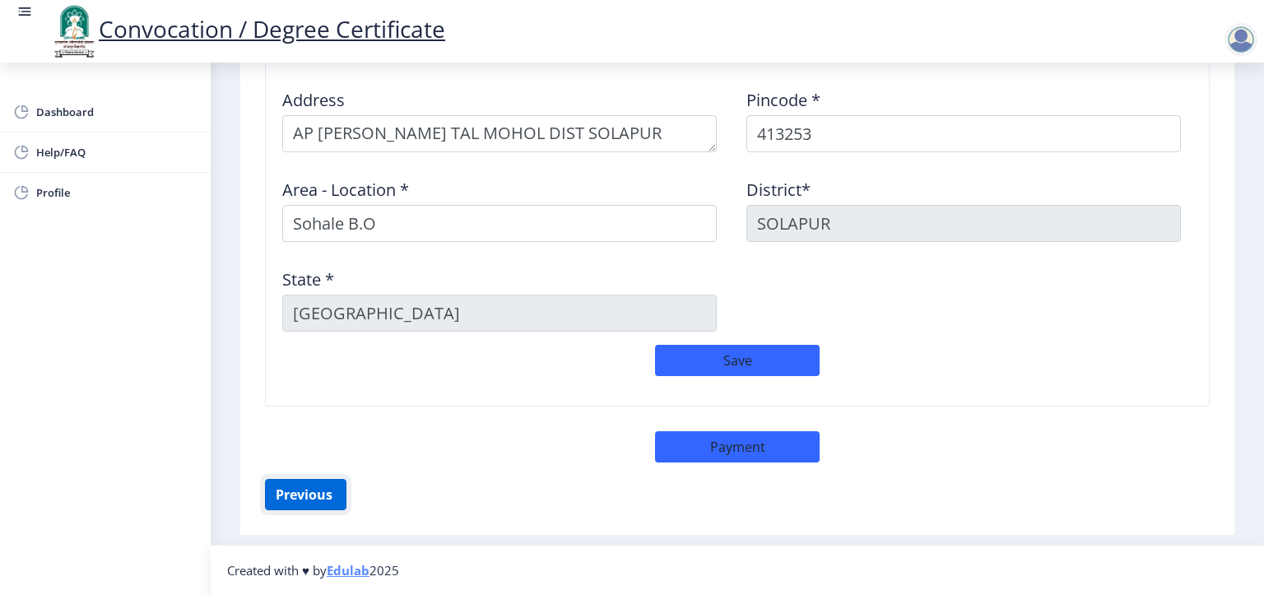
click at [342, 502] on button "Previous ‍" at bounding box center [305, 494] width 81 height 31
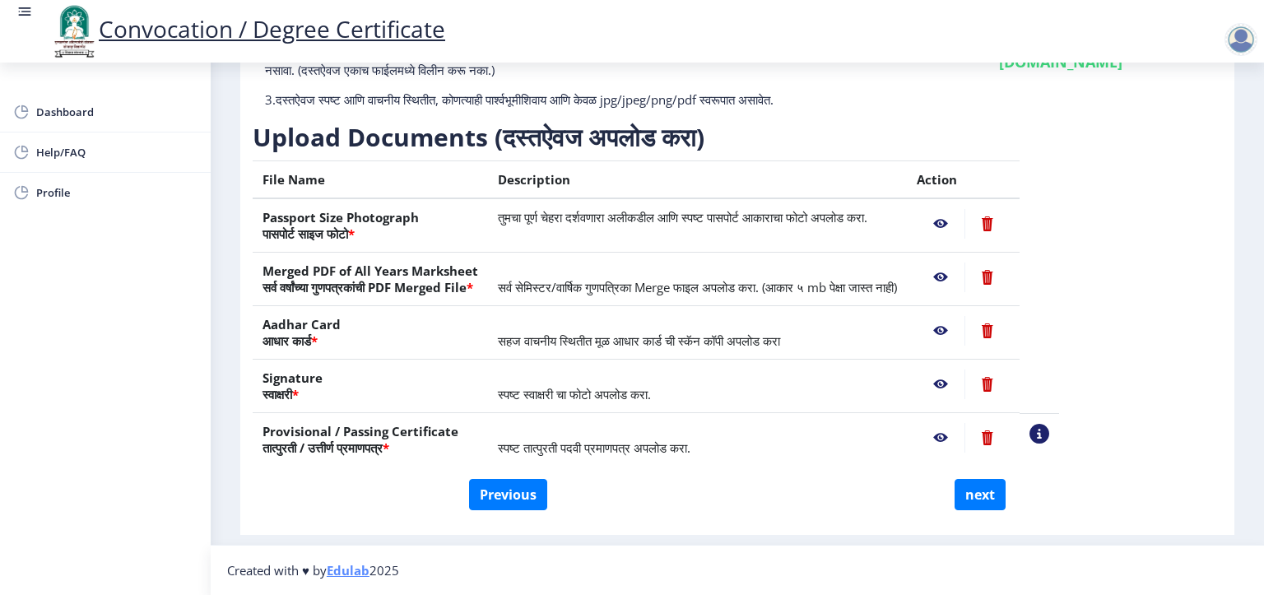
scroll to position [201, 0]
click at [512, 504] on button "Previous" at bounding box center [508, 494] width 78 height 31
select select "Regular"
select select "Chemistry"
select select "2019"
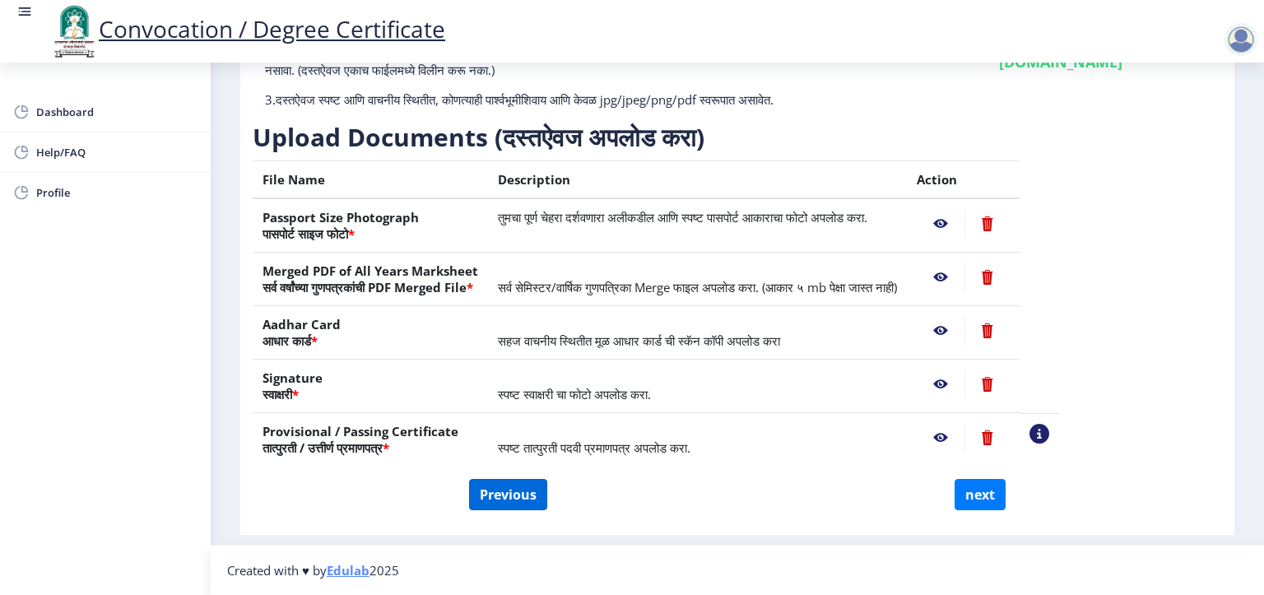
select select "May"
select select "Grade A+"
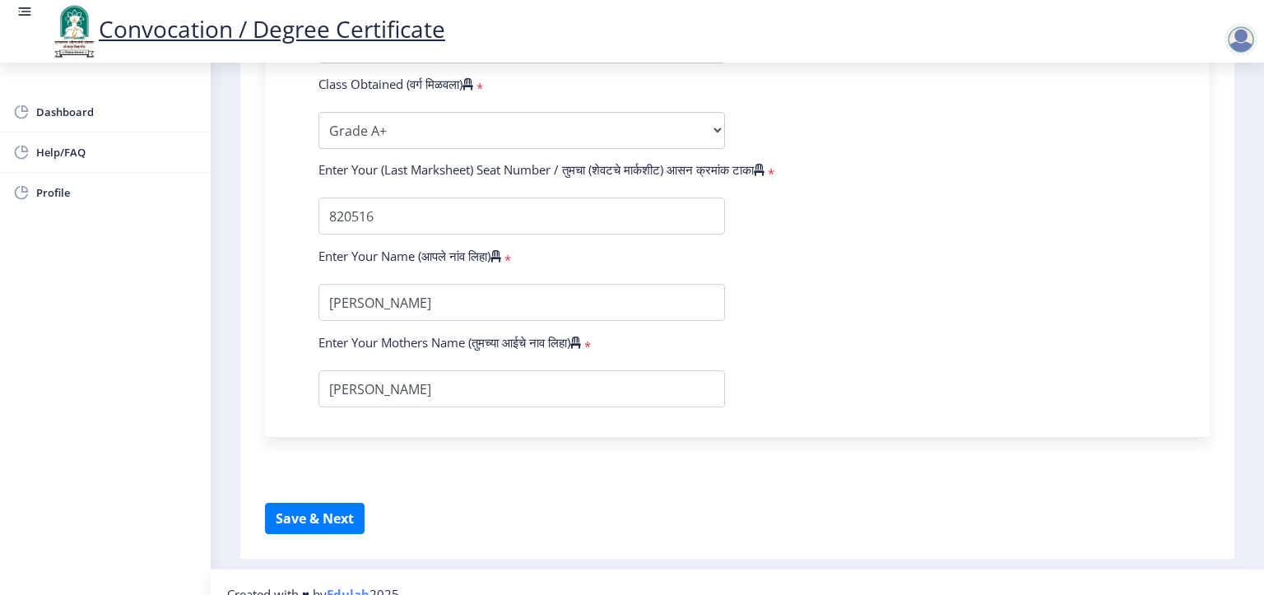
scroll to position [1083, 0]
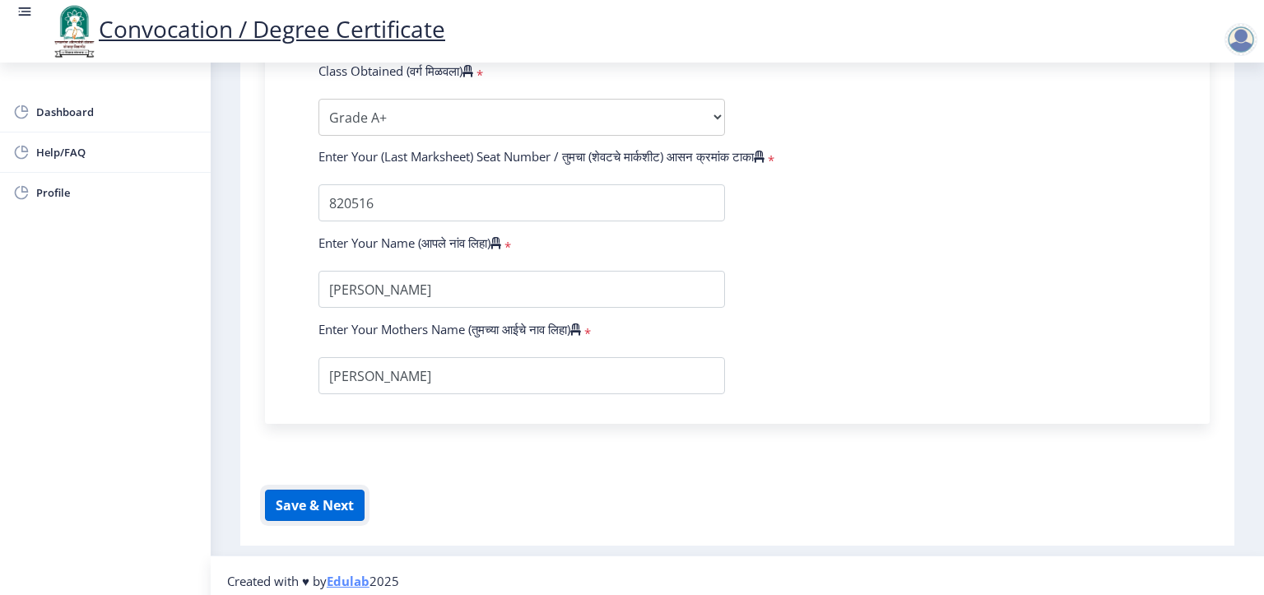
click at [361, 503] on button "Save & Next" at bounding box center [315, 505] width 100 height 31
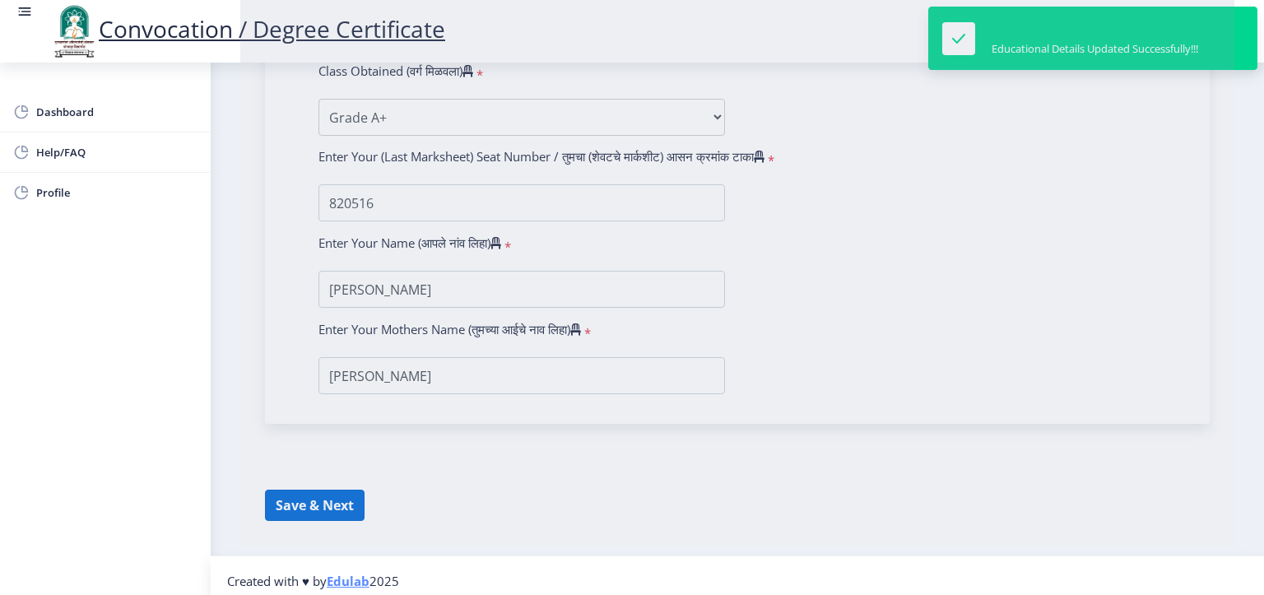
select select
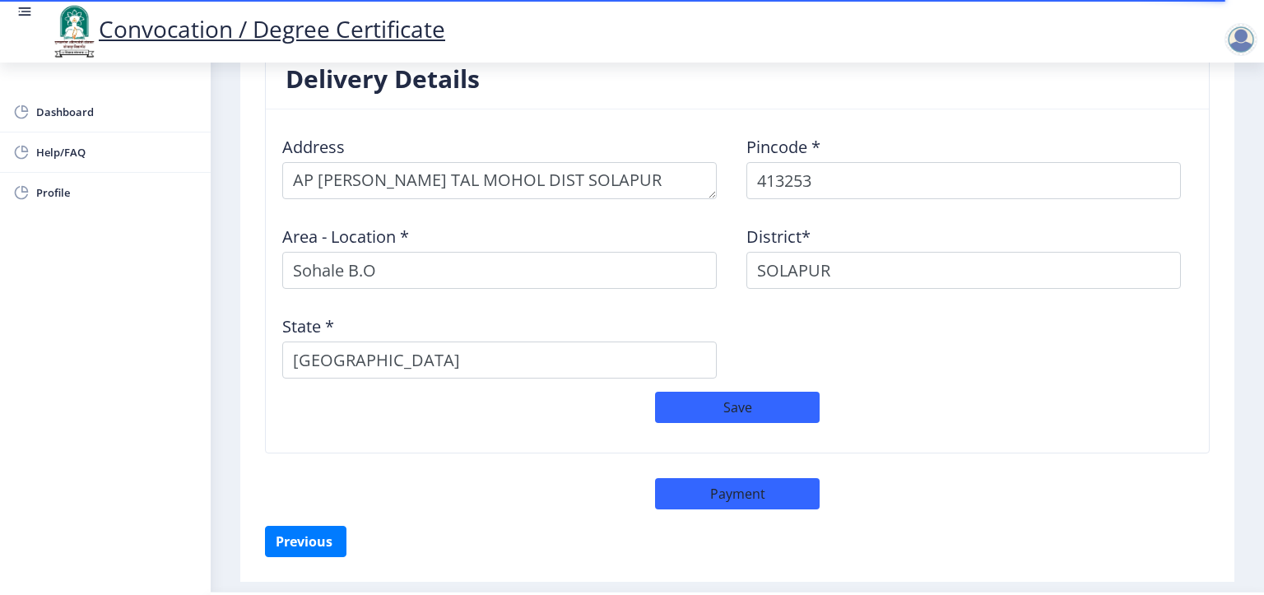
scroll to position [1375, 0]
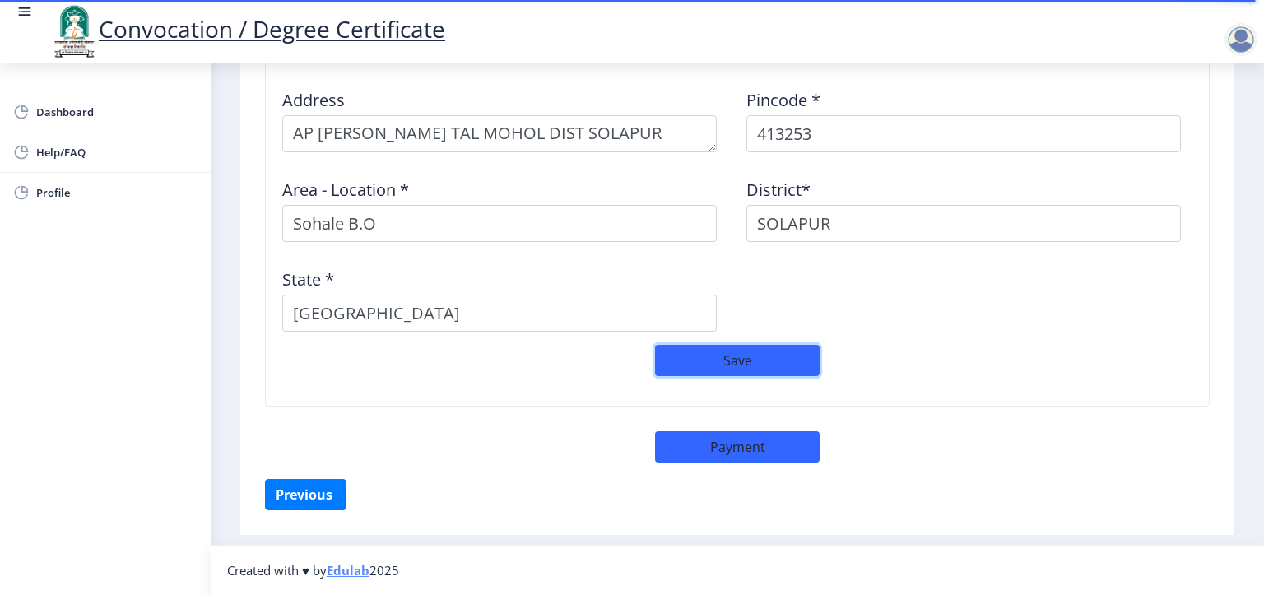
click at [716, 364] on button "Save" at bounding box center [737, 360] width 165 height 31
click at [714, 449] on button "Payment" at bounding box center [737, 446] width 165 height 31
select select "sealed"
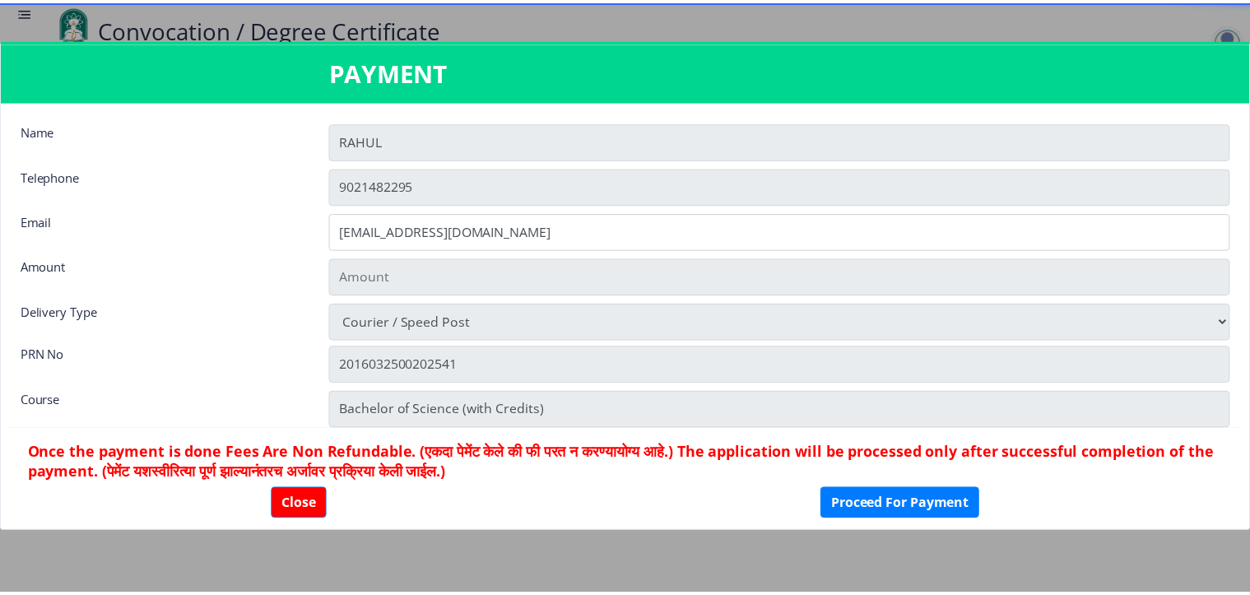
scroll to position [1373, 0]
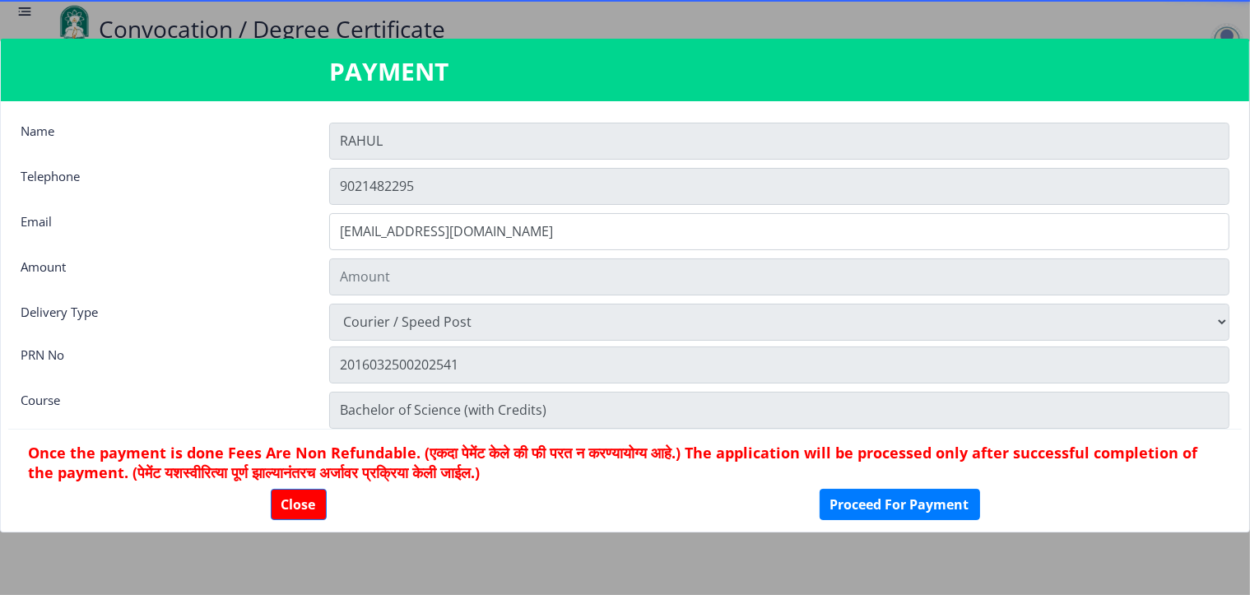
type input "1885"
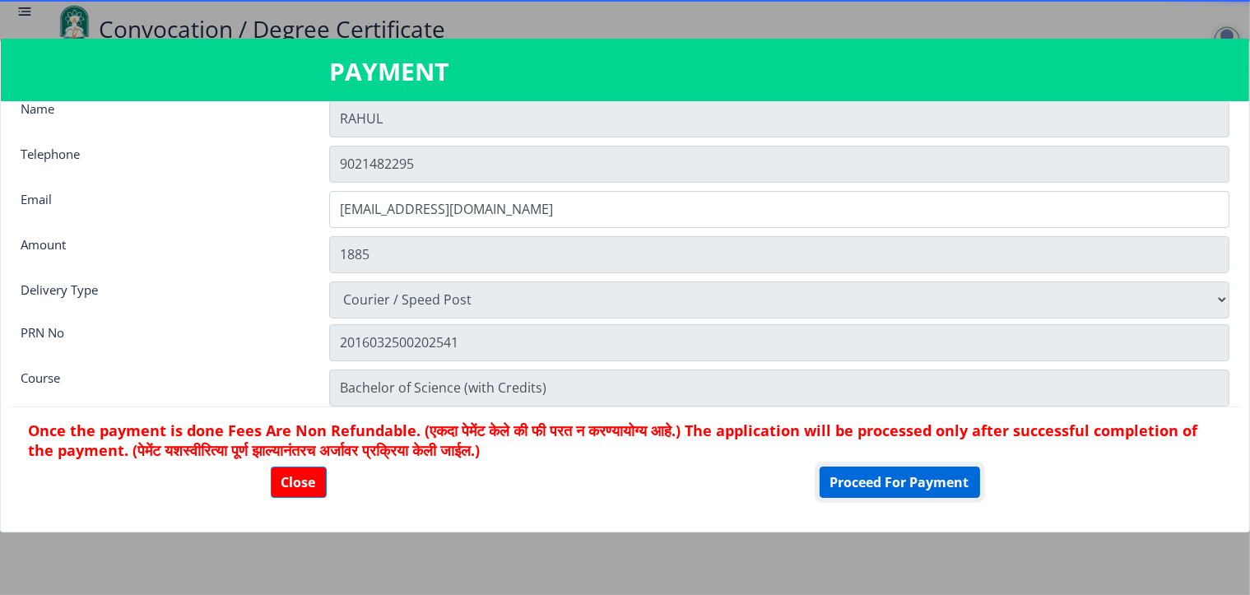
click at [885, 478] on button "Proceed For Payment" at bounding box center [899, 481] width 160 height 31
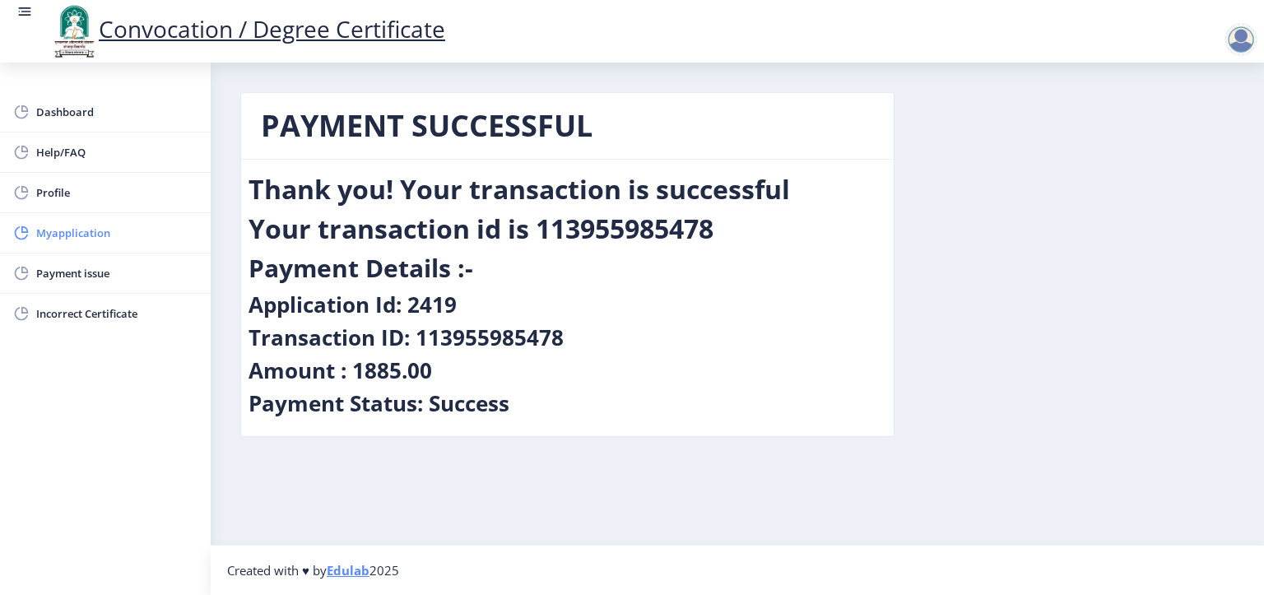
click at [72, 224] on span "Myapplication" at bounding box center [116, 233] width 161 height 20
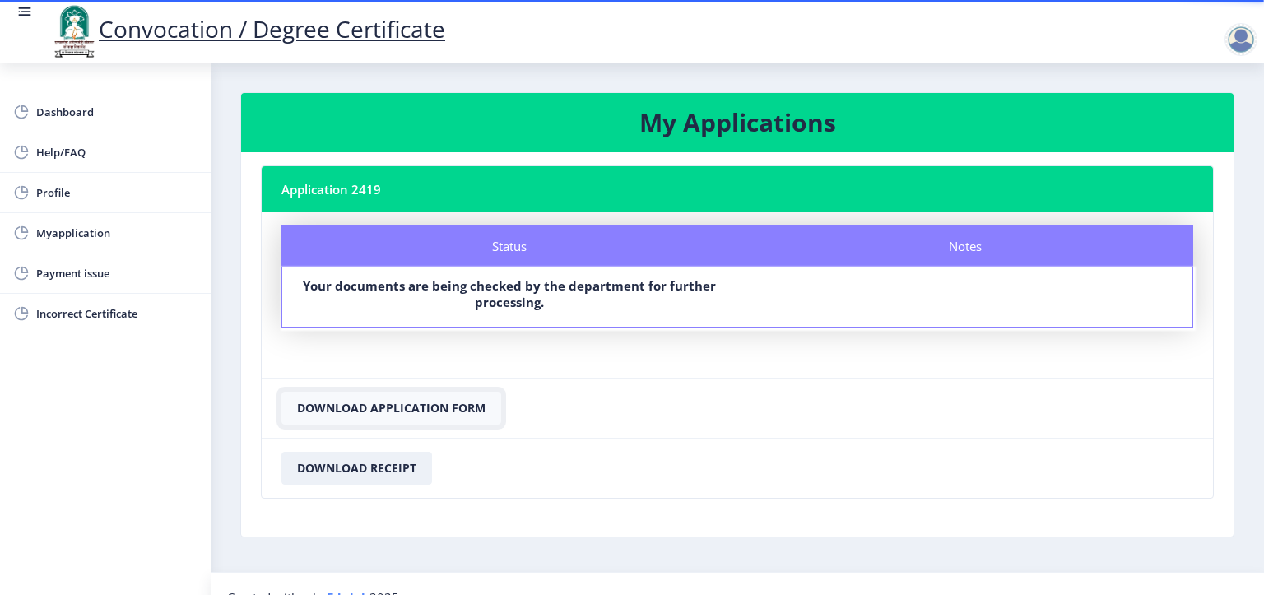
click at [397, 406] on button "Download Application Form" at bounding box center [391, 408] width 220 height 33
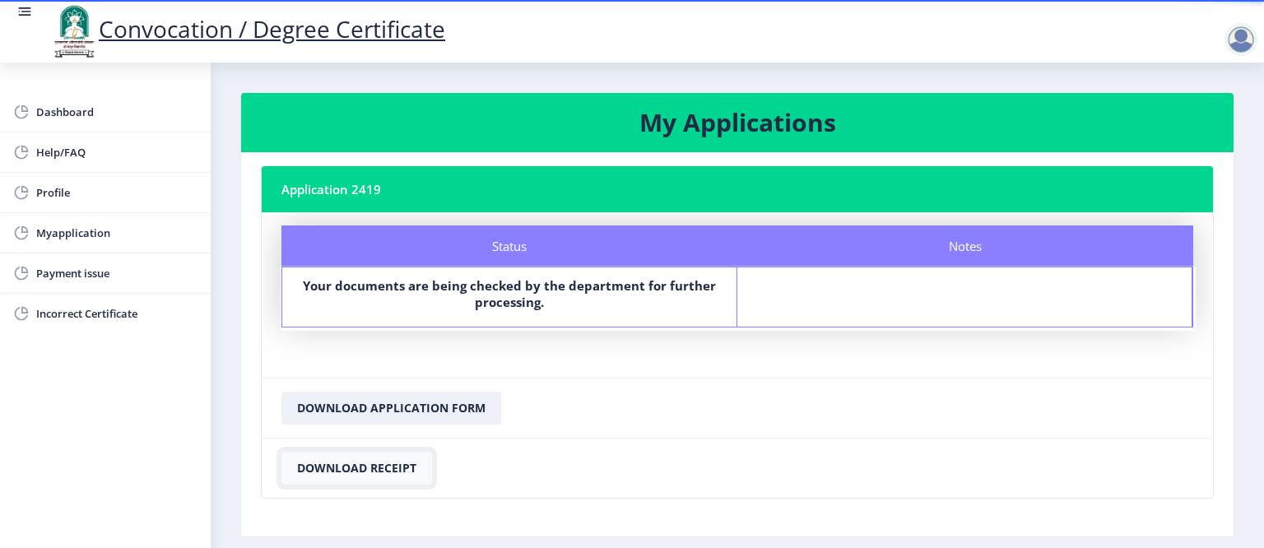
click at [365, 467] on button "Download Receipt" at bounding box center [356, 468] width 151 height 33
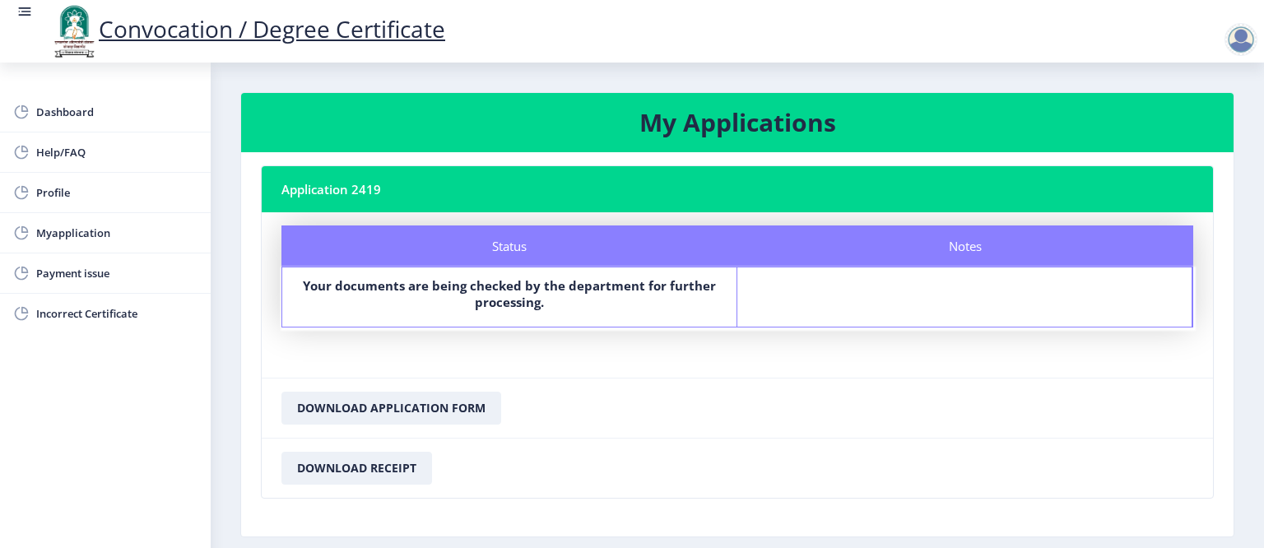
click at [1242, 44] on div at bounding box center [1240, 39] width 33 height 33
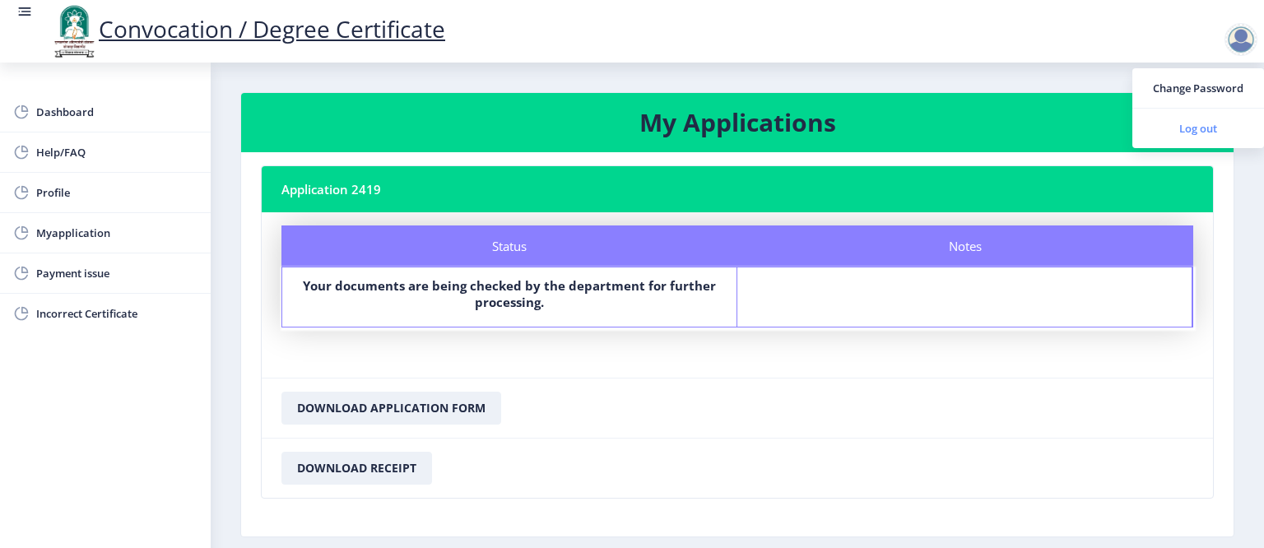
click at [1195, 124] on span "Log out" at bounding box center [1197, 128] width 105 height 20
